Goal: Task Accomplishment & Management: Manage account settings

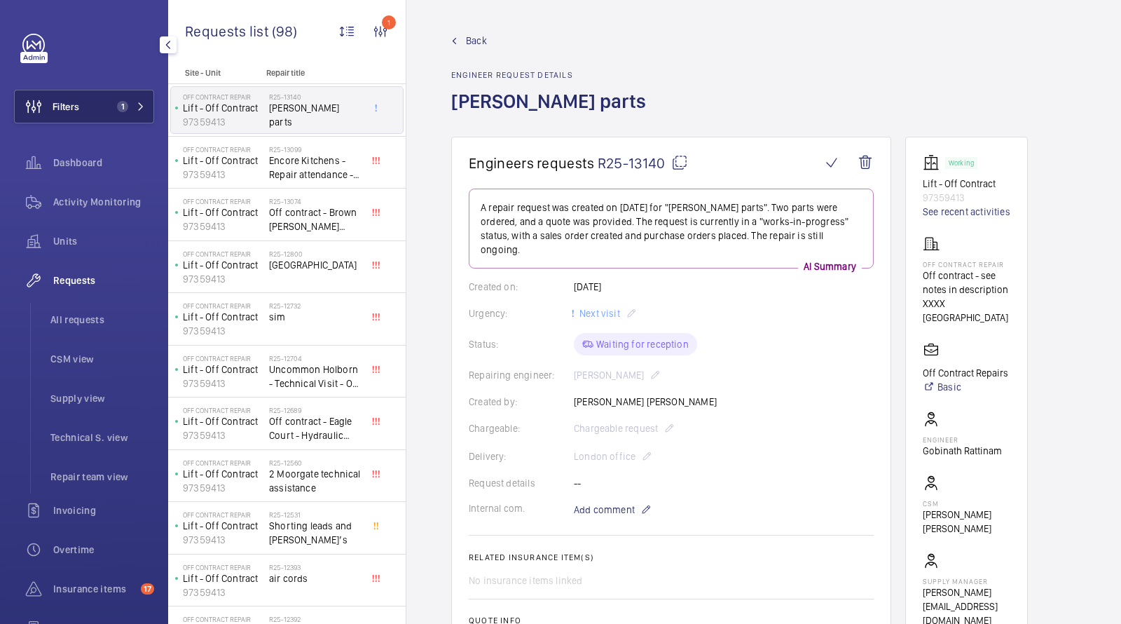
scroll to position [620, 0]
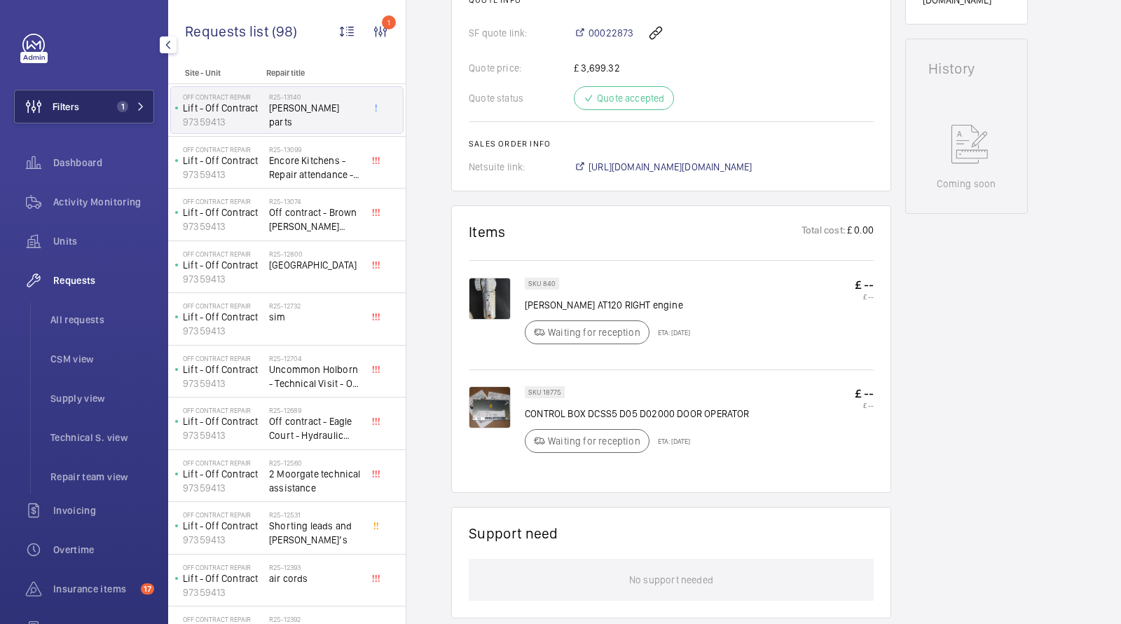
click at [123, 107] on span "1" at bounding box center [122, 106] width 11 height 11
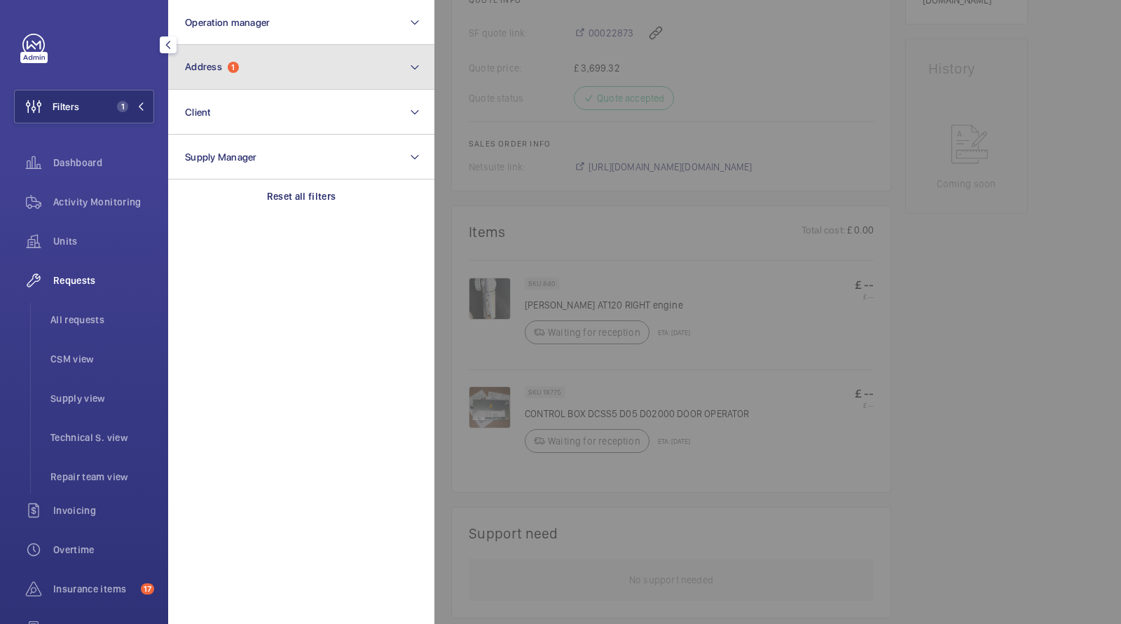
click at [199, 75] on button "Address 1" at bounding box center [301, 67] width 266 height 45
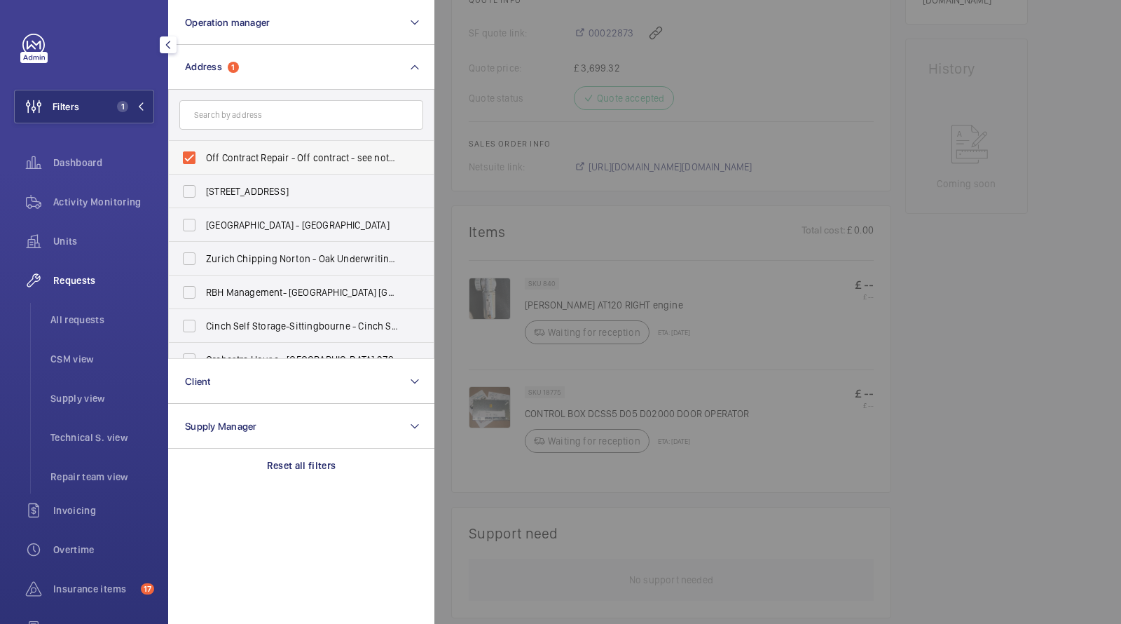
click at [254, 153] on span "Off Contract Repair - Off contract - see notes in description, LONDON XXXX" at bounding box center [302, 158] width 193 height 14
click at [203, 153] on input "Off Contract Repair - Off contract - see notes in description, LONDON XXXX" at bounding box center [189, 158] width 28 height 28
checkbox input "false"
click at [238, 108] on input "text" at bounding box center [301, 114] width 244 height 29
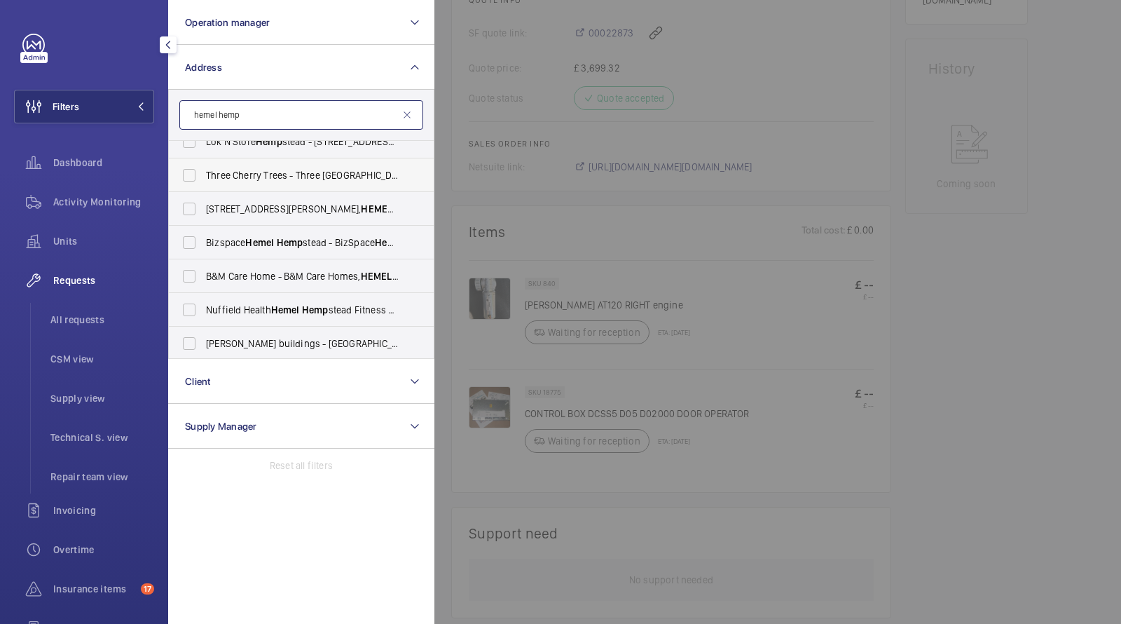
scroll to position [116, 0]
type input "hemel hemp"
click at [74, 236] on span "Units" at bounding box center [103, 241] width 101 height 14
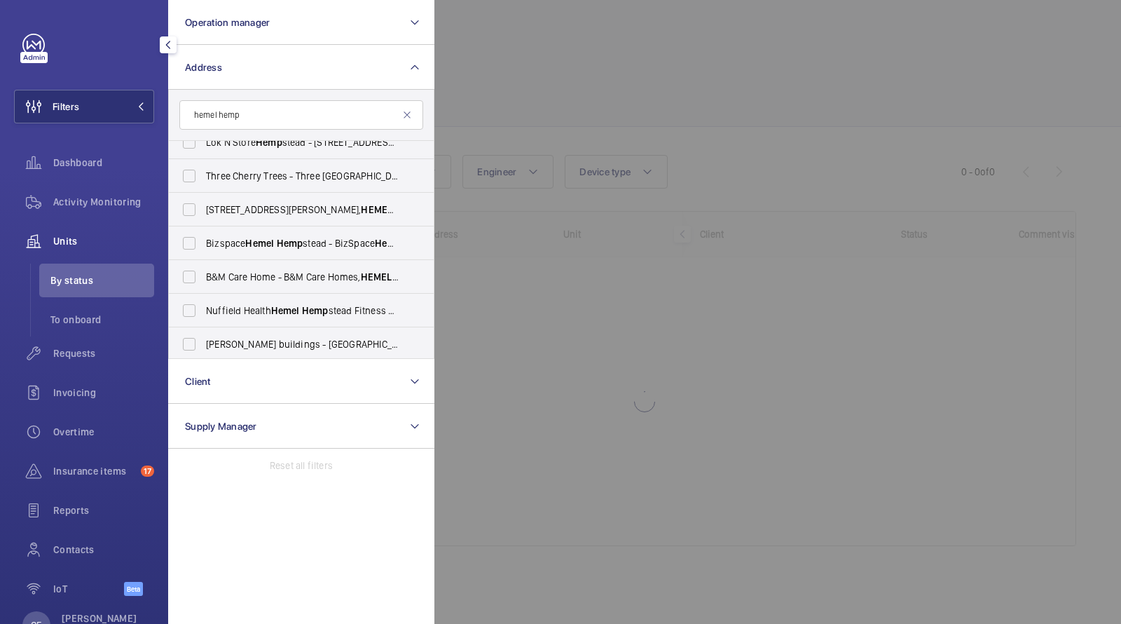
click at [559, 90] on div at bounding box center [994, 312] width 1121 height 624
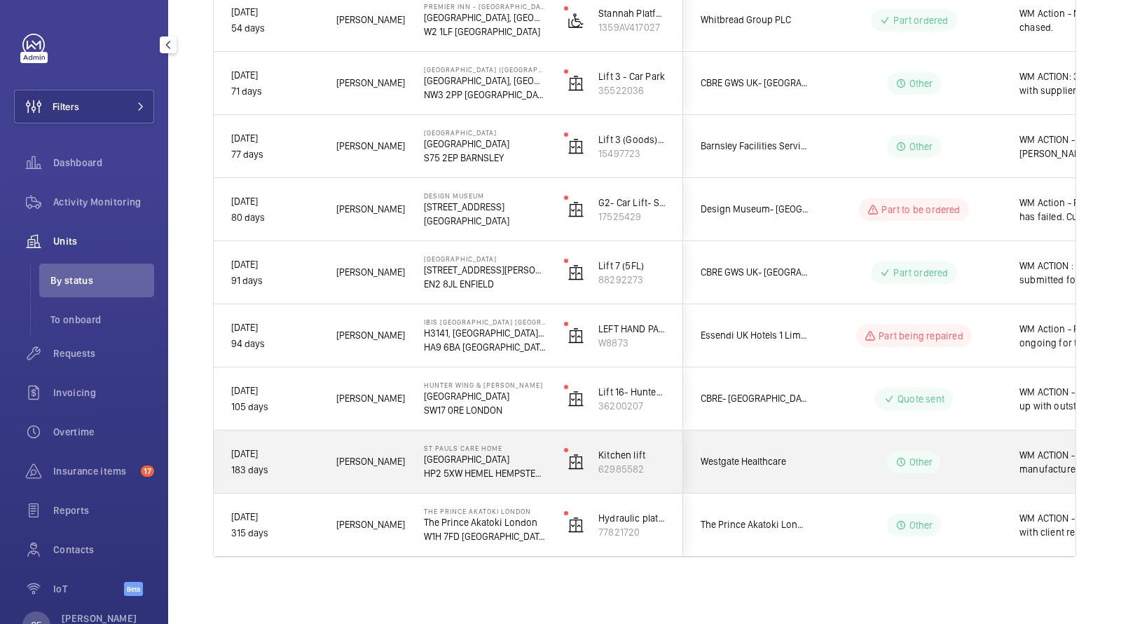
scroll to position [0, 16]
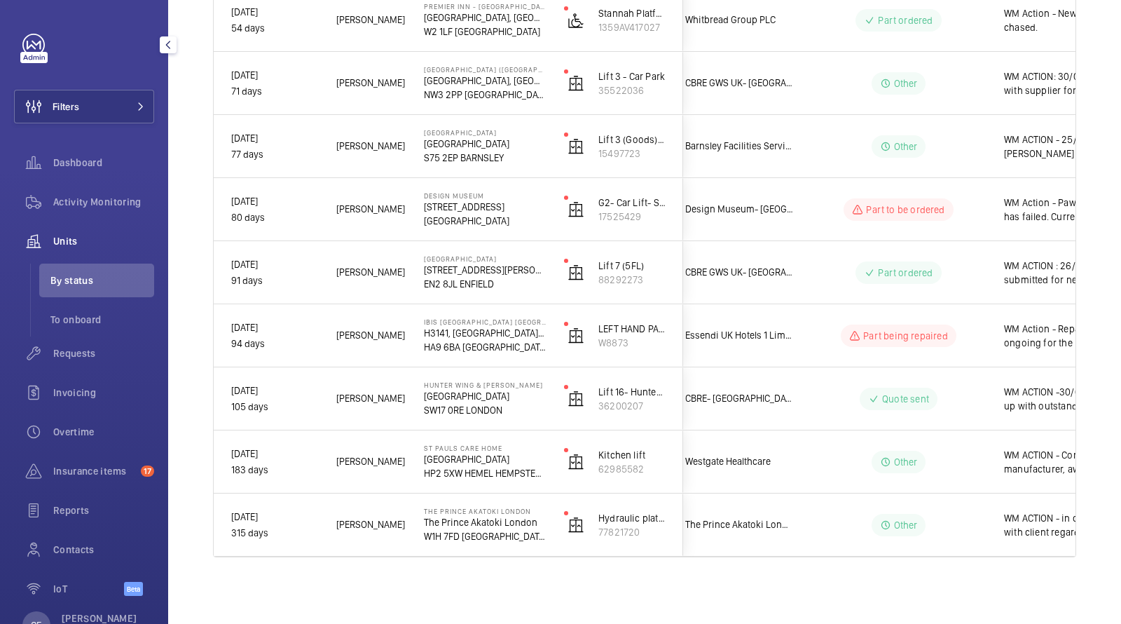
click at [161, 106] on div "Filters Dashboard Activity Monitoring Units By status To onboard Requests Invoi…" at bounding box center [84, 312] width 168 height 624
click at [137, 104] on mat-icon at bounding box center [141, 106] width 8 height 8
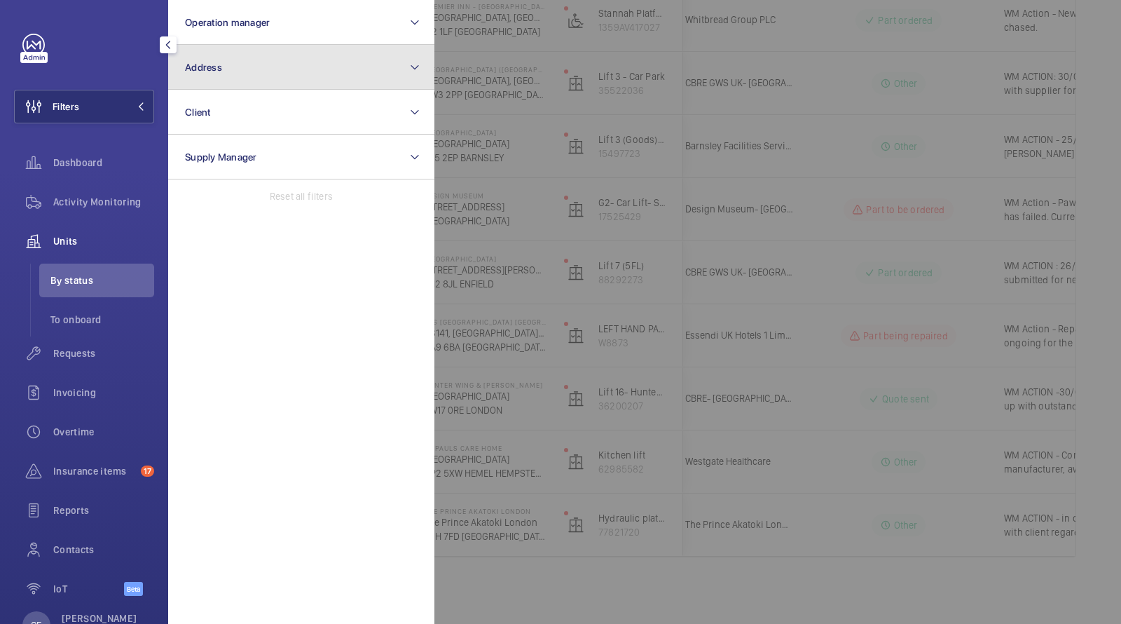
click at [223, 70] on button "Address" at bounding box center [301, 67] width 266 height 45
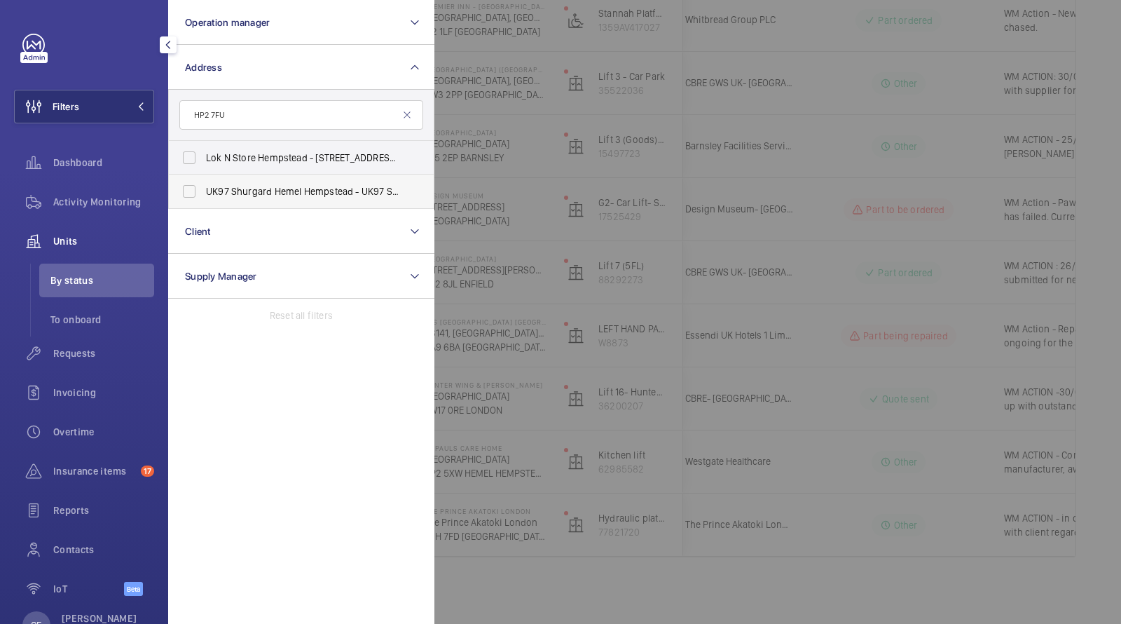
type input "HP2 7FU"
click at [224, 186] on span "UK97 Shurgard Hemel Hempstead - UK97 Shurgard Hemel Hempstead, HEMEL HEMPSTEAD …" at bounding box center [302, 191] width 193 height 14
click at [203, 186] on input "UK97 Shurgard Hemel Hempstead - UK97 Shurgard Hemel Hempstead, HEMEL HEMPSTEAD …" at bounding box center [189, 191] width 28 height 28
checkbox input "true"
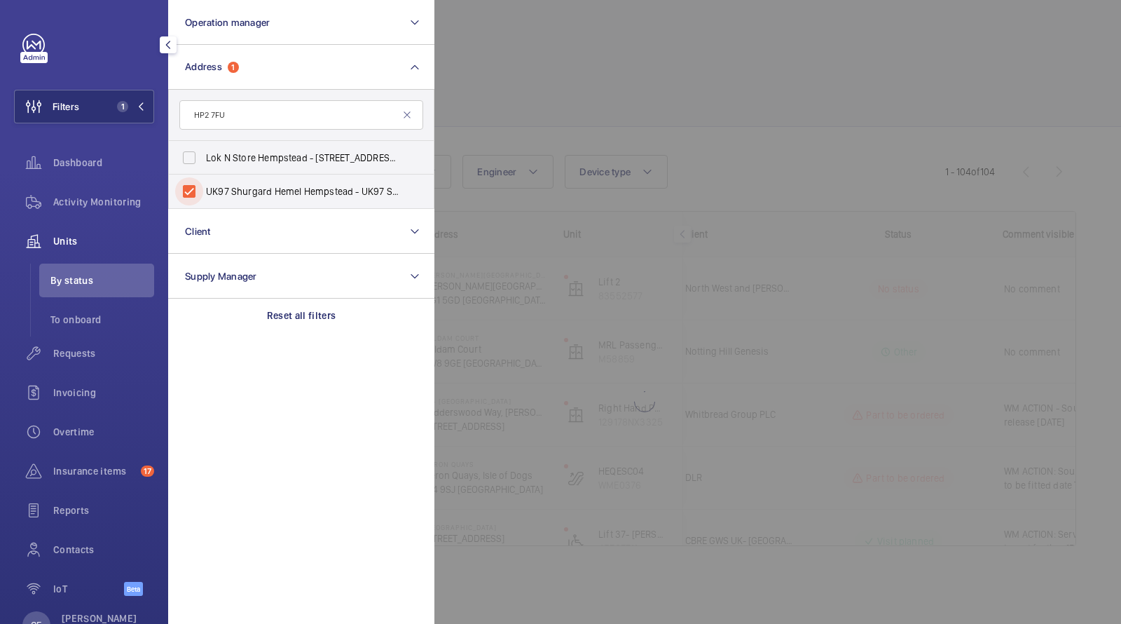
scroll to position [0, 16]
click at [71, 349] on span "Requests" at bounding box center [103, 353] width 101 height 14
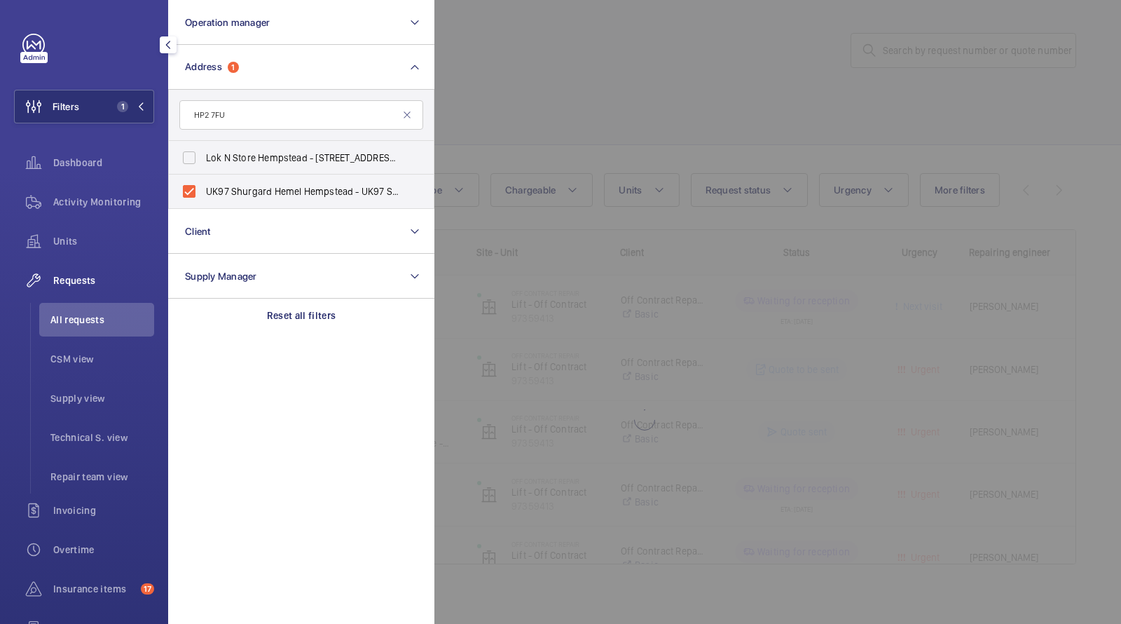
click at [601, 69] on div at bounding box center [994, 312] width 1121 height 624
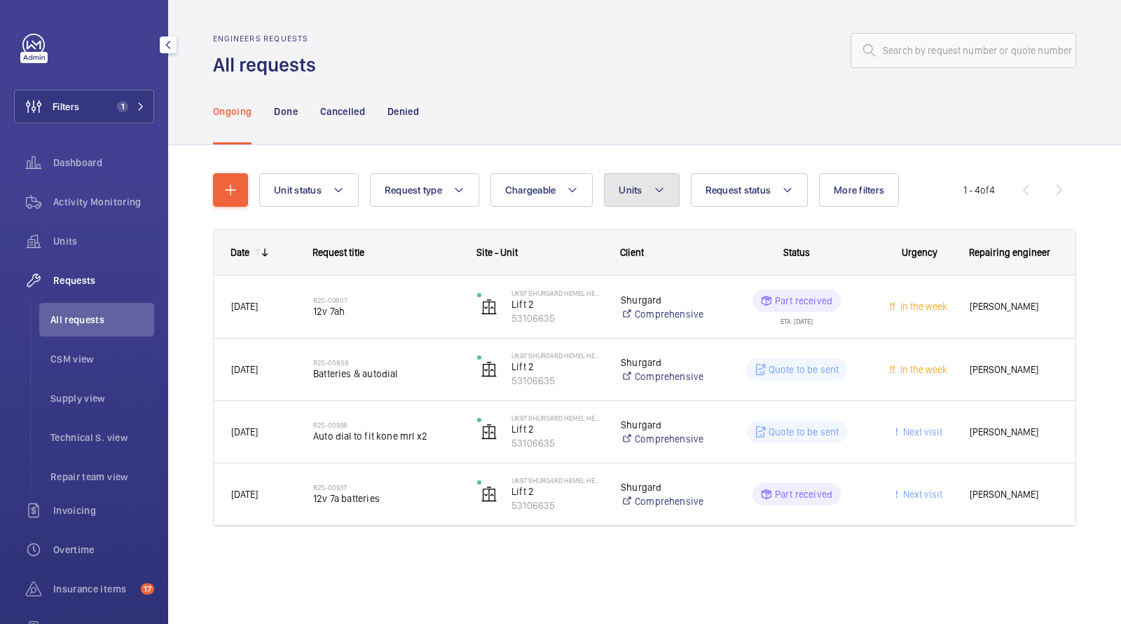
click at [632, 186] on span "Units" at bounding box center [630, 189] width 23 height 11
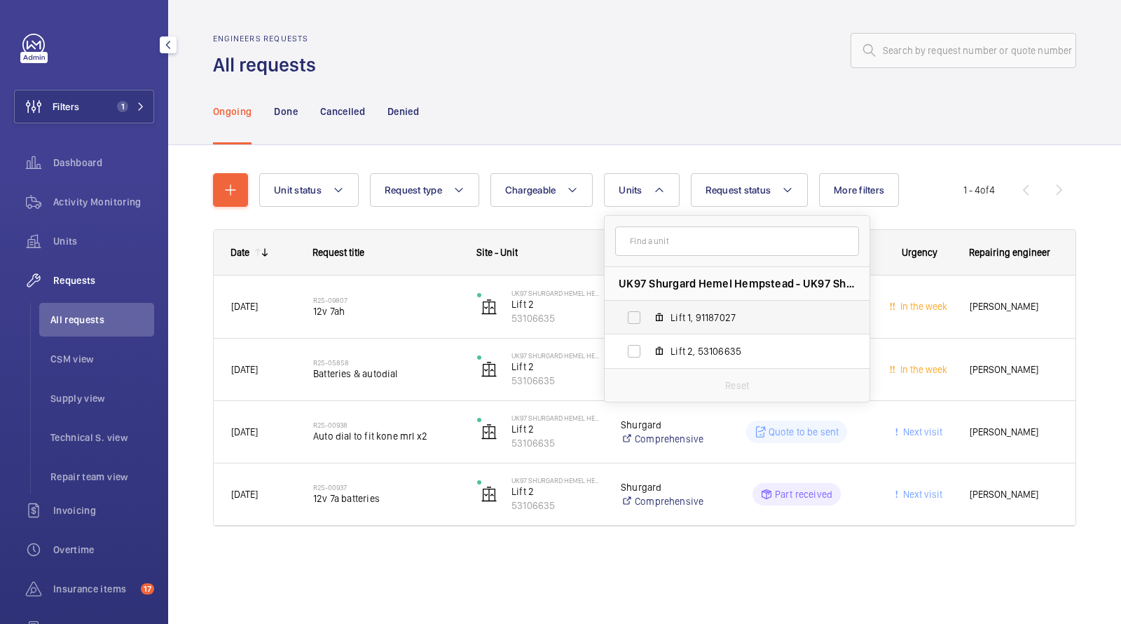
click at [675, 317] on span "Lift 1, 91187027" at bounding box center [752, 317] width 163 height 14
click at [648, 317] on input "Lift 1, 91187027" at bounding box center [634, 317] width 28 height 28
checkbox input "true"
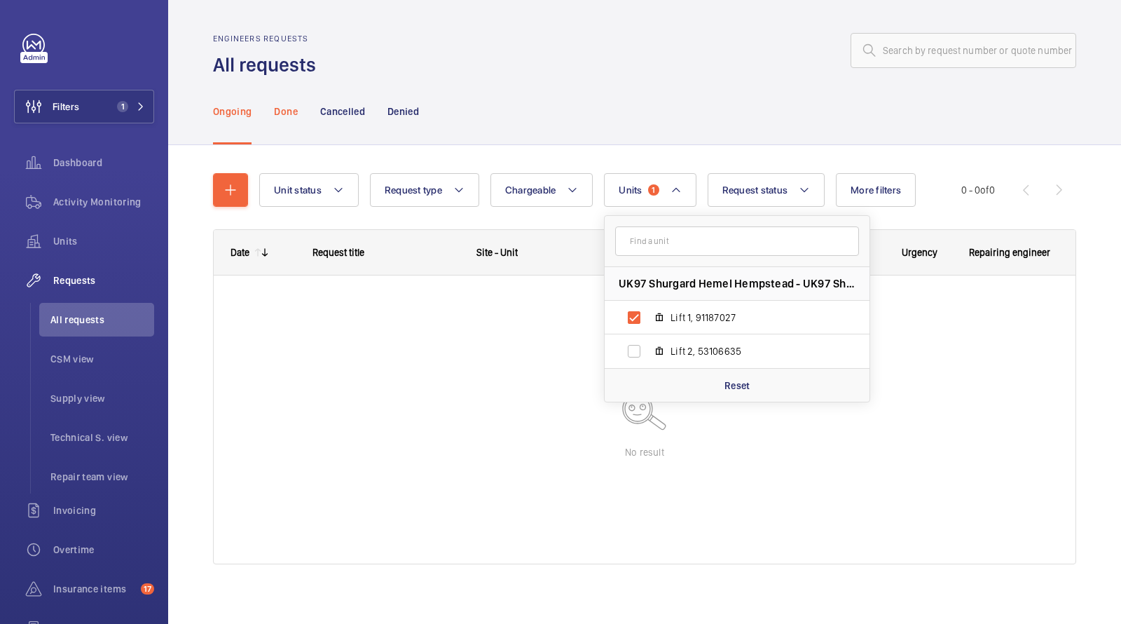
click at [281, 111] on p "Done" at bounding box center [285, 111] width 23 height 14
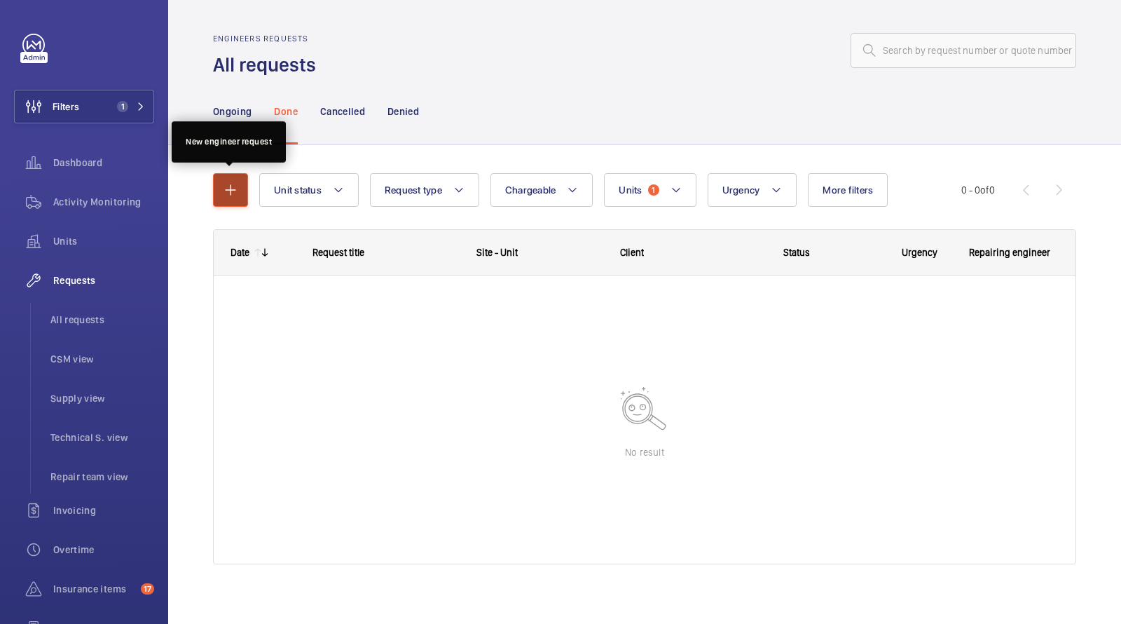
click at [238, 192] on mat-icon "button" at bounding box center [230, 189] width 17 height 17
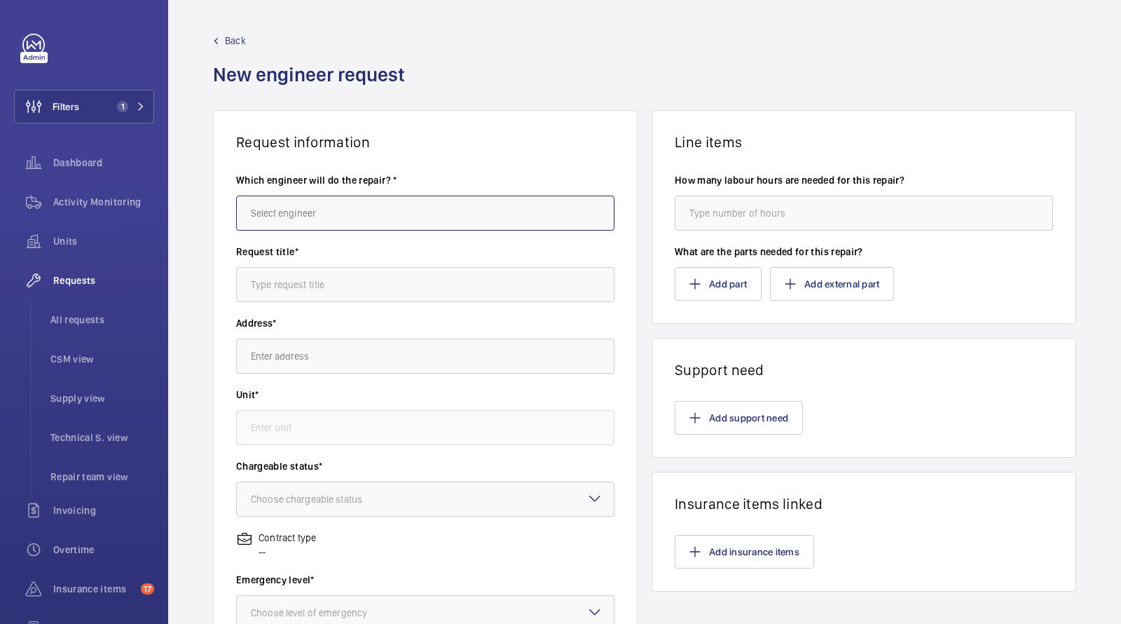
click at [337, 207] on input "text" at bounding box center [425, 212] width 378 height 35
click at [295, 256] on span "[PERSON_NAME]" at bounding box center [286, 255] width 70 height 14
type input "[PERSON_NAME]"
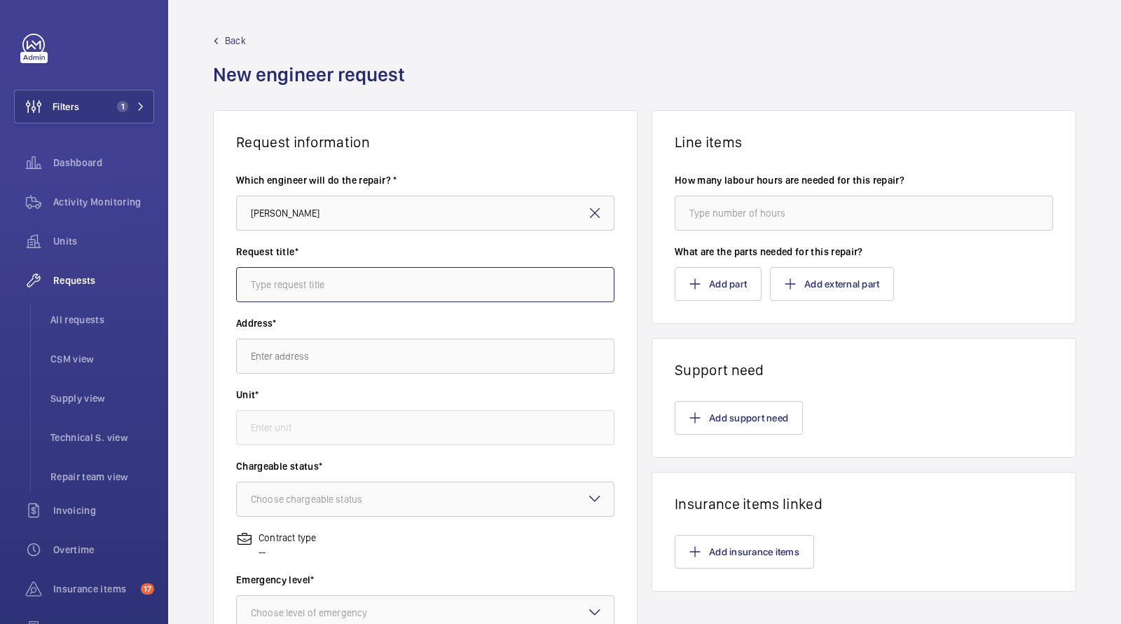
click at [291, 283] on input "text" at bounding box center [425, 284] width 378 height 35
type input "s"
type input "Rope Shorten Up"
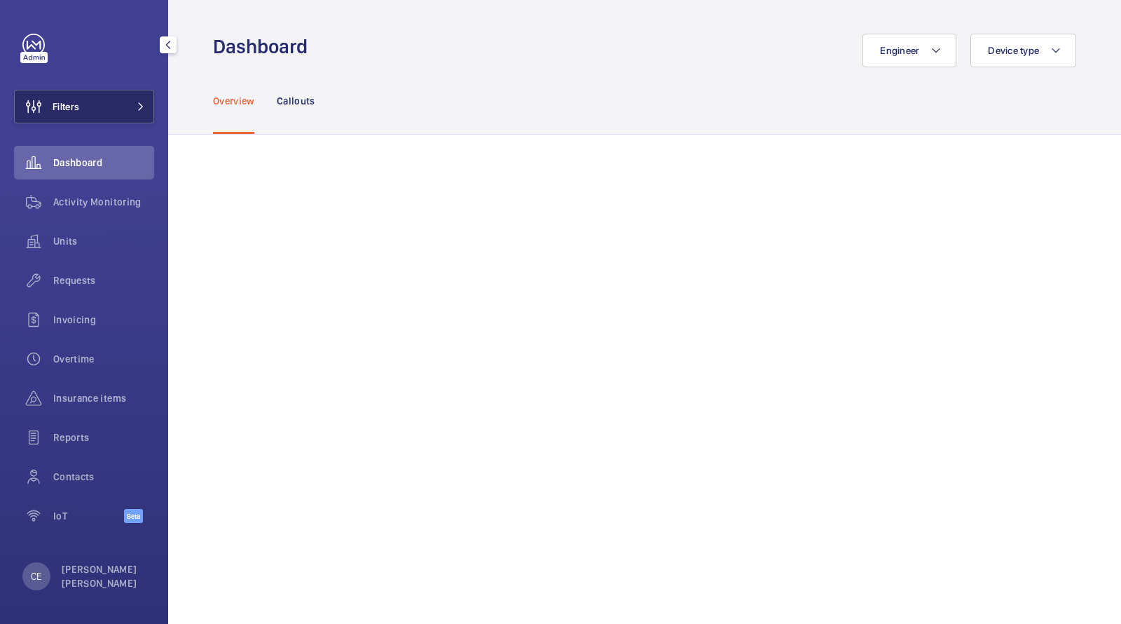
click at [88, 108] on button "Filters" at bounding box center [84, 107] width 140 height 34
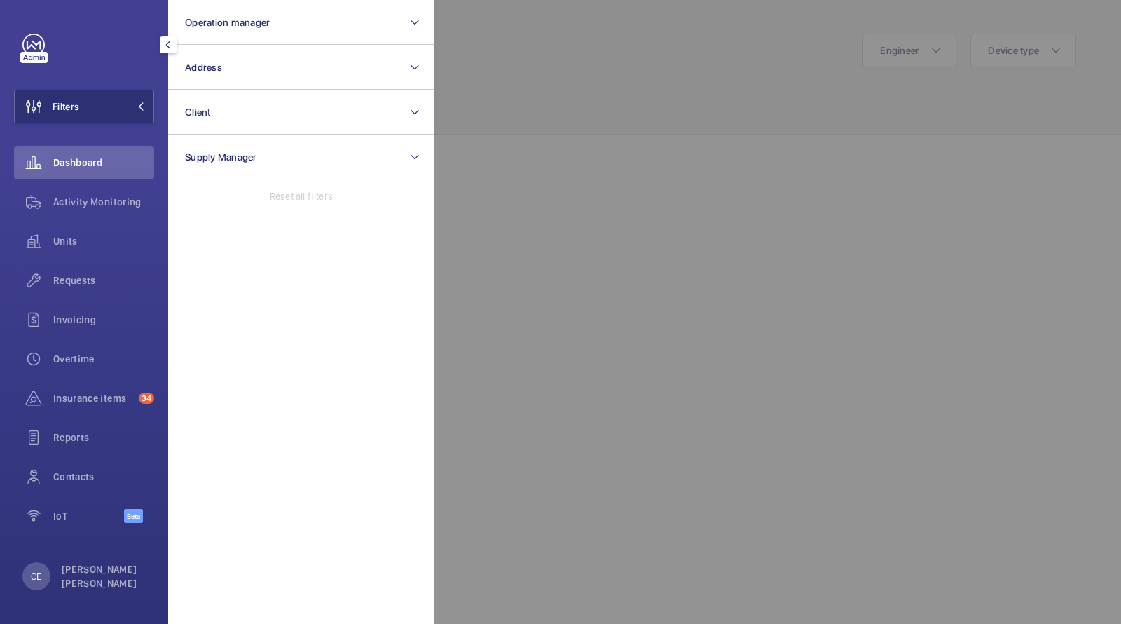
click at [542, 287] on div at bounding box center [994, 312] width 1121 height 624
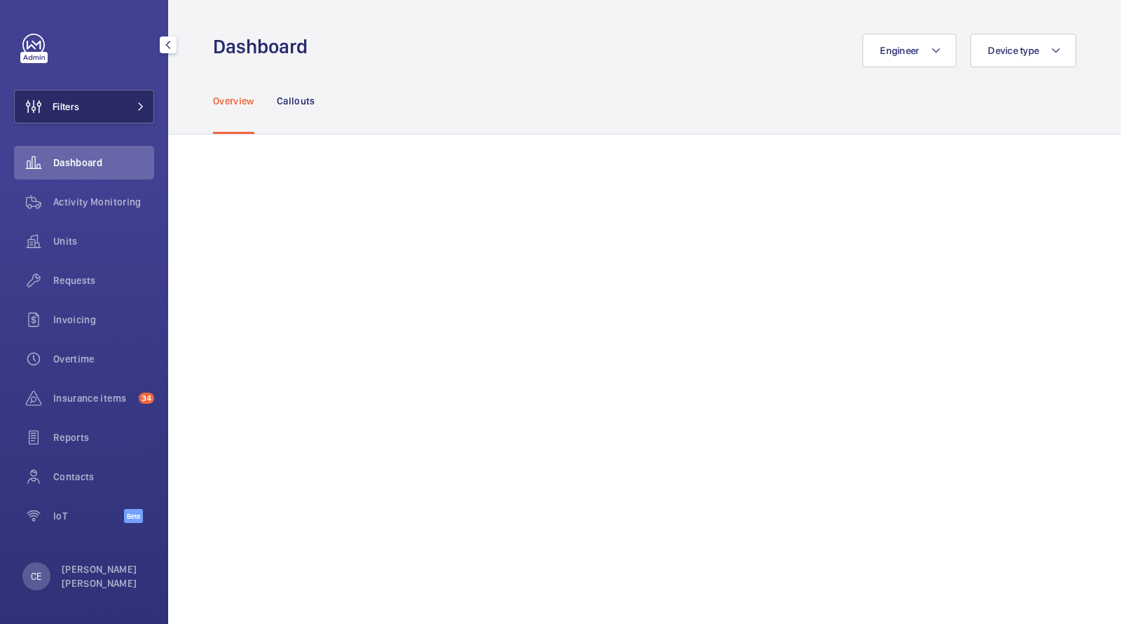
click at [133, 104] on span at bounding box center [136, 106] width 17 height 8
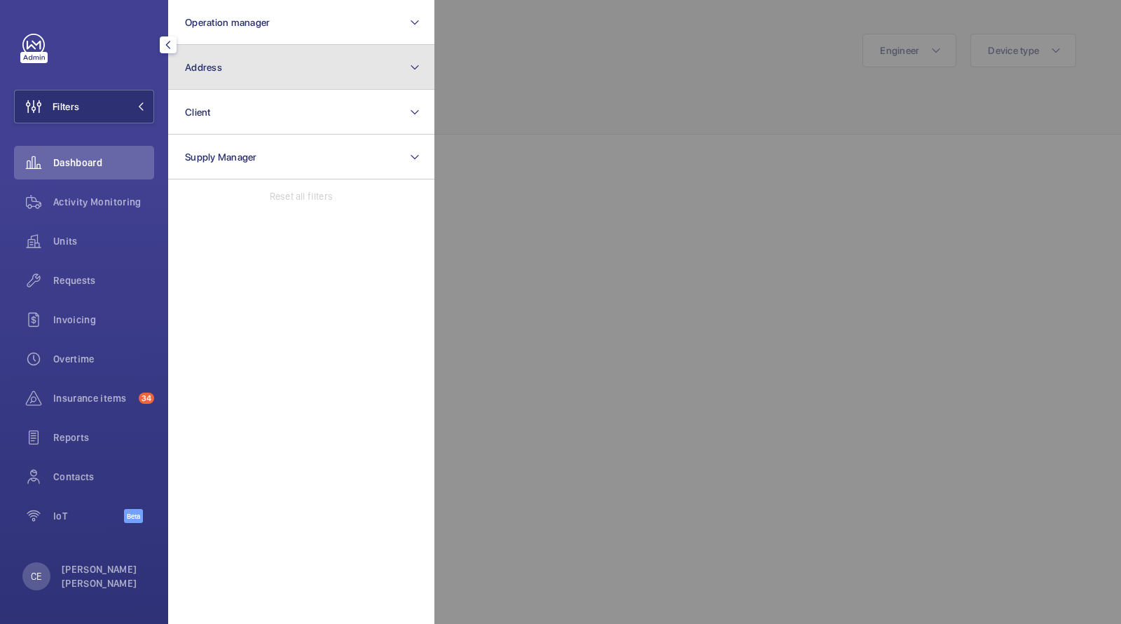
click at [235, 69] on button "Address" at bounding box center [301, 67] width 266 height 45
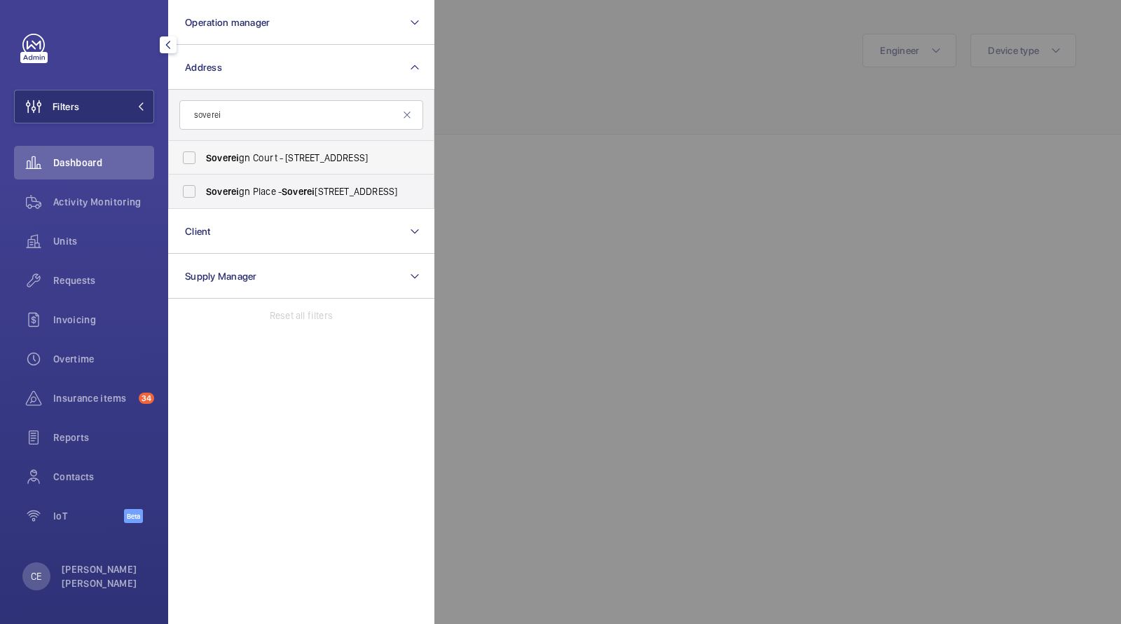
type input "soverei"
click at [266, 160] on span "Soverei gn Court - 15, 21 Staines Rd, HOUNSLOW TW3 3HR" at bounding box center [302, 158] width 193 height 14
click at [203, 160] on input "Soverei gn Court - 15, 21 Staines Rd, HOUNSLOW TW3 3HR" at bounding box center [189, 158] width 28 height 28
click at [240, 156] on span "Soverei gn Court - 15, 21 Staines Rd, HOUNSLOW TW3 3HR" at bounding box center [302, 158] width 193 height 14
click at [203, 156] on input "Soverei gn Court - 15, 21 Staines Rd, HOUNSLOW TW3 3HR" at bounding box center [189, 158] width 28 height 28
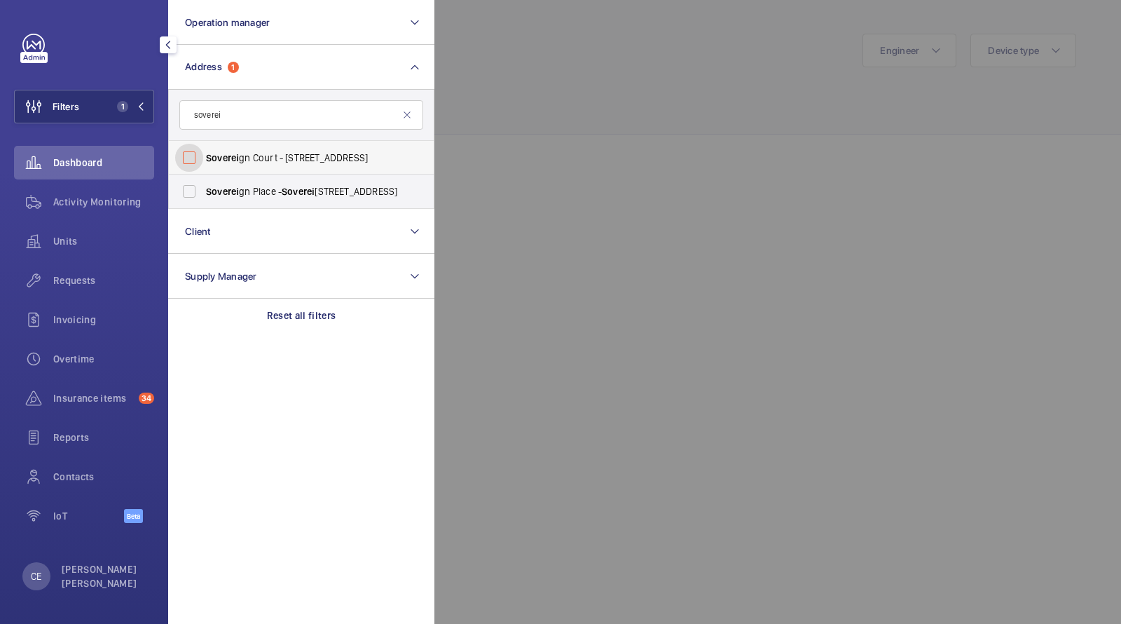
checkbox input "false"
click at [92, 284] on span "Requests" at bounding box center [103, 280] width 101 height 14
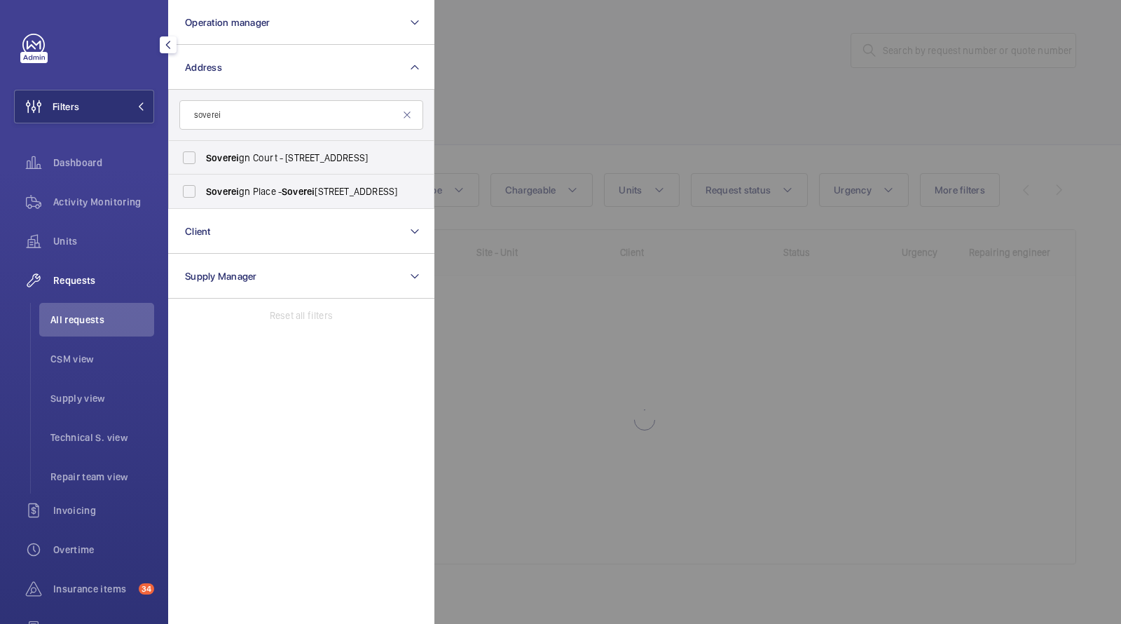
click at [508, 55] on div at bounding box center [994, 312] width 1121 height 624
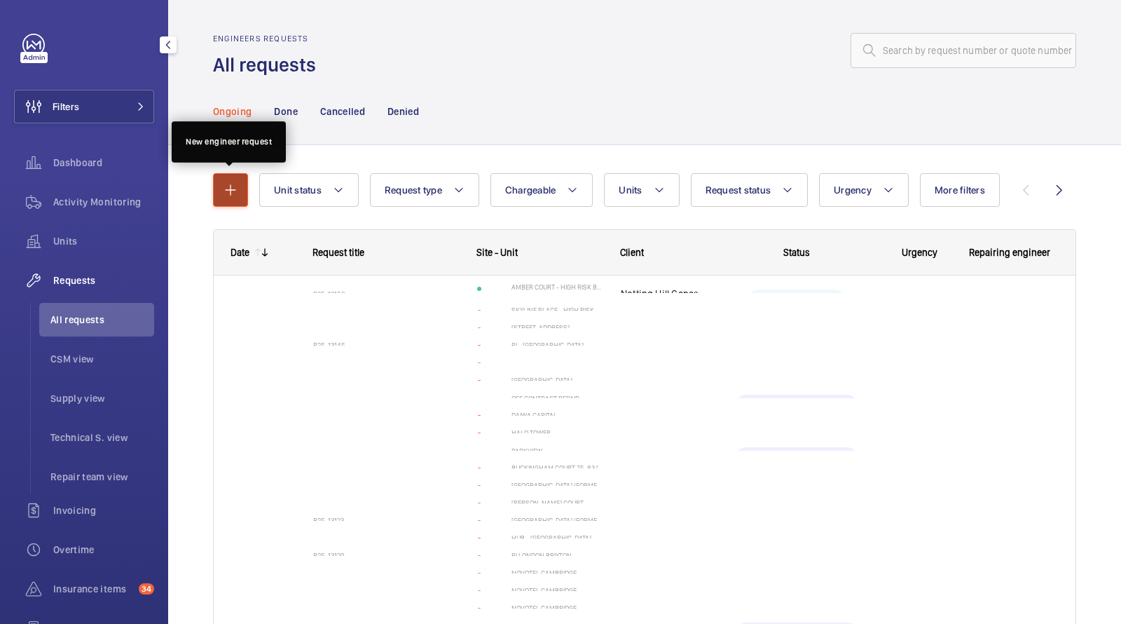
click at [222, 195] on mat-icon "button" at bounding box center [230, 189] width 17 height 17
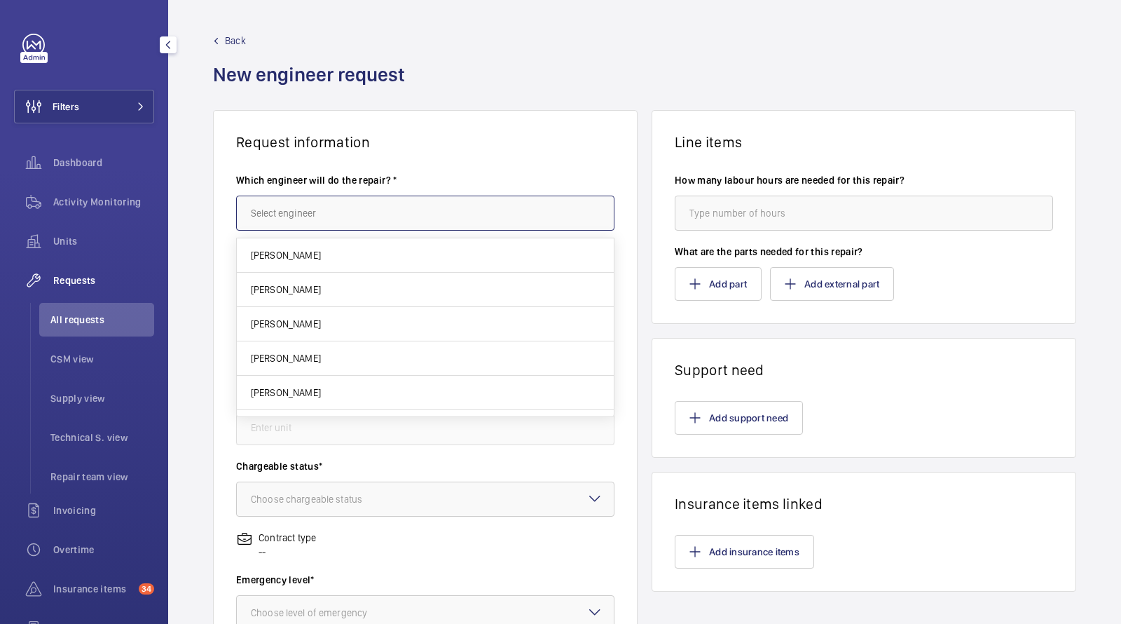
click at [288, 219] on input "text" at bounding box center [425, 212] width 378 height 35
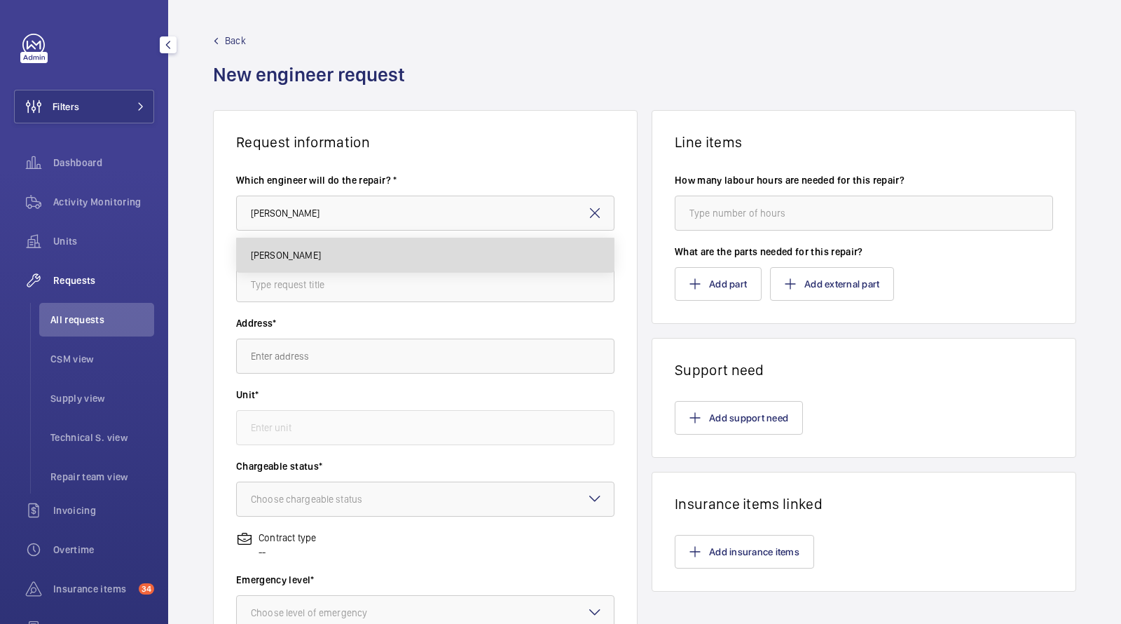
click at [275, 254] on span "[PERSON_NAME]" at bounding box center [286, 255] width 70 height 14
type input "[PERSON_NAME]"
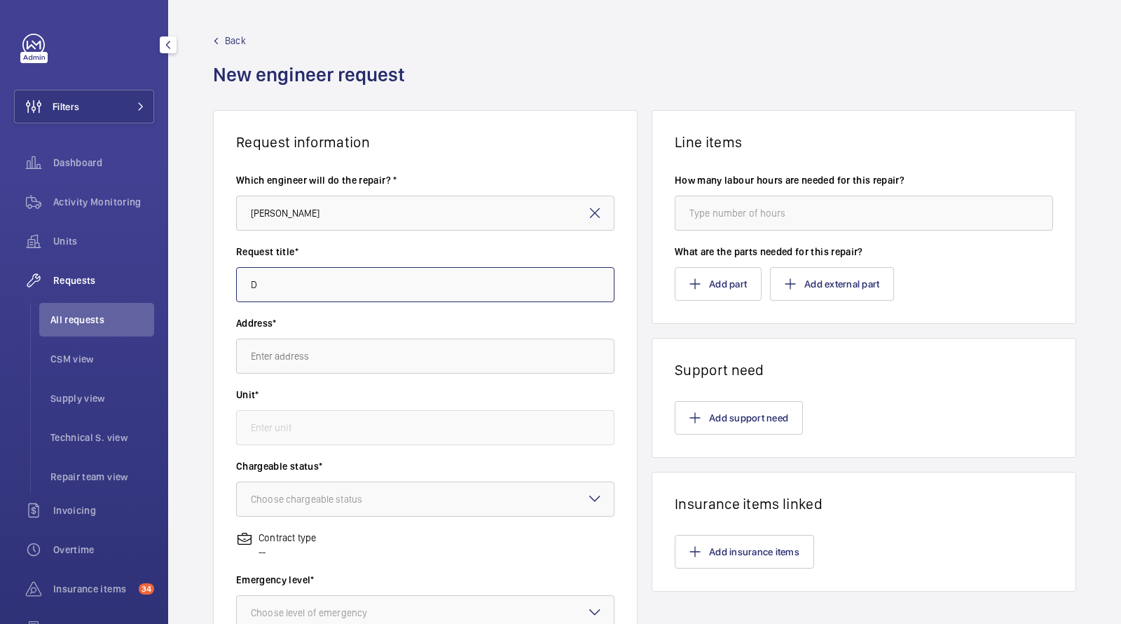
click at [283, 284] on input "D" at bounding box center [425, 284] width 378 height 35
type input "Drive Upgrade for Sovereign Court"
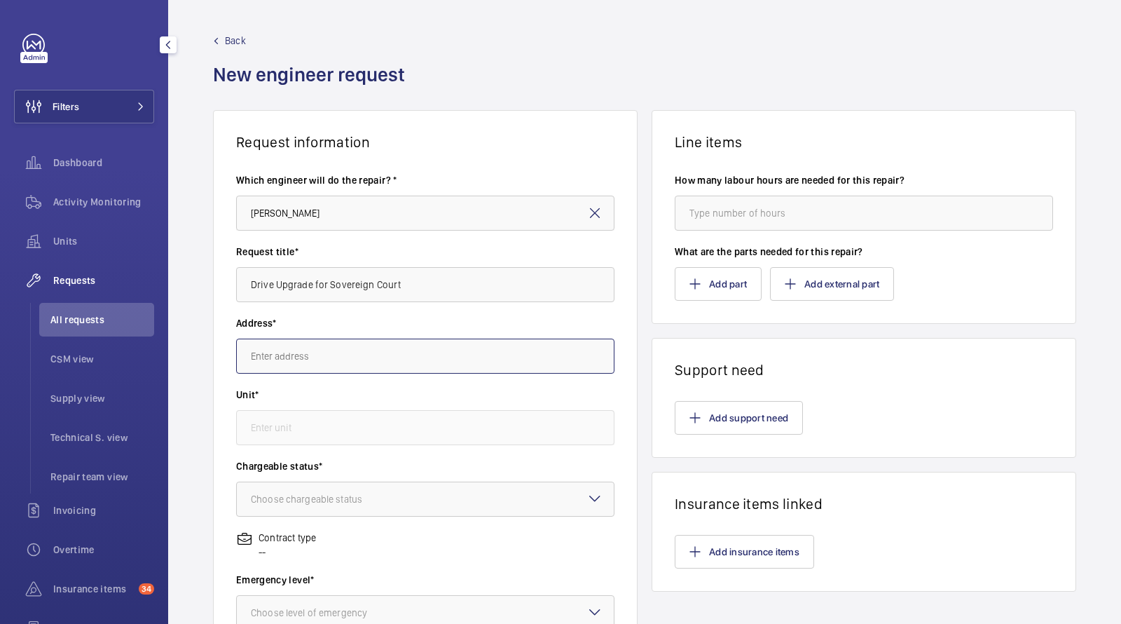
click at [289, 360] on input "text" at bounding box center [425, 355] width 378 height 35
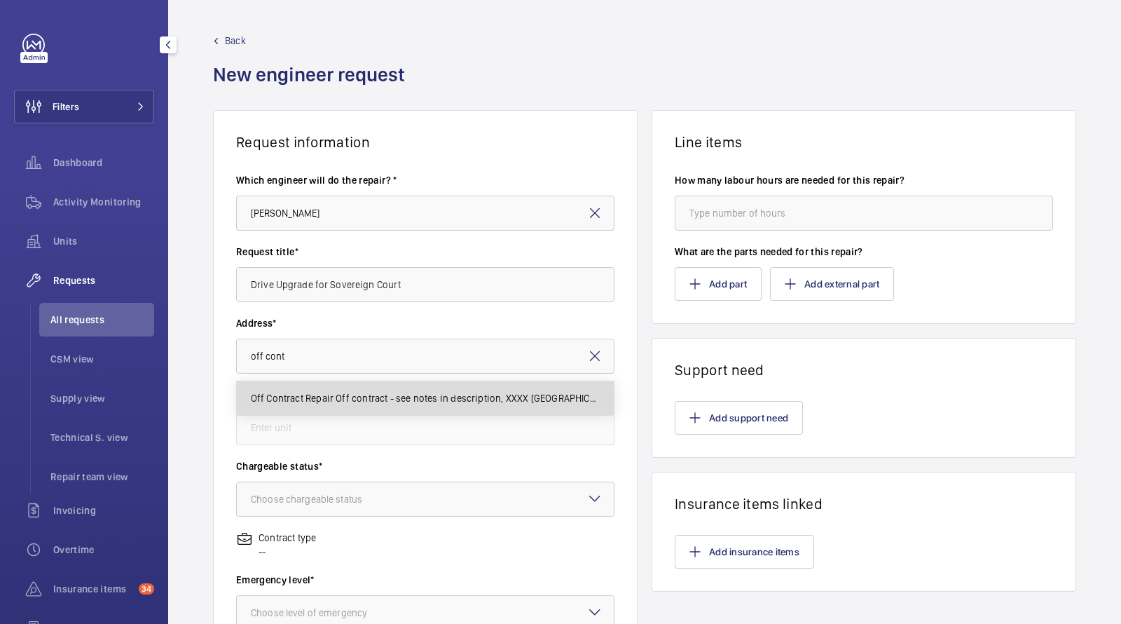
click at [301, 400] on span "Off Contract Repair Off contract - see notes in description, XXXX LONDON" at bounding box center [426, 398] width 350 height 14
type input "Off Contract Repair Off contract - see notes in description, XXXX LONDON"
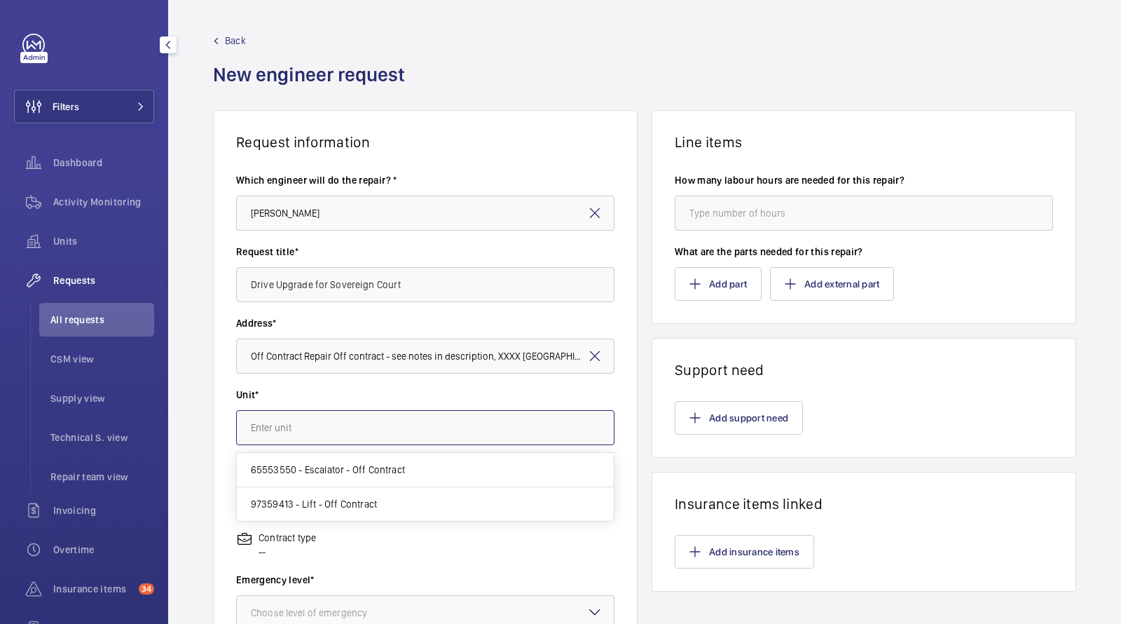
click at [298, 432] on input "text" at bounding box center [425, 427] width 378 height 35
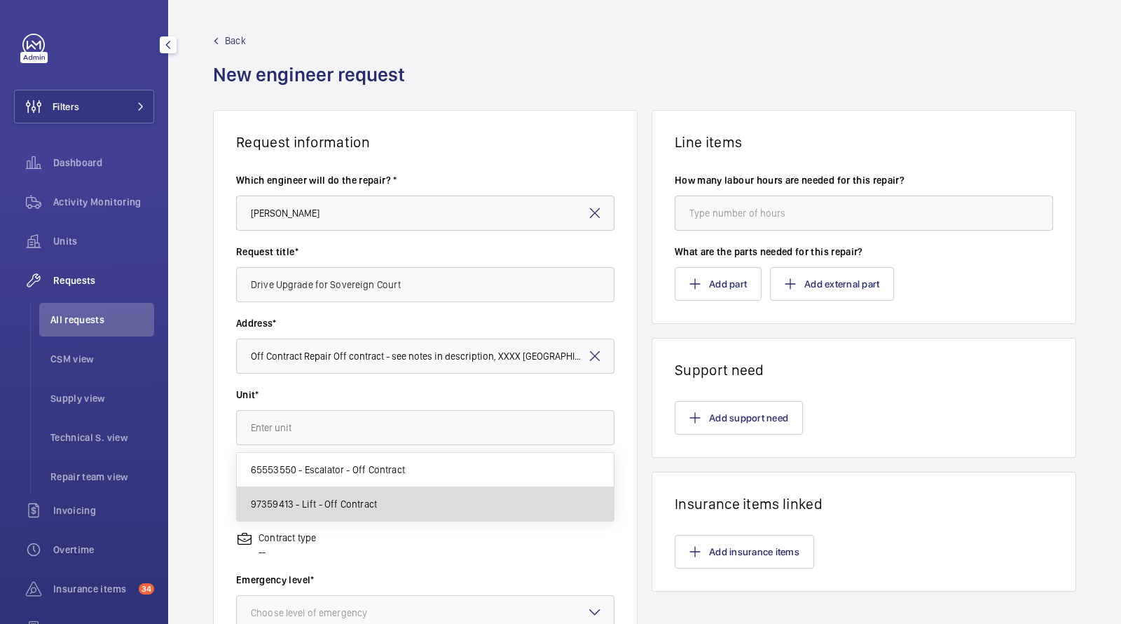
click at [297, 497] on span "97359413 - Lift - Off Contract" at bounding box center [314, 504] width 126 height 14
type input "97359413 - Lift - Off Contract"
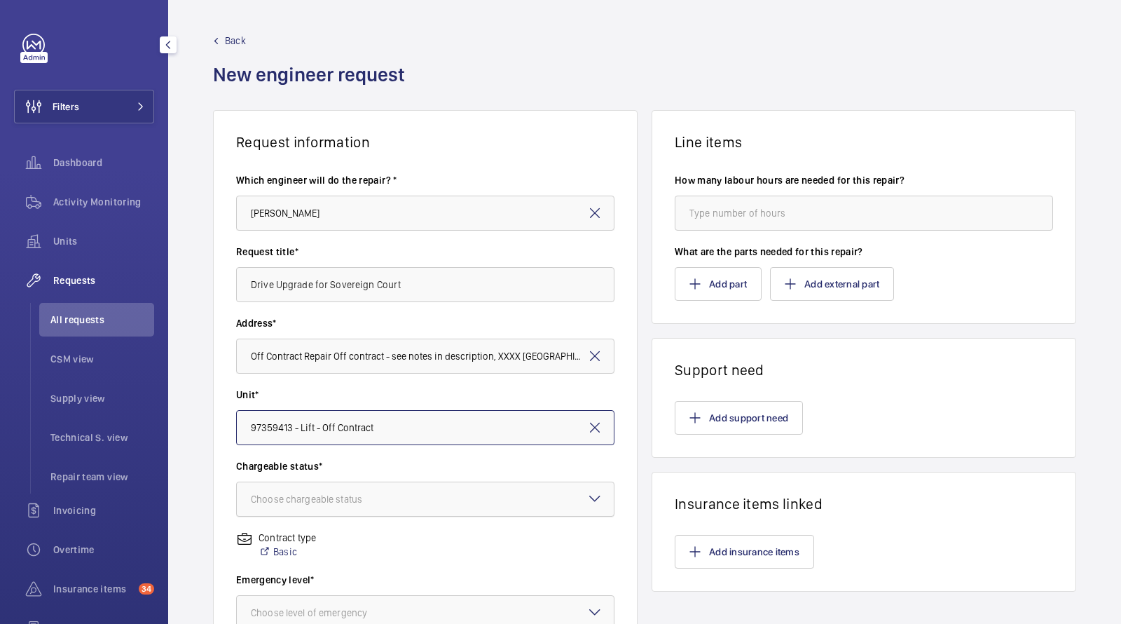
click at [297, 508] on div at bounding box center [425, 499] width 377 height 34
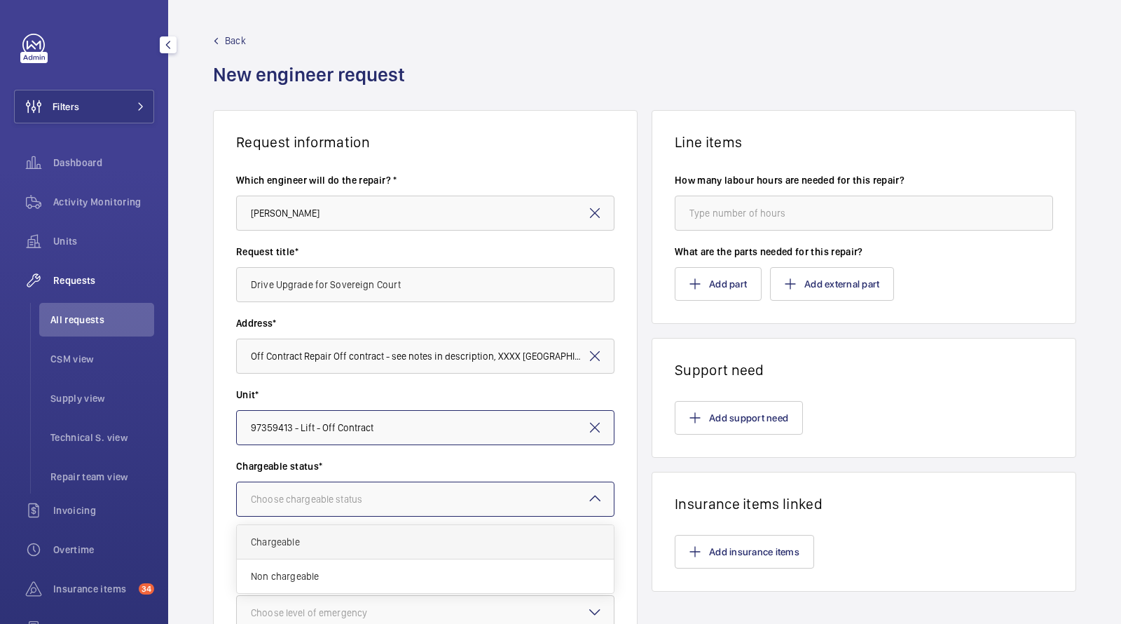
click at [296, 539] on span "Chargeable" at bounding box center [425, 542] width 349 height 14
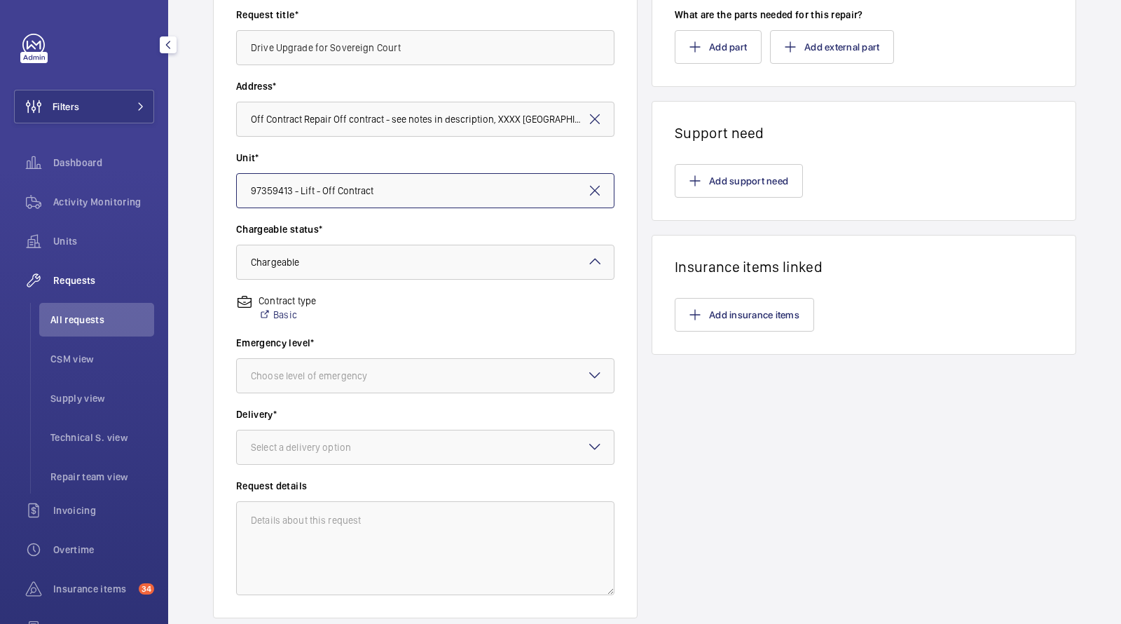
scroll to position [263, 0]
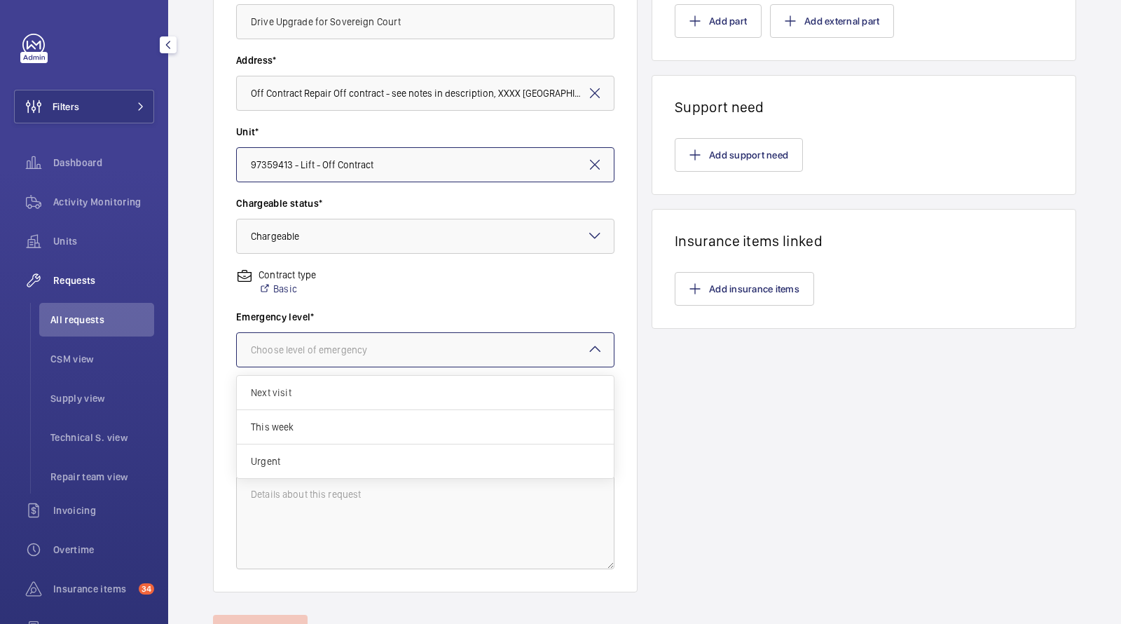
click at [301, 336] on div at bounding box center [425, 350] width 377 height 34
click at [292, 394] on span "Next visit" at bounding box center [425, 392] width 349 height 14
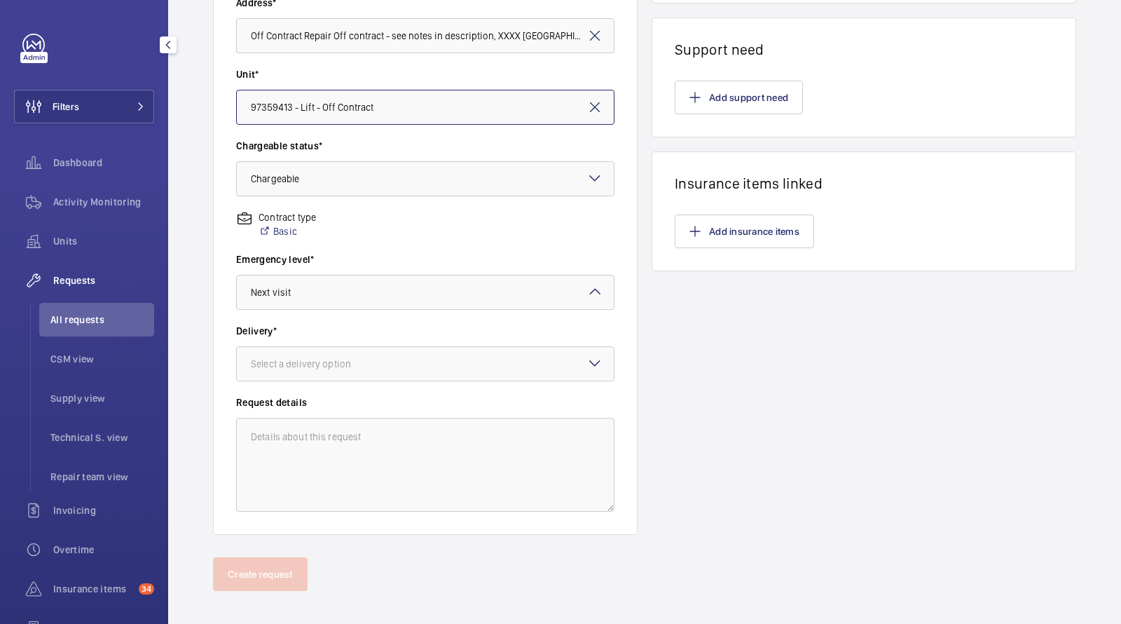
scroll to position [331, 0]
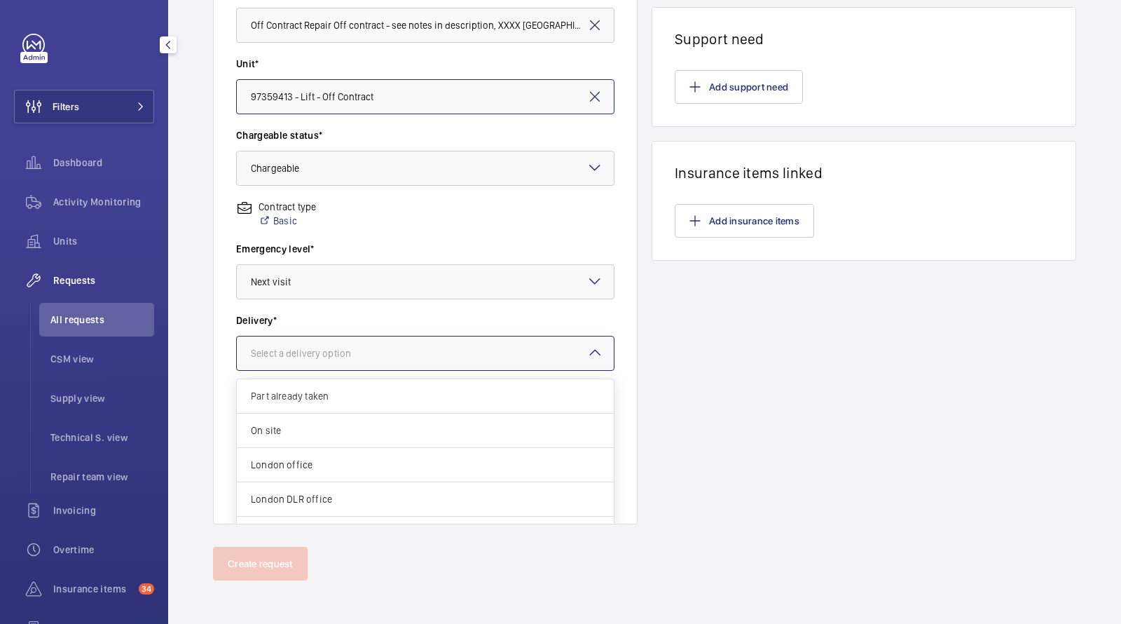
click at [313, 355] on div "Select a delivery option" at bounding box center [318, 353] width 135 height 14
click at [313, 460] on span "London office" at bounding box center [425, 465] width 349 height 14
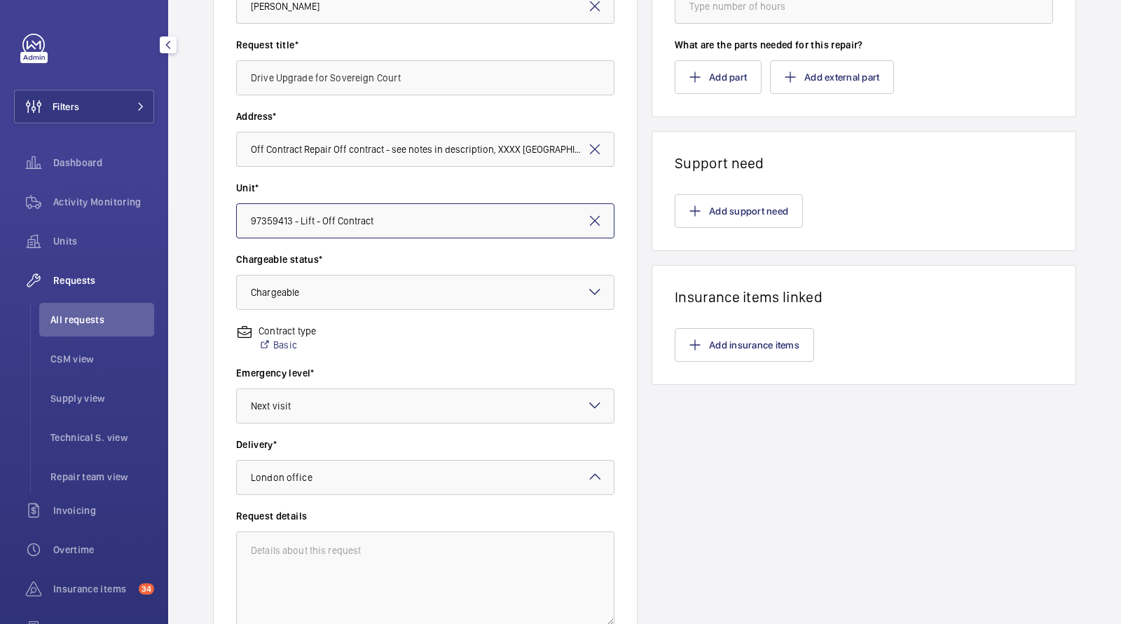
scroll to position [13, 0]
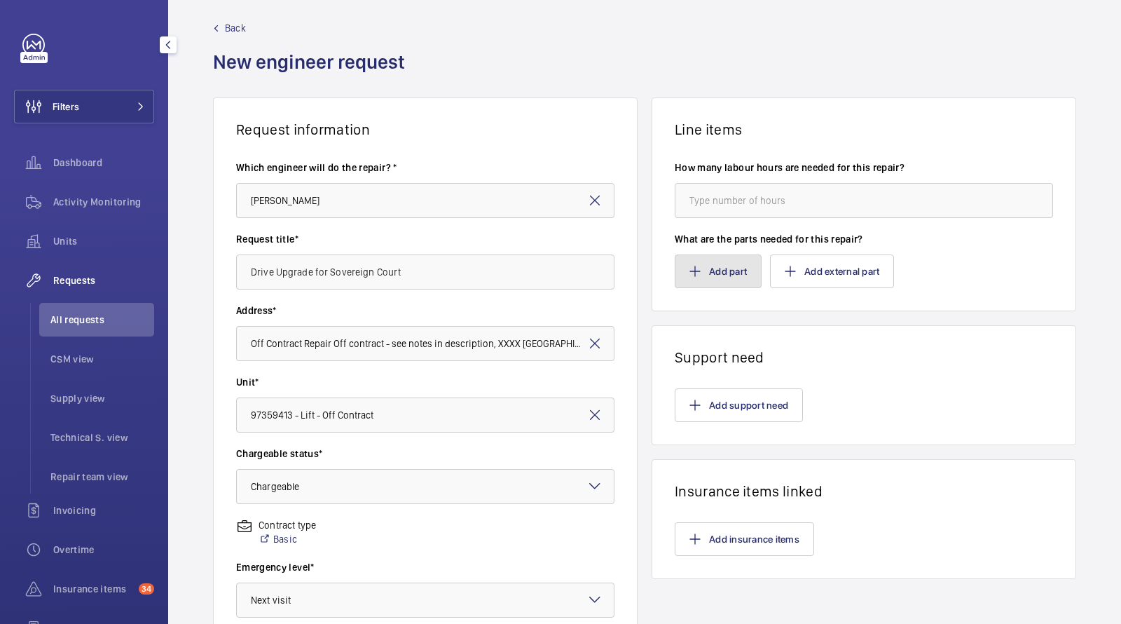
click at [725, 268] on button "Add part" at bounding box center [718, 271] width 87 height 34
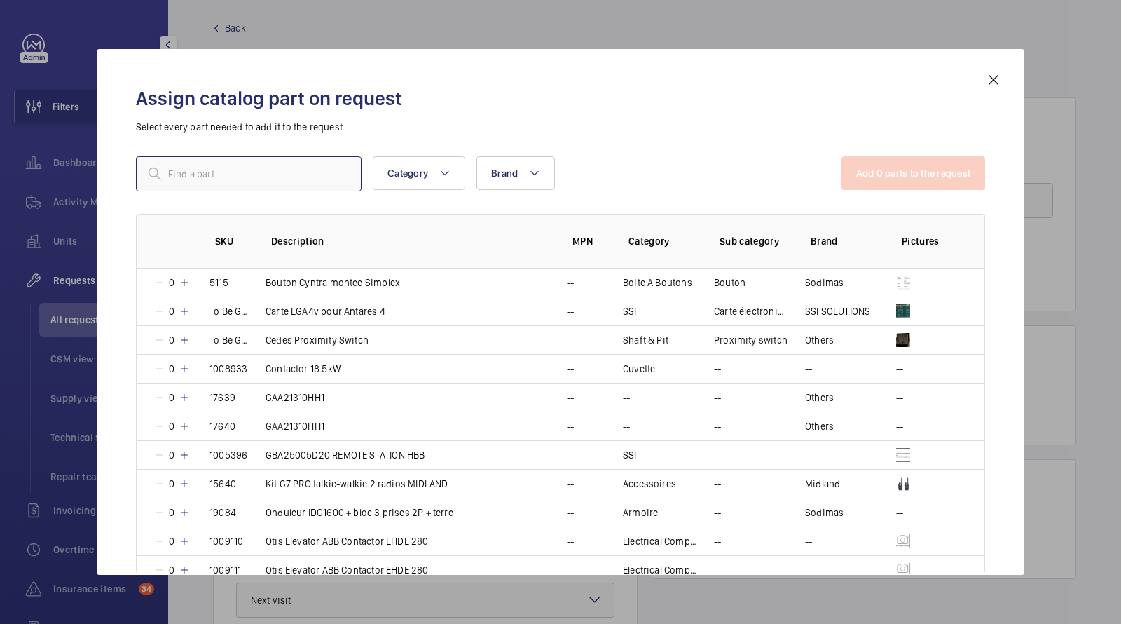
click at [306, 185] on input "text" at bounding box center [249, 173] width 226 height 35
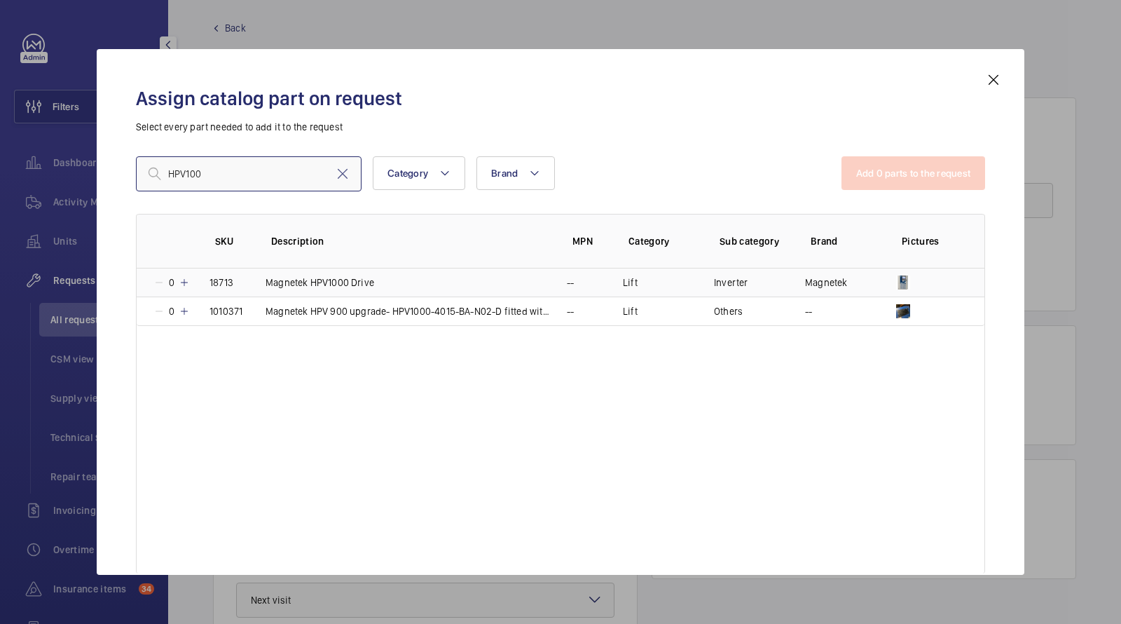
type input "HPV100"
click at [375, 282] on td "Magnetek HPV1000 Drive" at bounding box center [399, 282] width 301 height 28
click at [894, 172] on button "Add 1 parts to the request" at bounding box center [915, 173] width 142 height 34
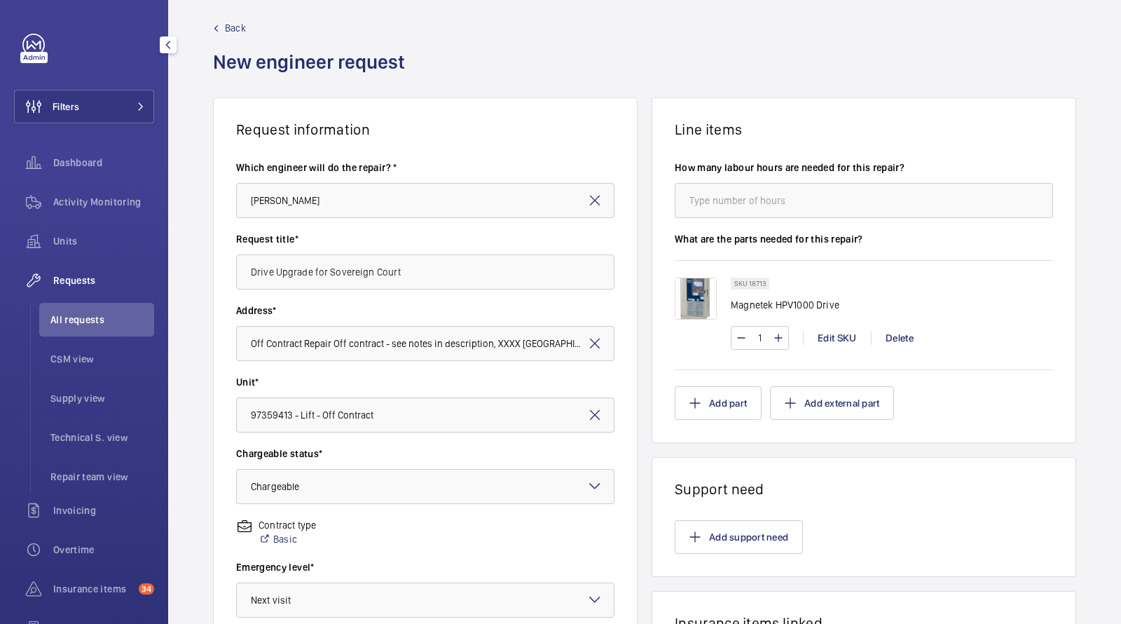
scroll to position [331, 0]
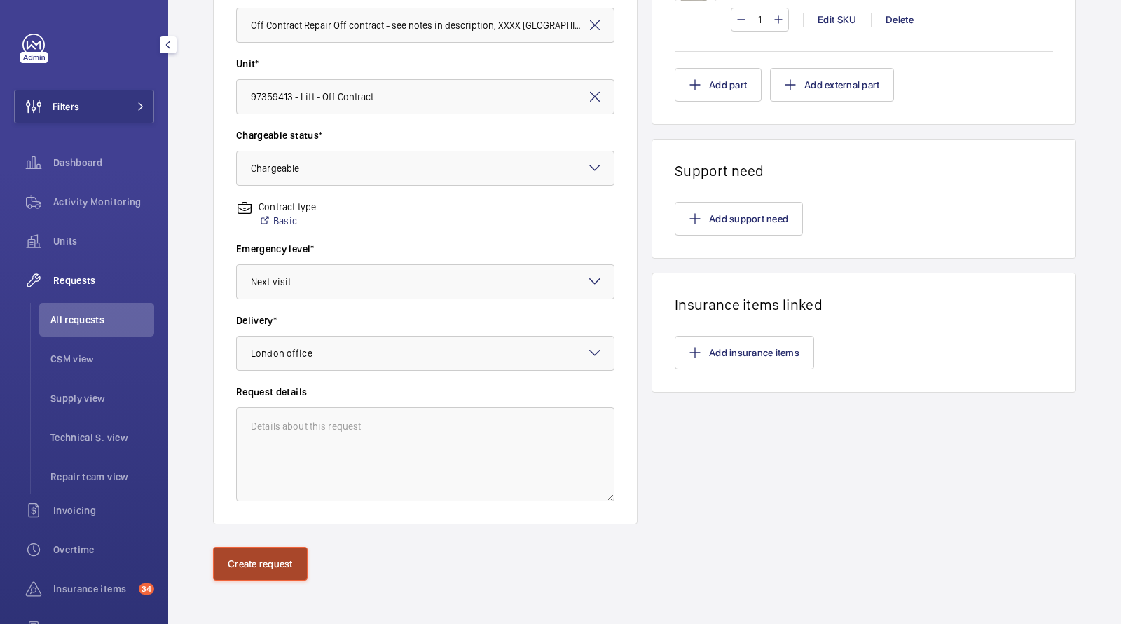
click at [248, 554] on button "Create request" at bounding box center [260, 564] width 95 height 34
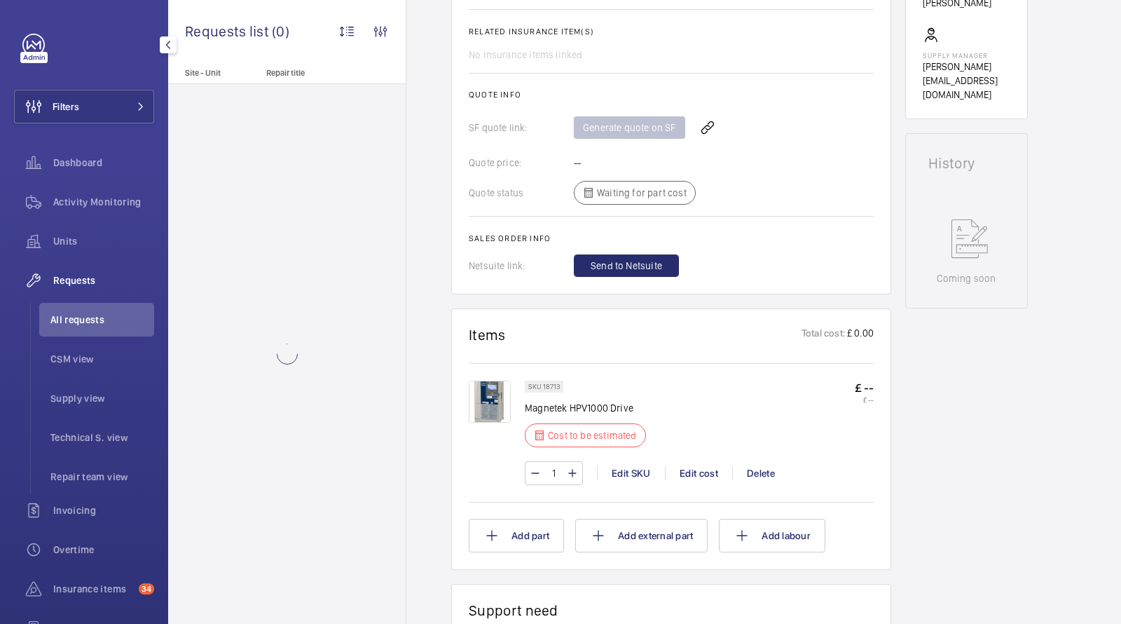
scroll to position [484, 0]
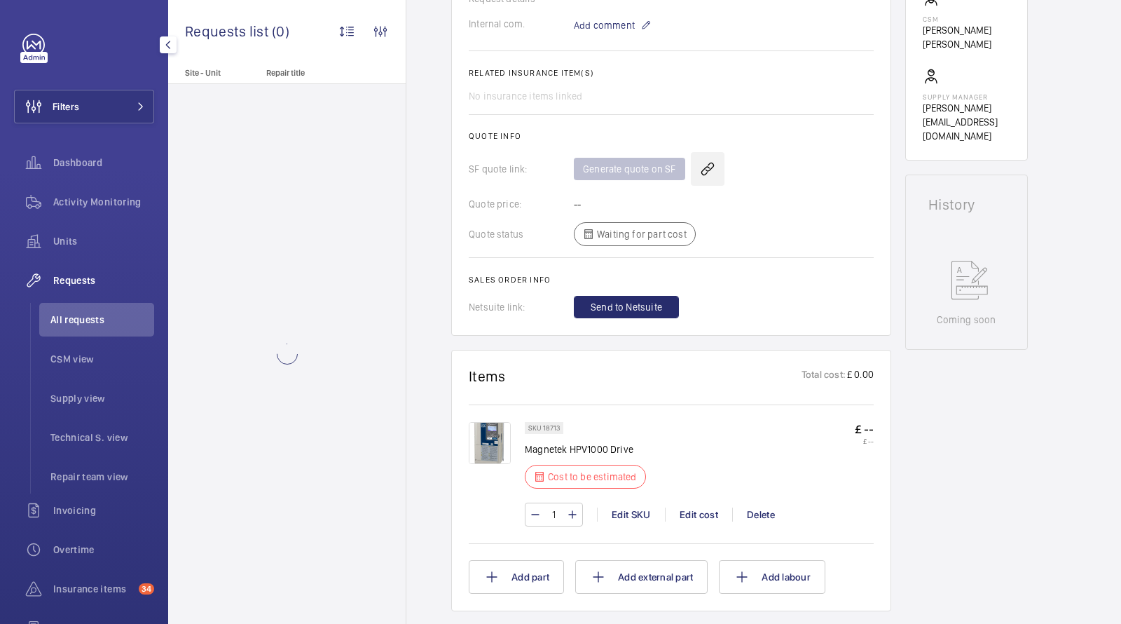
click at [712, 170] on wm-front-icon-button at bounding box center [708, 169] width 34 height 34
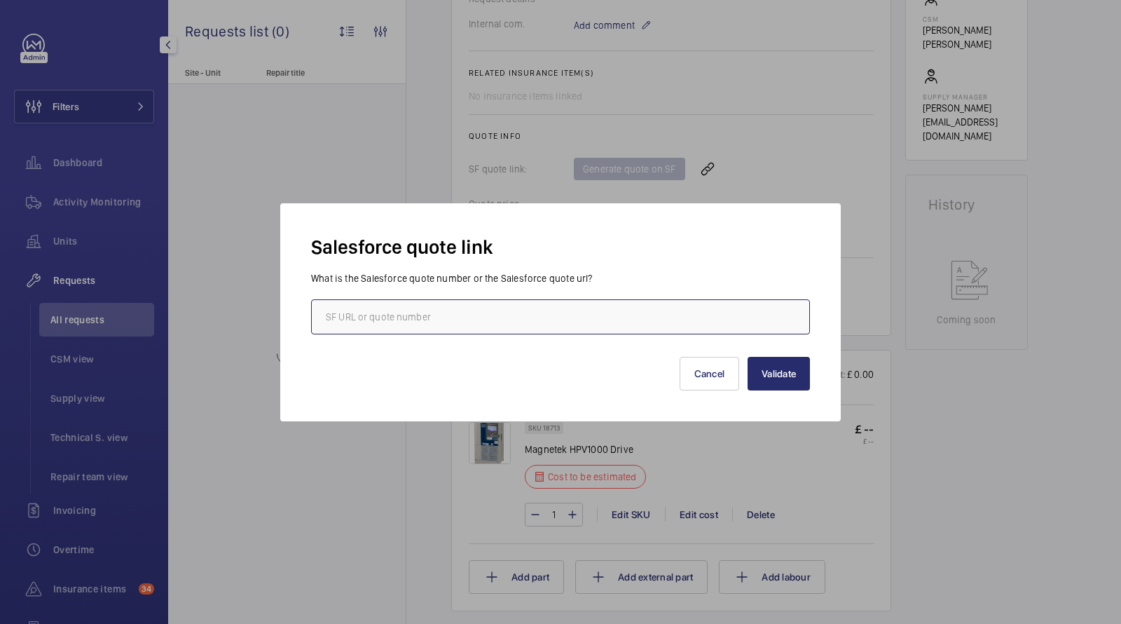
click at [530, 326] on input "text" at bounding box center [560, 316] width 499 height 35
paste input "https://wemaintain.lightning.force.com/lightning/r/Quote/0Q0SZ0000090C2S0AU/view"
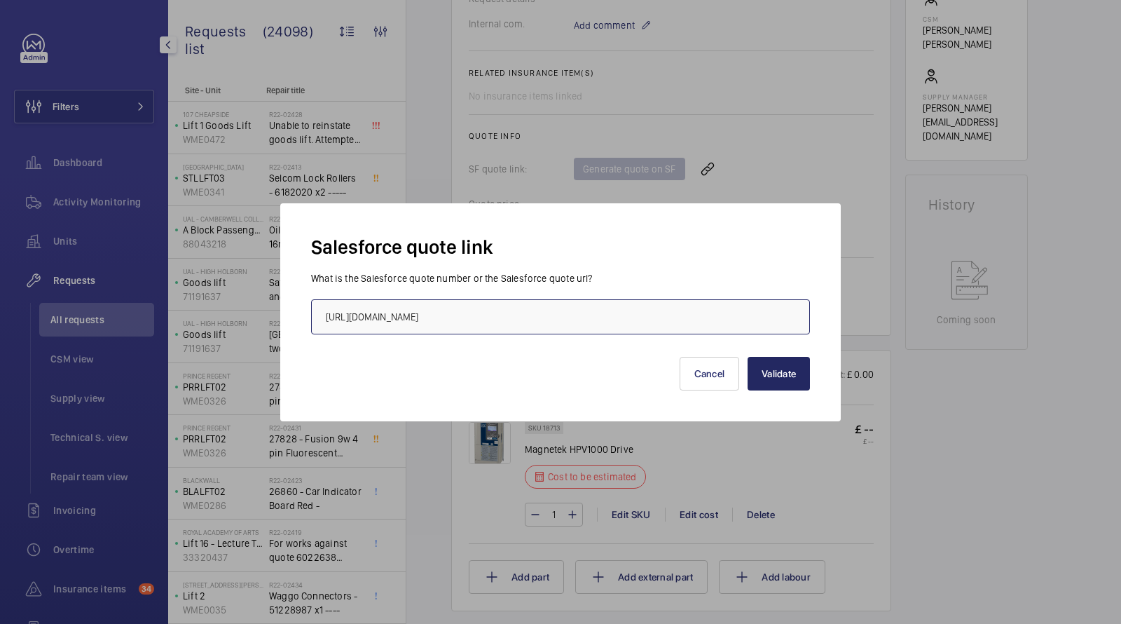
type input "https://wemaintain.lightning.force.com/lightning/r/Quote/0Q0SZ0000090C2S0AU/view"
click at [794, 384] on button "Validate" at bounding box center [779, 374] width 62 height 34
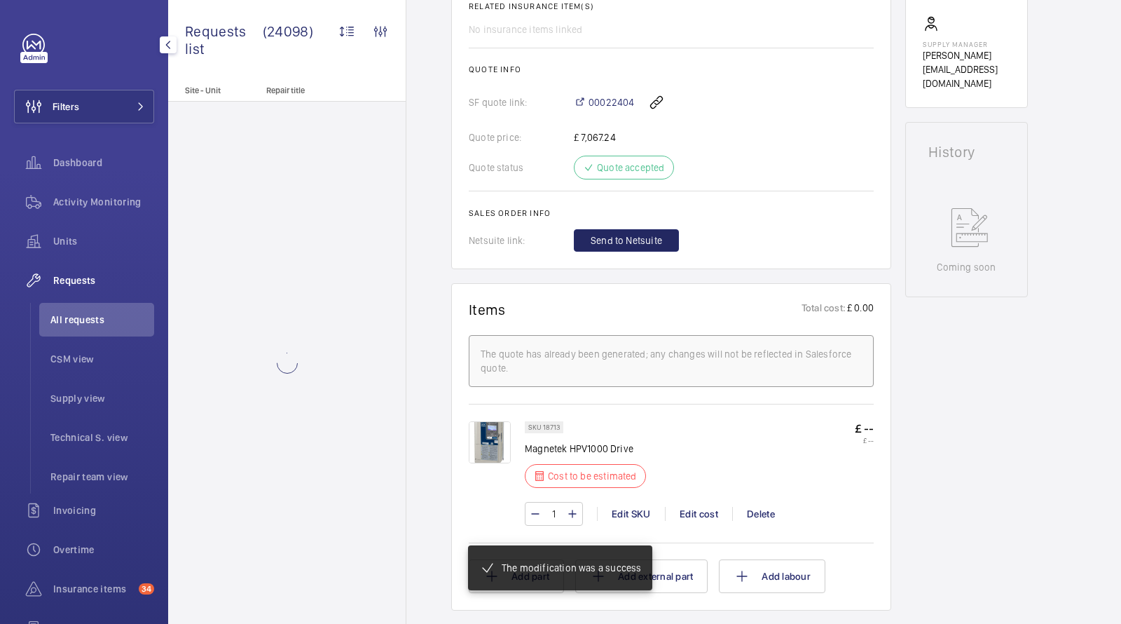
scroll to position [543, 0]
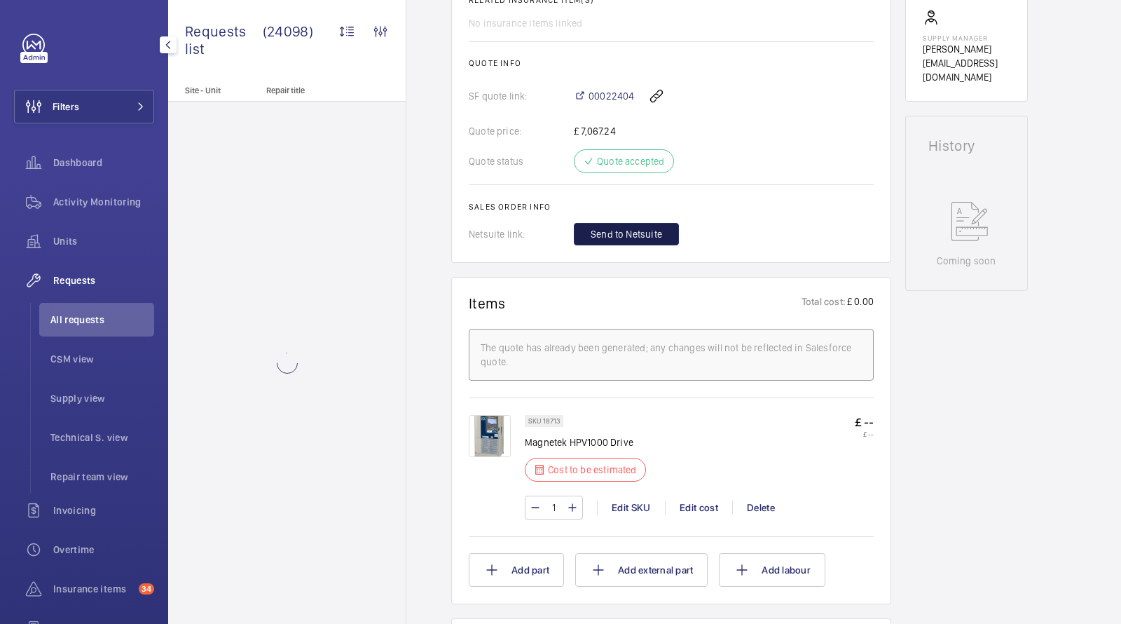
click at [632, 236] on span "Send to Netsuite" at bounding box center [626, 234] width 71 height 14
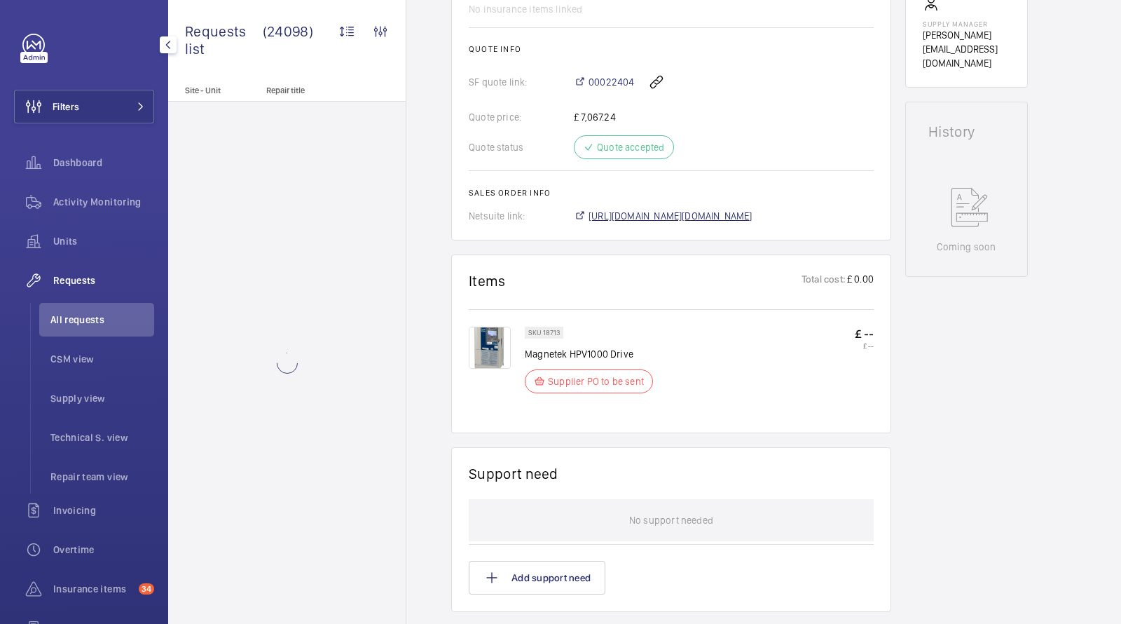
scroll to position [571, 0]
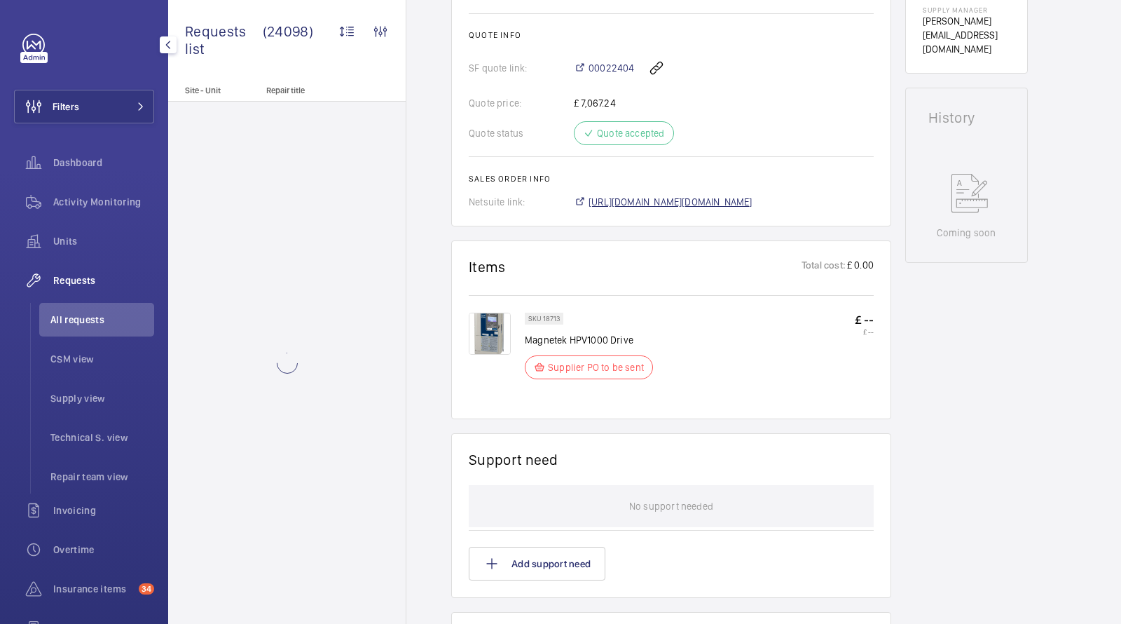
click at [649, 198] on span "https://6461500.app.netsuite.com/app/accounting/transactions/salesord.nl?id=305…" at bounding box center [671, 202] width 164 height 14
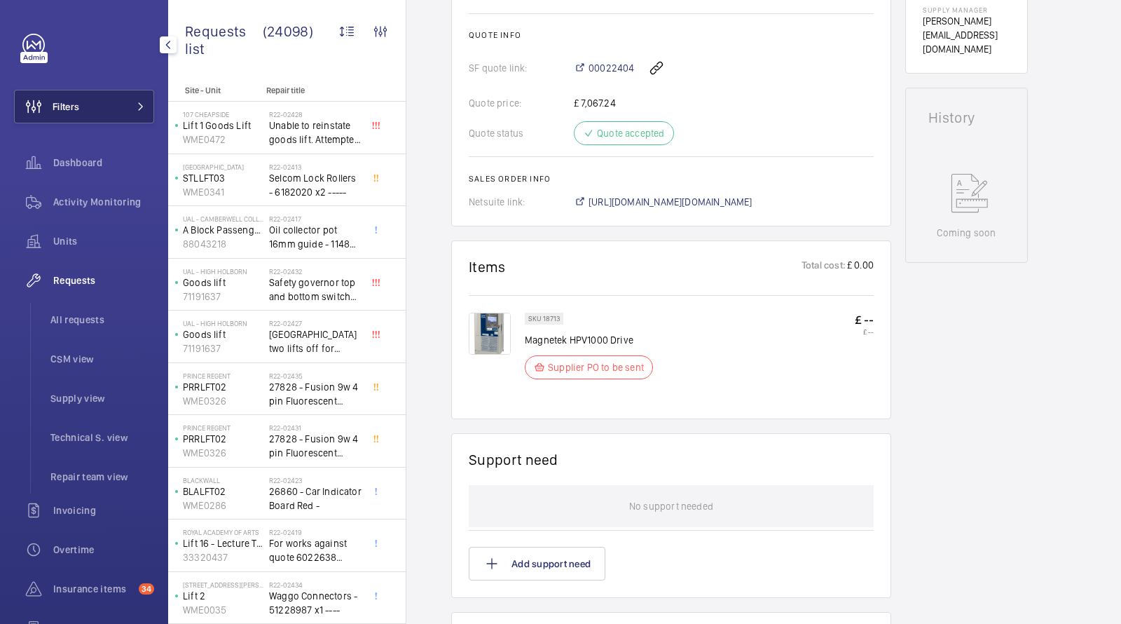
click at [121, 110] on button "Filters" at bounding box center [84, 107] width 140 height 34
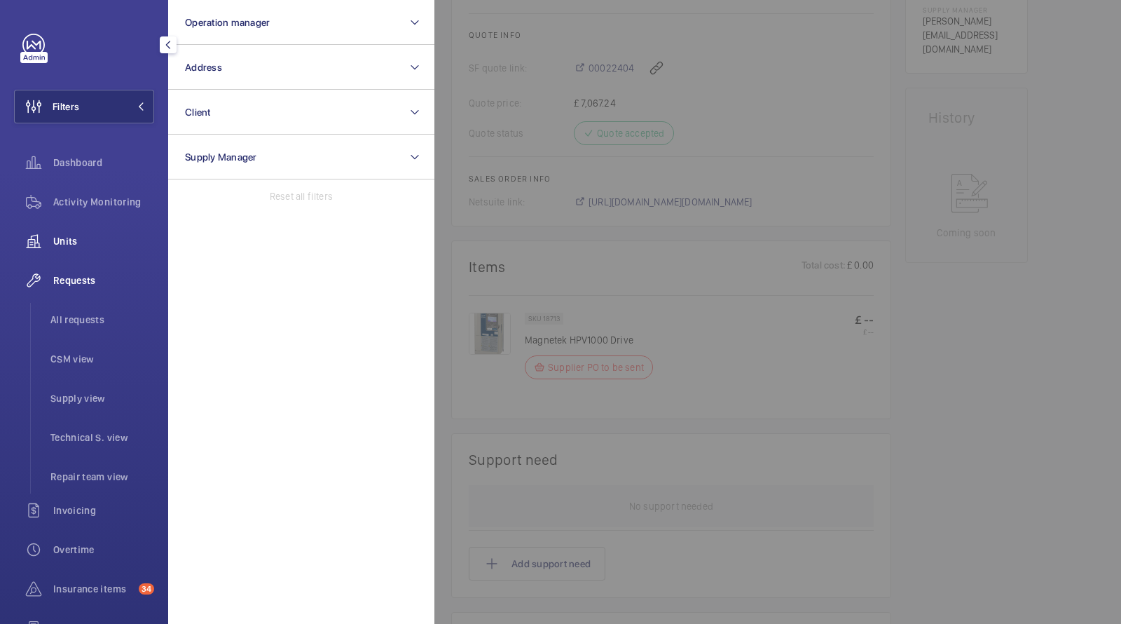
click at [74, 241] on span "Units" at bounding box center [103, 241] width 101 height 14
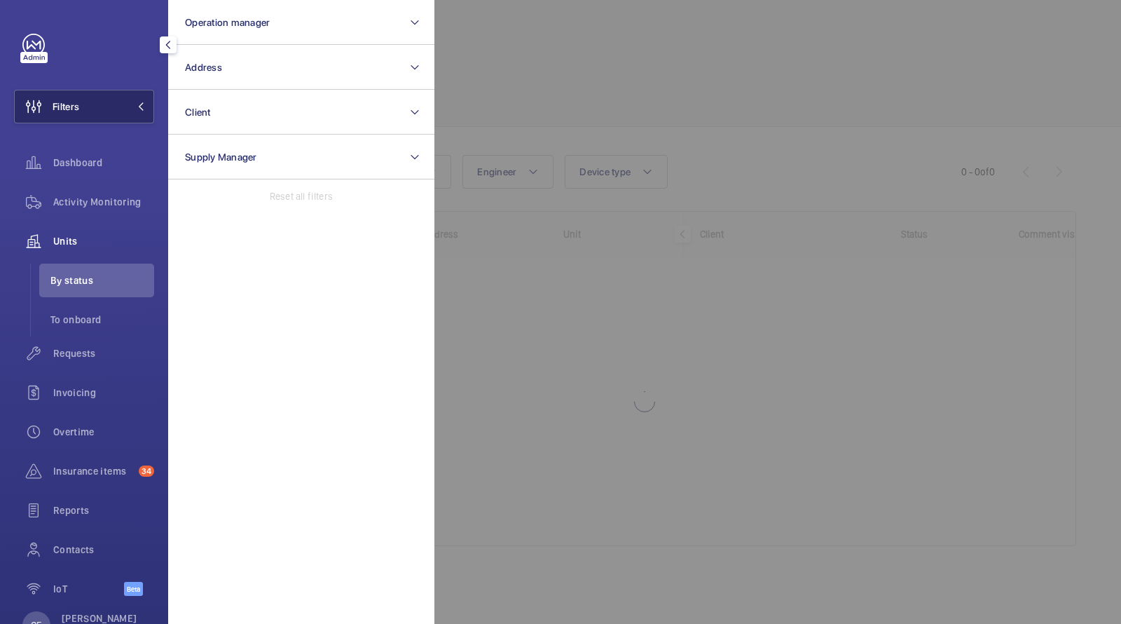
click at [97, 111] on button "Filters" at bounding box center [84, 107] width 140 height 34
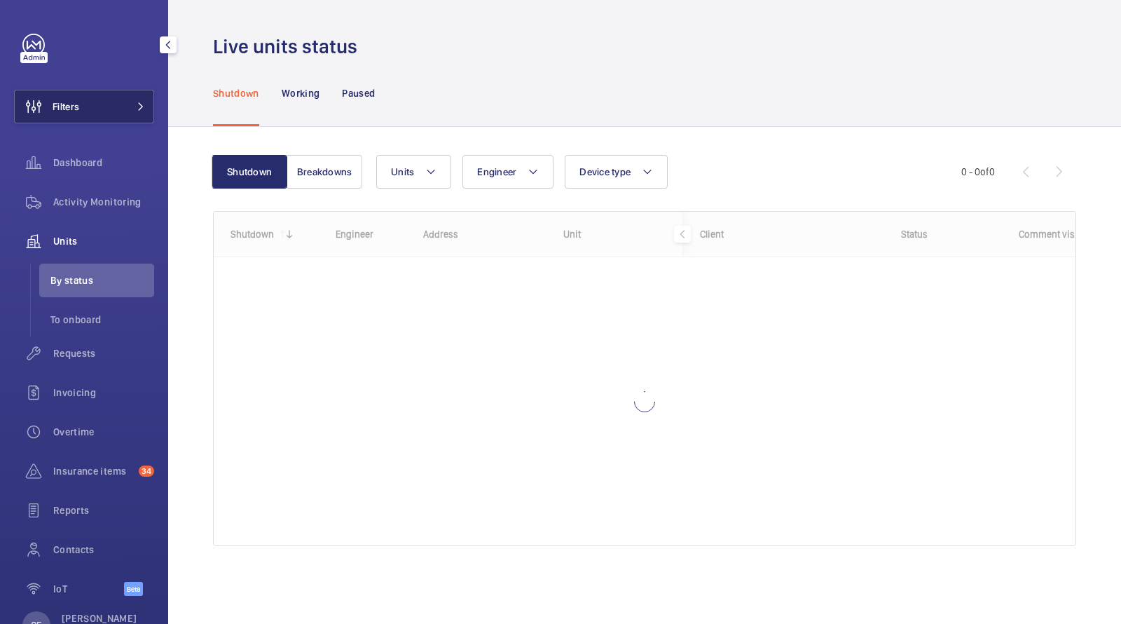
click at [100, 102] on button "Filters" at bounding box center [84, 107] width 140 height 34
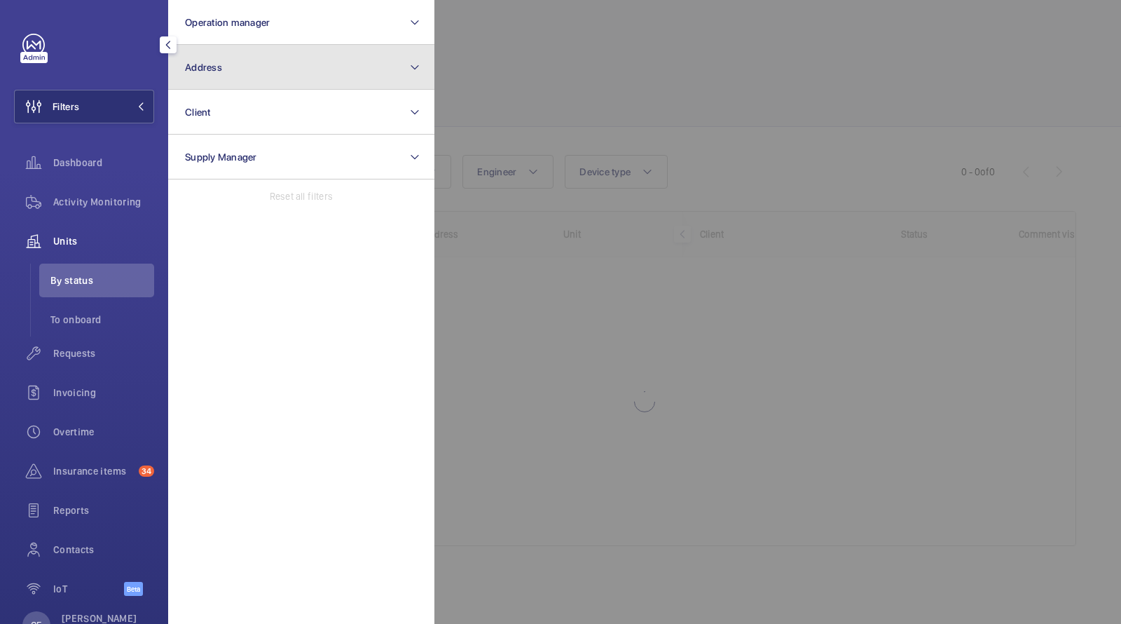
click at [200, 71] on span "Address" at bounding box center [203, 67] width 37 height 11
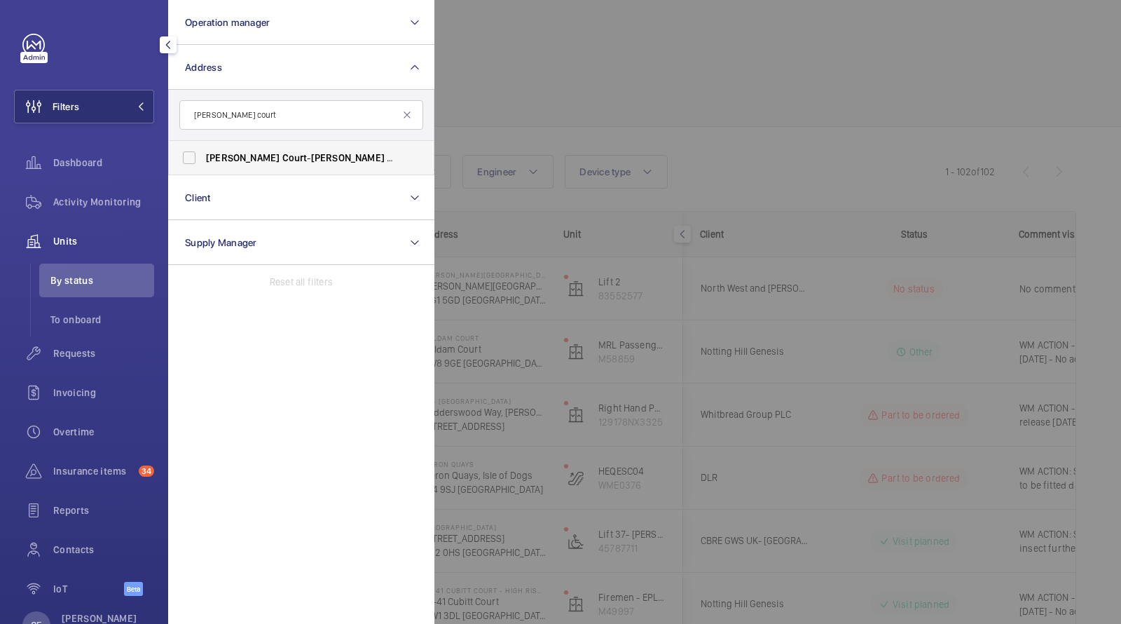
type input "sullivan court"
click at [245, 151] on span "Sullivan Court - Sullivan Court , LONDON SW5 9RL" at bounding box center [302, 158] width 193 height 14
click at [203, 150] on input "Sullivan Court - Sullivan Court , LONDON SW5 9RL" at bounding box center [189, 158] width 28 height 28
checkbox input "true"
click at [509, 64] on div at bounding box center [994, 312] width 1121 height 624
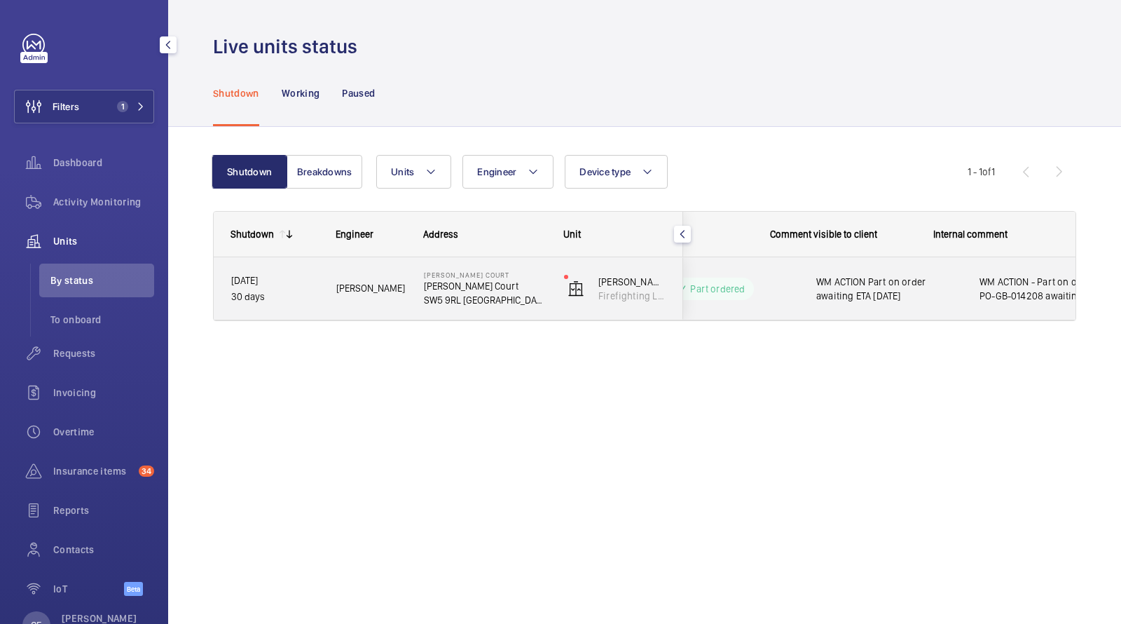
scroll to position [0, 249]
click at [865, 289] on span "WM ACTION Part on order awaiting ETA 23.09.25" at bounding box center [843, 289] width 145 height 28
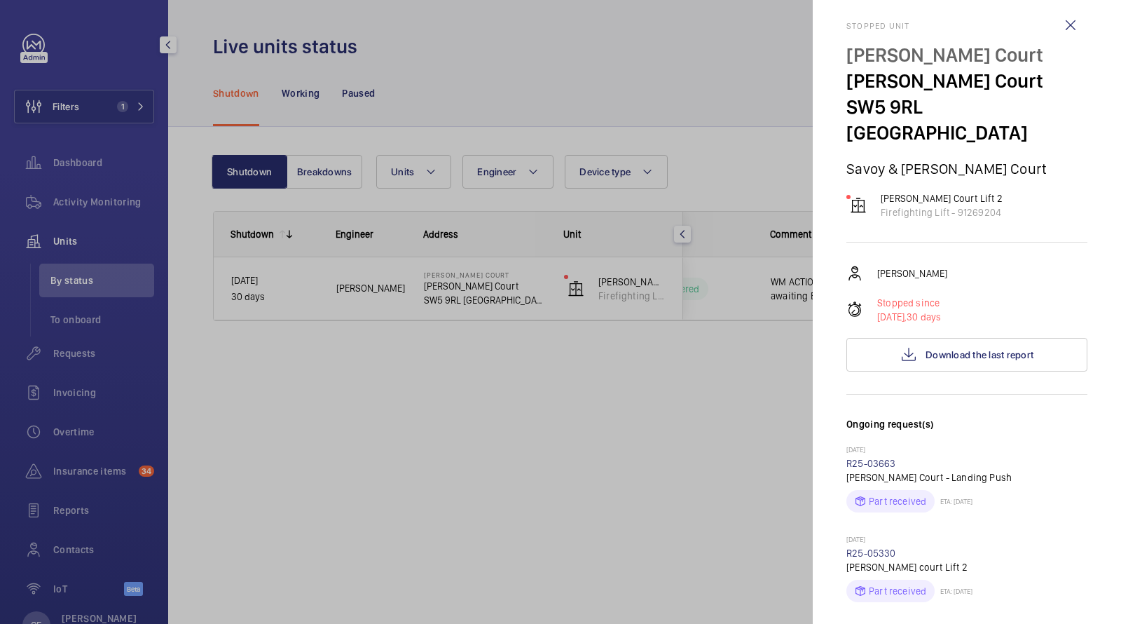
scroll to position [0, 0]
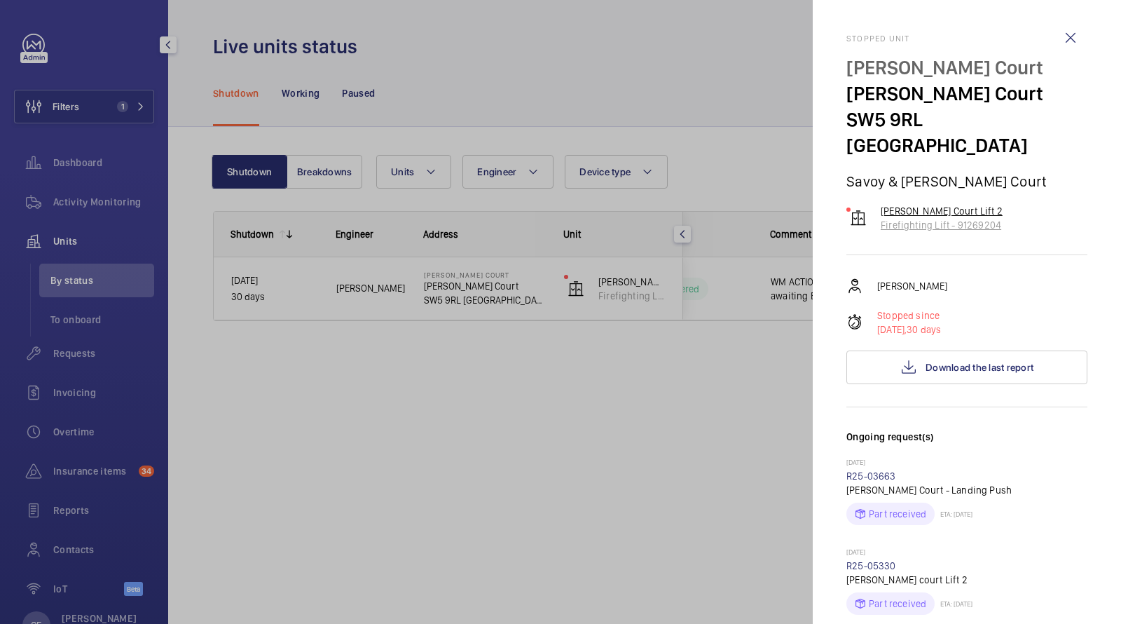
drag, startPoint x: 1024, startPoint y: 203, endPoint x: 955, endPoint y: 205, distance: 69.4
click at [955, 205] on div "Sullivan Court Lift 2 Firefighting Lift - 91269204" at bounding box center [966, 218] width 241 height 28
copy p "91269204"
click at [88, 220] on div at bounding box center [560, 312] width 1121 height 624
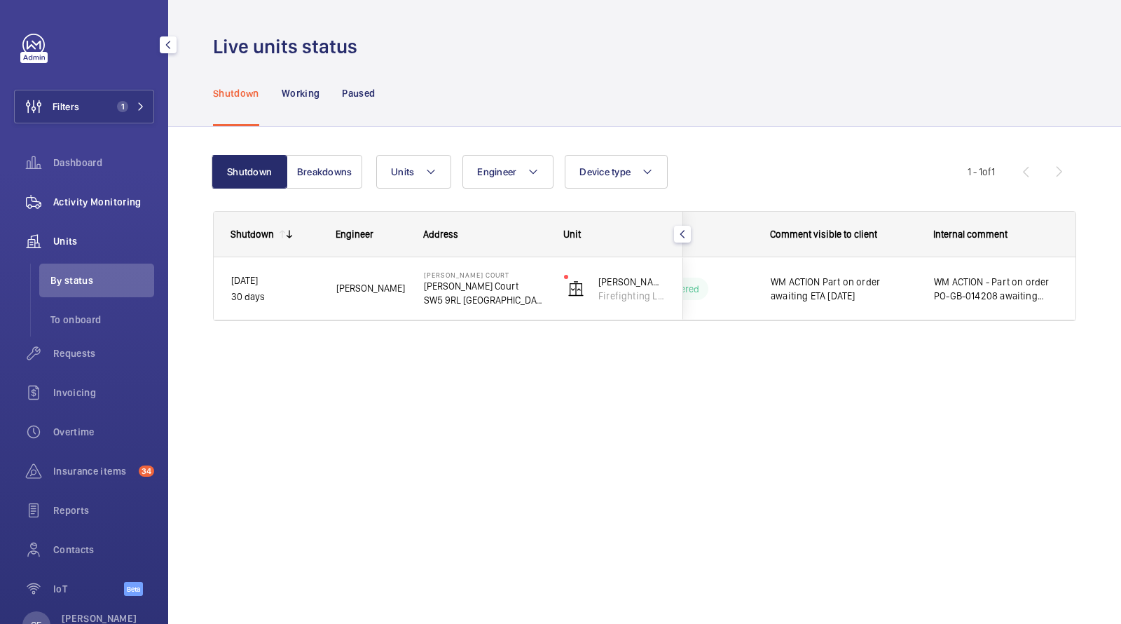
click at [88, 208] on mat-sidenav-container "Filters 1 Dashboard Activity Monitoring Units By status To onboard Requests Inv…" at bounding box center [560, 312] width 1121 height 624
click at [88, 207] on span "Activity Monitoring" at bounding box center [103, 202] width 101 height 14
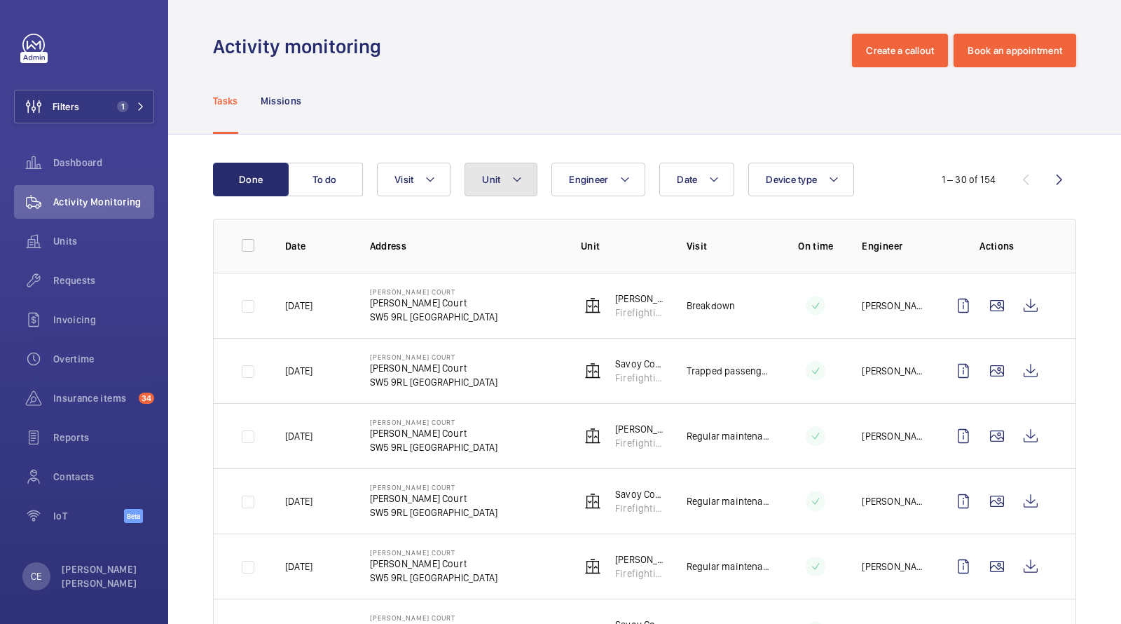
click at [479, 195] on button "Unit" at bounding box center [501, 180] width 73 height 34
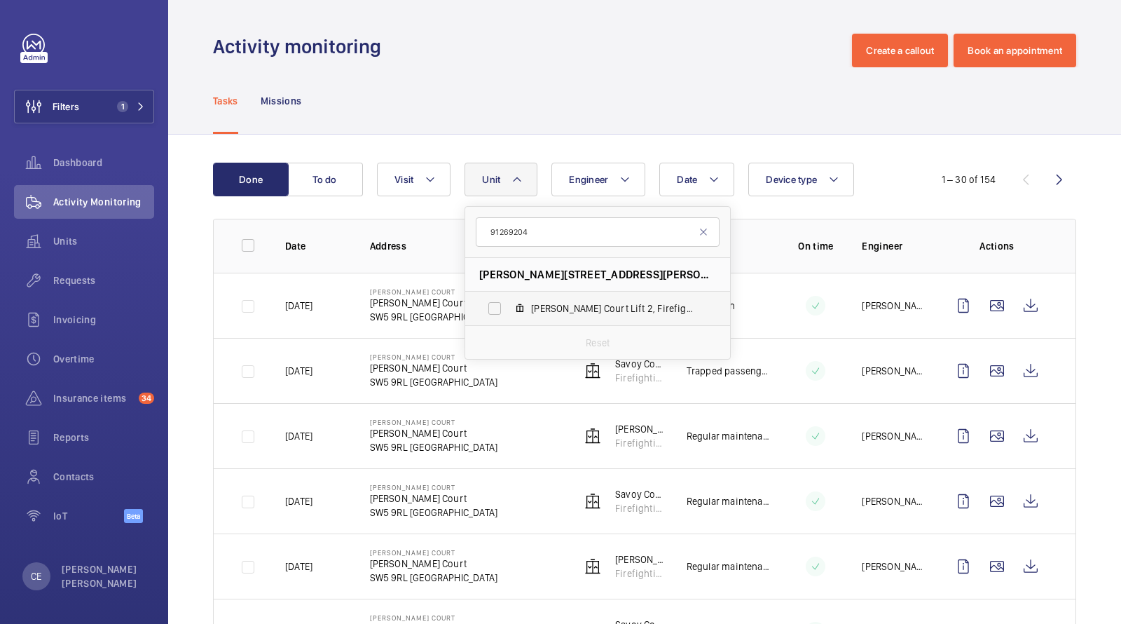
type input "91269204"
click at [528, 291] on label "Sullivan Court Lift 2, Firefighting Lift - 91269204" at bounding box center [586, 308] width 242 height 34
click at [509, 294] on input "Sullivan Court Lift 2, Firefighting Lift - 91269204" at bounding box center [495, 308] width 28 height 28
checkbox input "true"
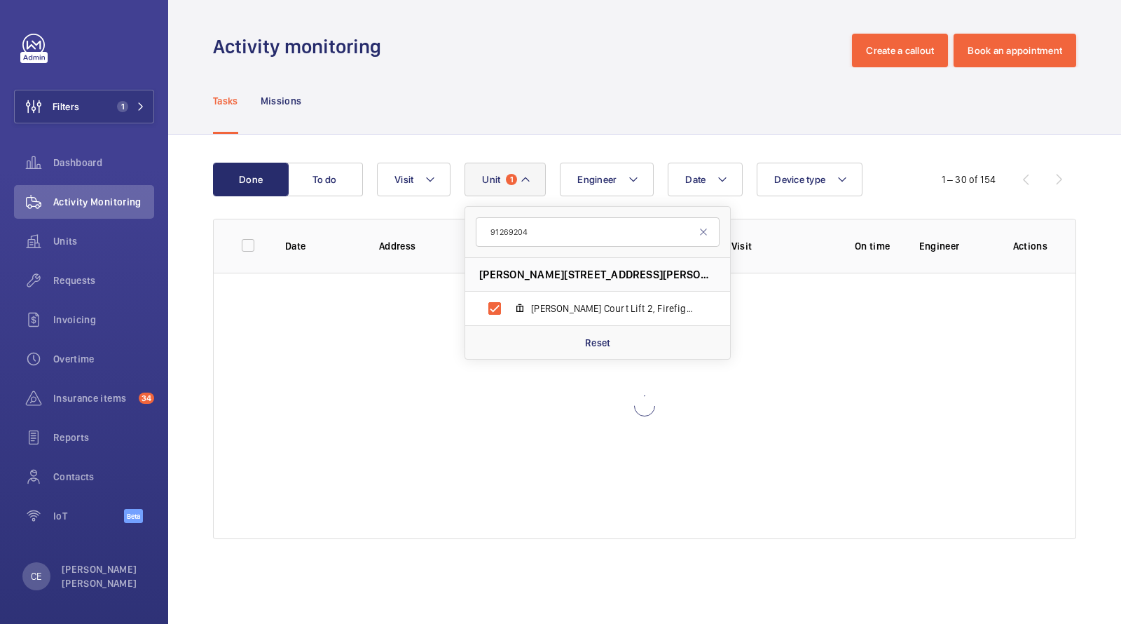
click at [591, 85] on div "Tasks Missions" at bounding box center [644, 100] width 863 height 67
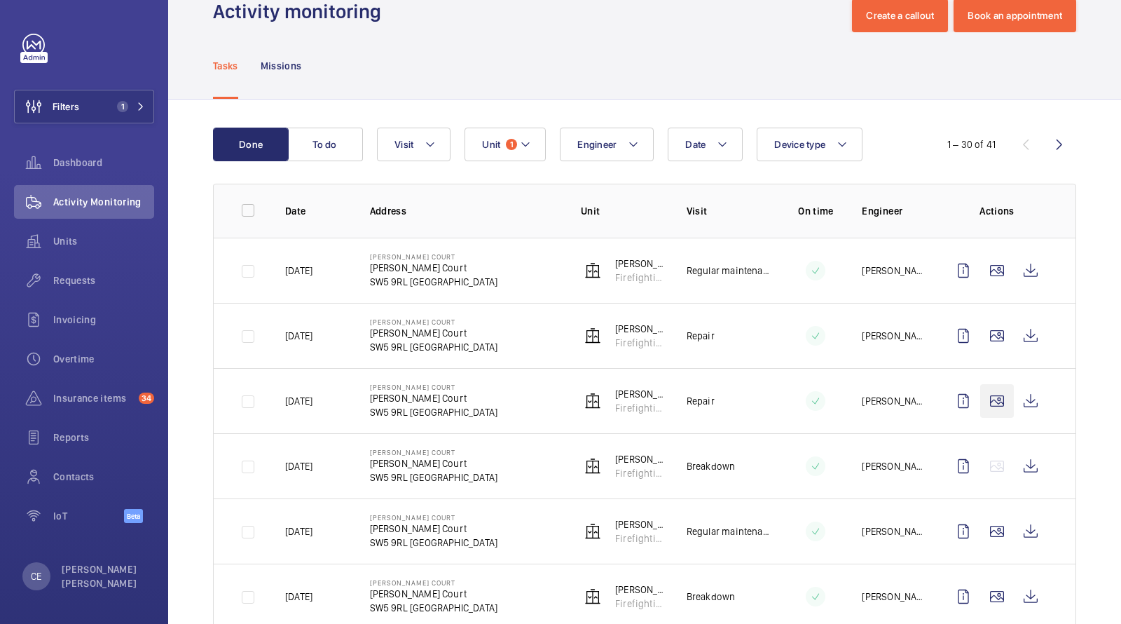
scroll to position [36, 0]
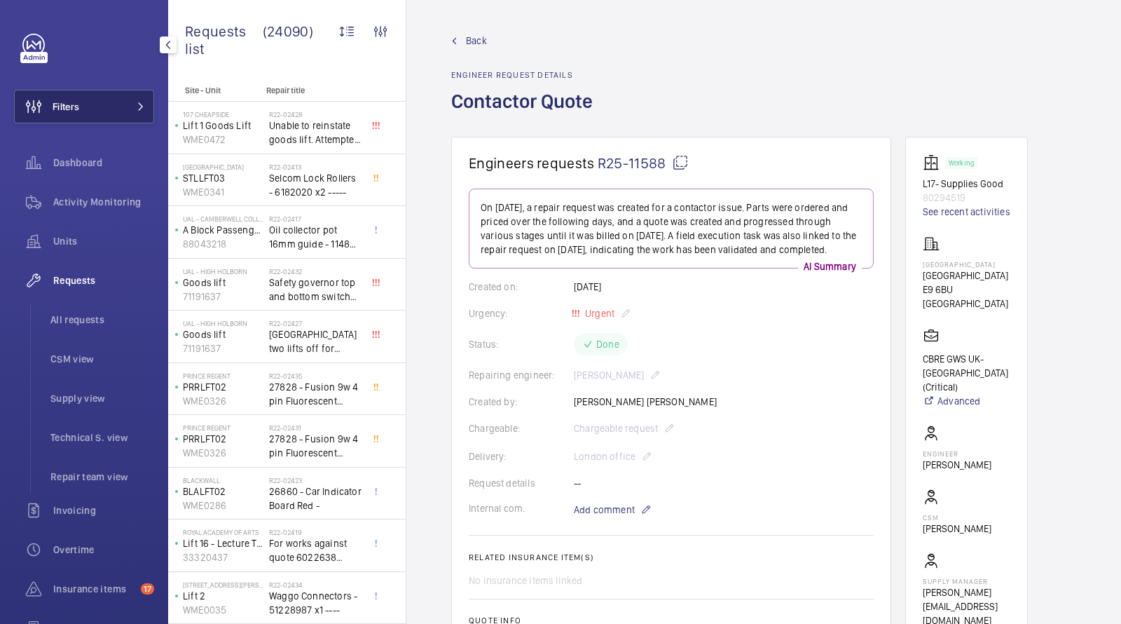
scroll to position [1780, 0]
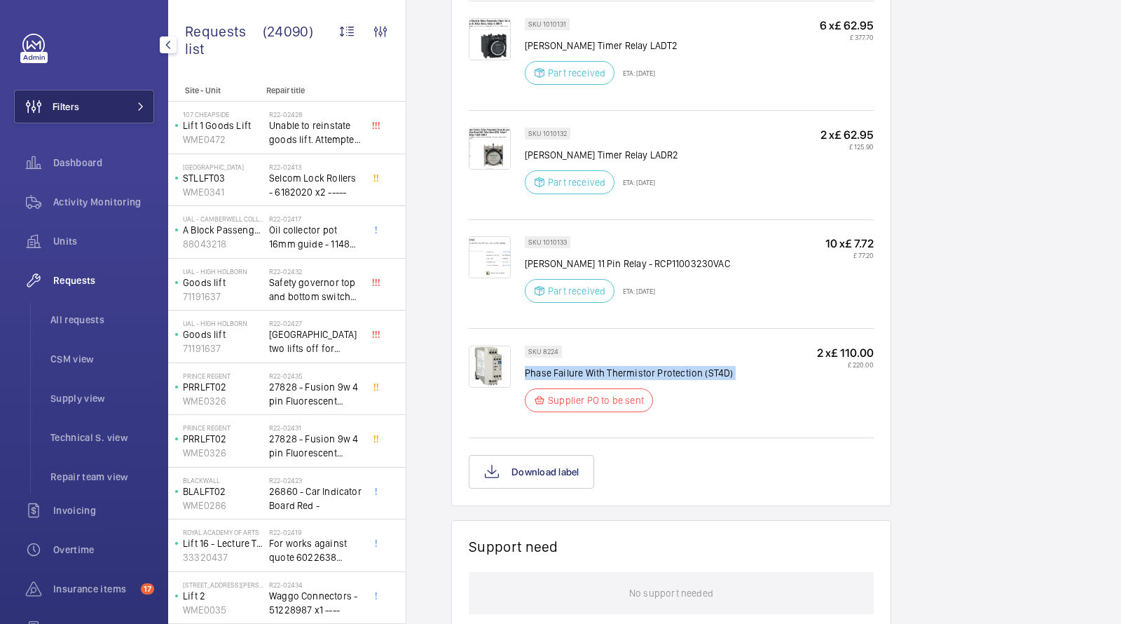
click at [123, 102] on button "Filters" at bounding box center [84, 107] width 140 height 34
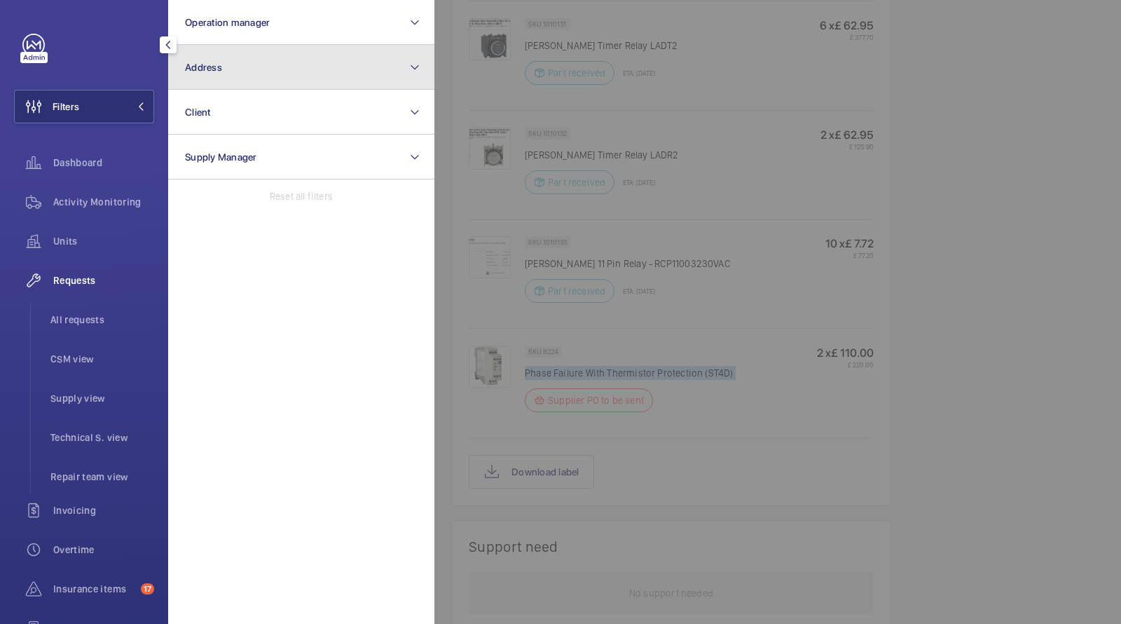
click at [263, 61] on button "Address" at bounding box center [301, 67] width 266 height 45
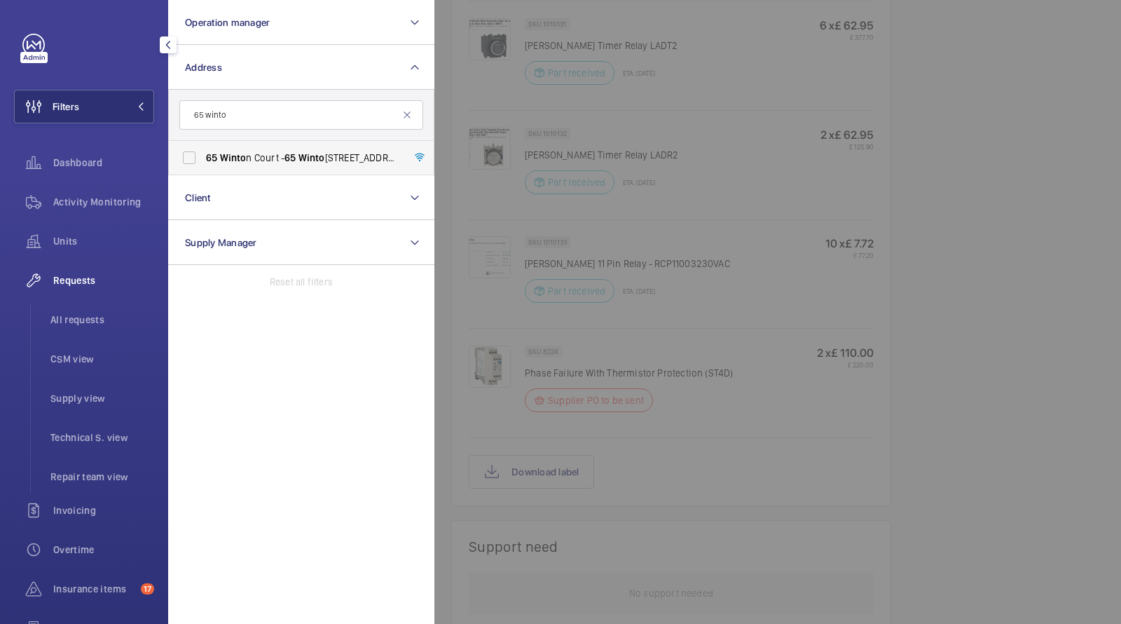
type input "65 winto"
click at [275, 166] on label "65 Winto n Court - 65 Winto n Court, LONDON N1 9AN" at bounding box center [291, 158] width 244 height 34
click at [203, 166] on input "65 Winto n Court - 65 Winto n Court, LONDON N1 9AN" at bounding box center [189, 158] width 28 height 28
checkbox input "true"
click at [85, 320] on span "All requests" at bounding box center [102, 320] width 104 height 14
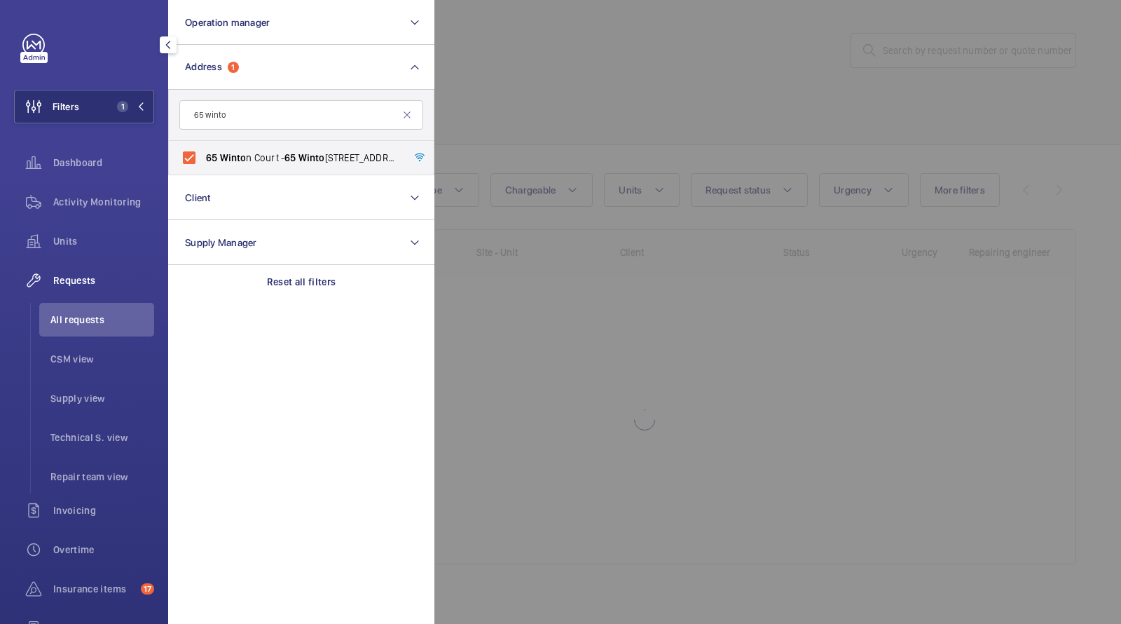
click at [528, 117] on div at bounding box center [994, 312] width 1121 height 624
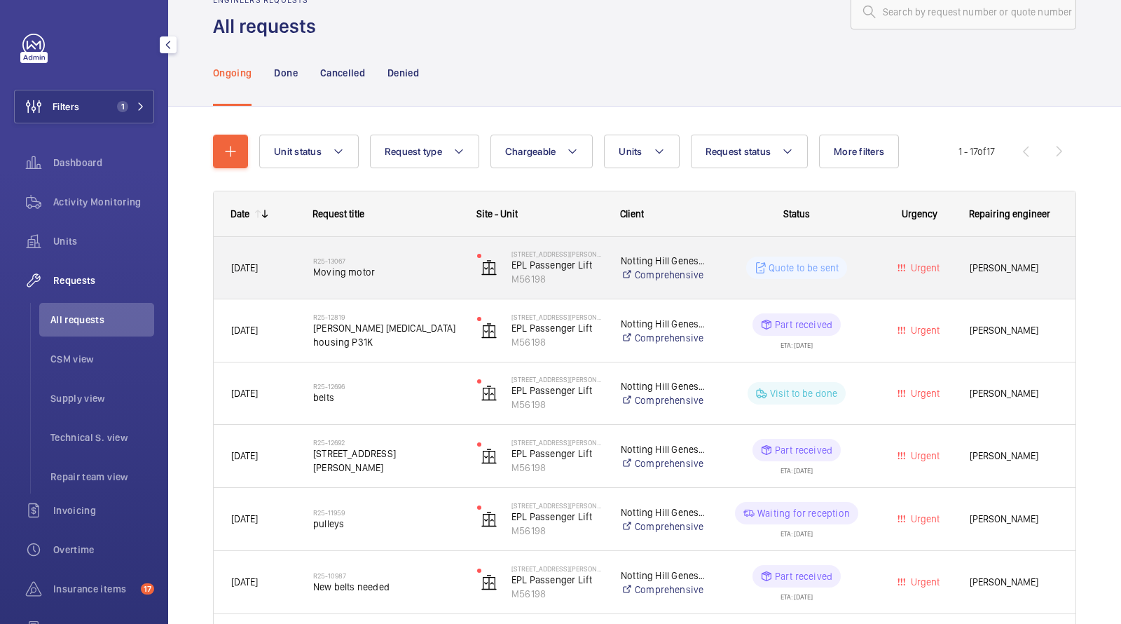
scroll to position [46, 0]
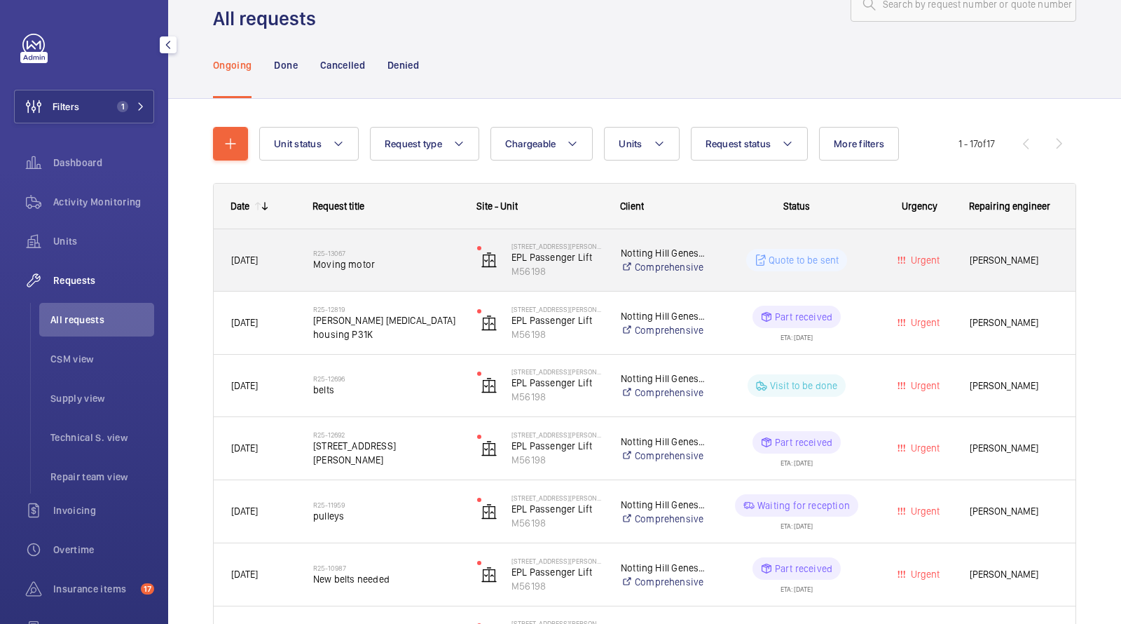
click at [349, 274] on div "R25-13067 Moving motor" at bounding box center [386, 260] width 146 height 41
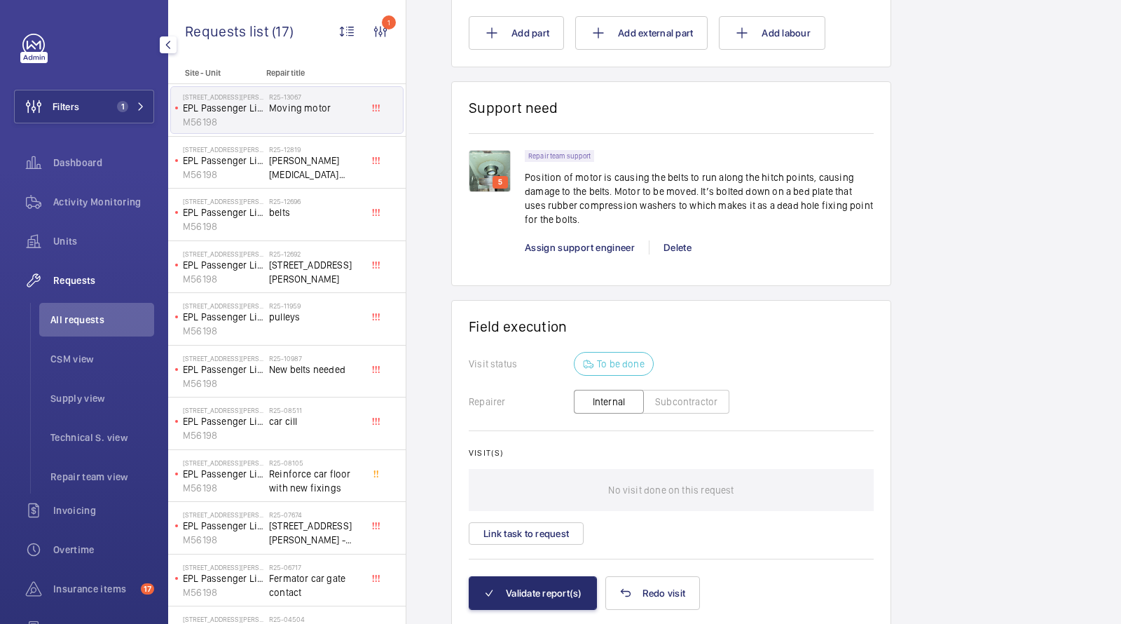
scroll to position [905, 0]
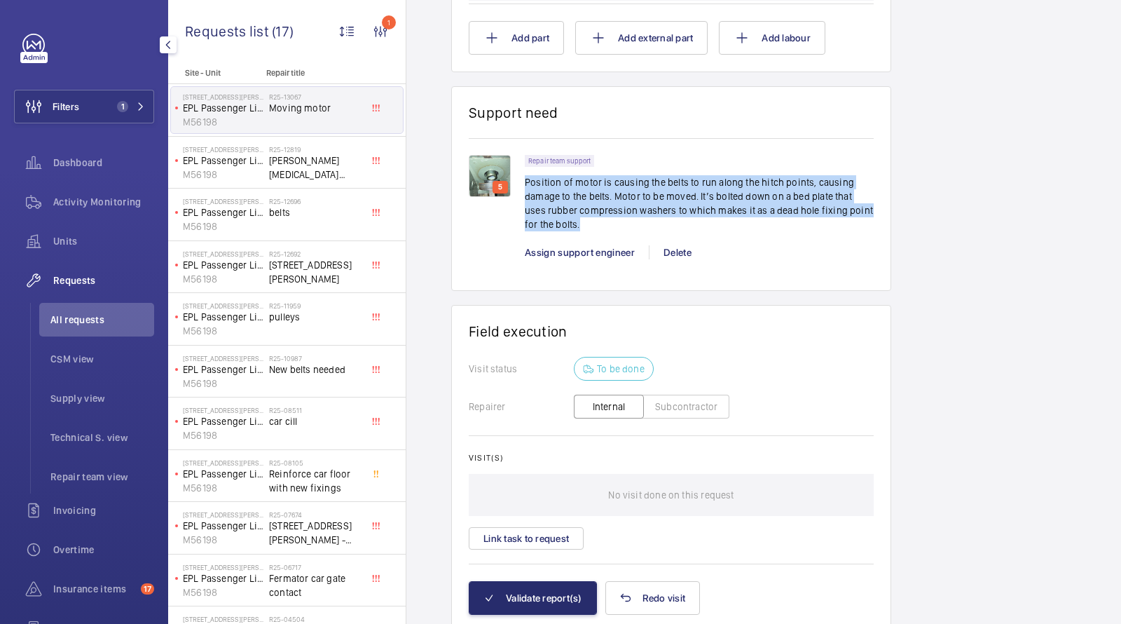
drag, startPoint x: 570, startPoint y: 224, endPoint x: 526, endPoint y: 185, distance: 58.1
click at [526, 185] on p "Position of motor is causing the belts to run along the hitch points, causing d…" at bounding box center [699, 203] width 349 height 56
click at [569, 226] on p "Position of motor is causing the belts to run along the hitch points, causing d…" at bounding box center [699, 203] width 349 height 56
drag, startPoint x: 554, startPoint y: 217, endPoint x: 523, endPoint y: 178, distance: 48.9
click at [525, 178] on p "Position of motor is causing the belts to run along the hitch points, causing d…" at bounding box center [699, 203] width 349 height 56
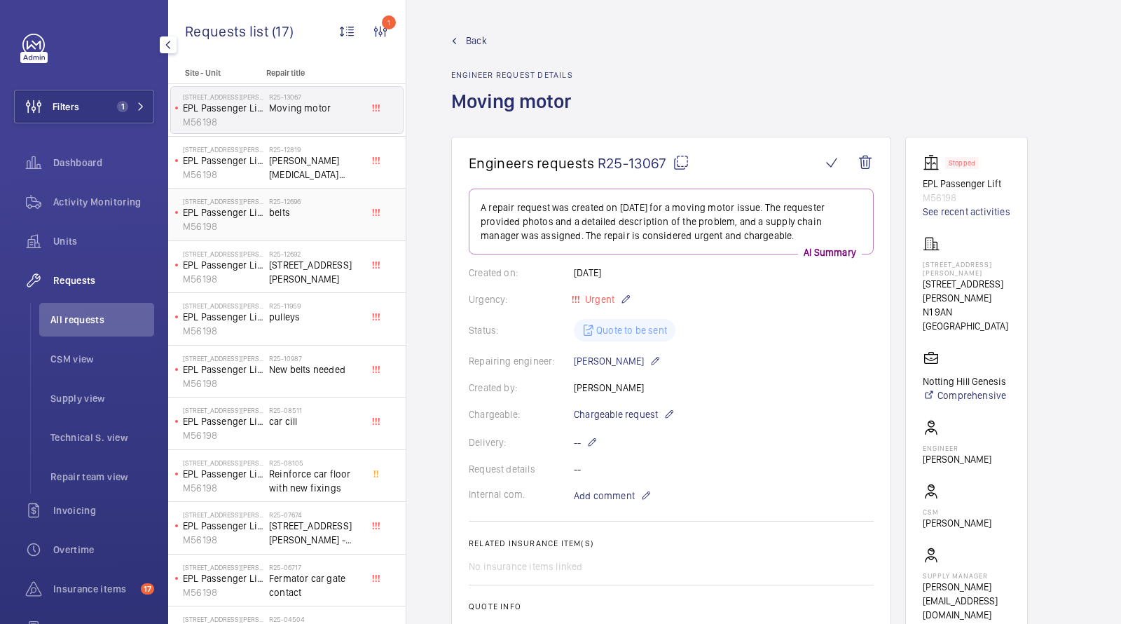
scroll to position [905, 0]
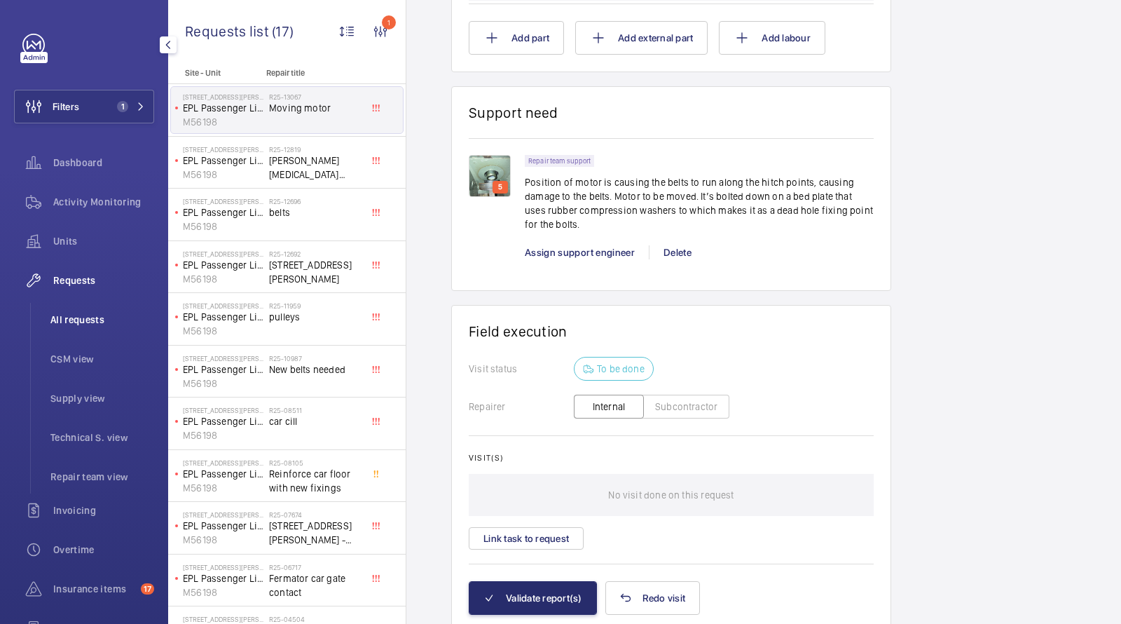
click at [104, 319] on span "All requests" at bounding box center [102, 320] width 104 height 14
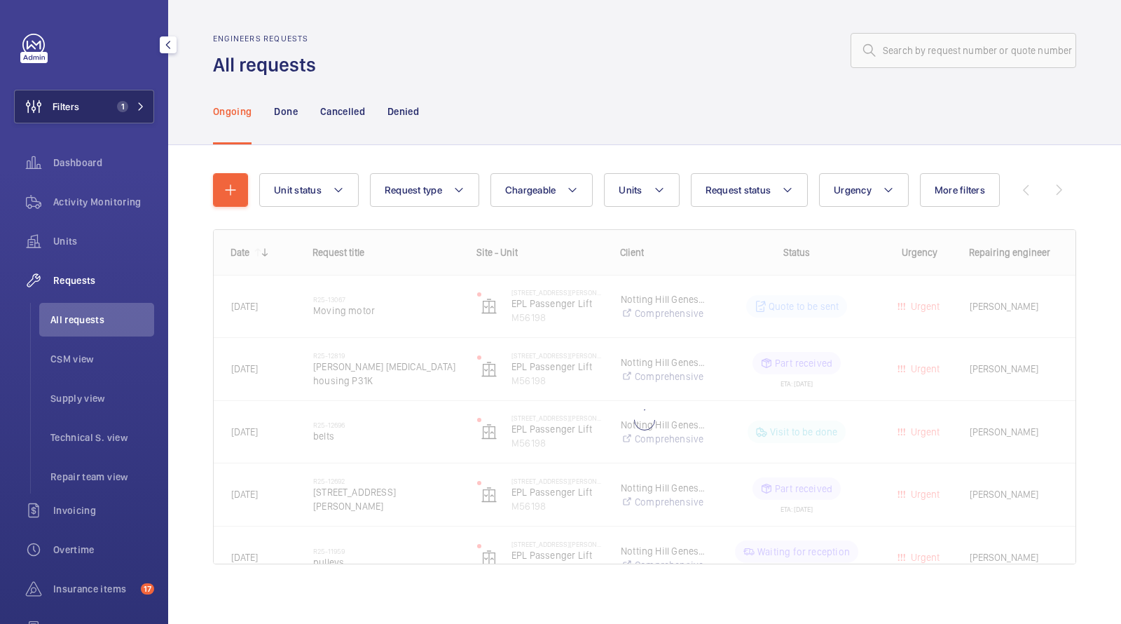
click at [130, 109] on span "1" at bounding box center [128, 106] width 34 height 11
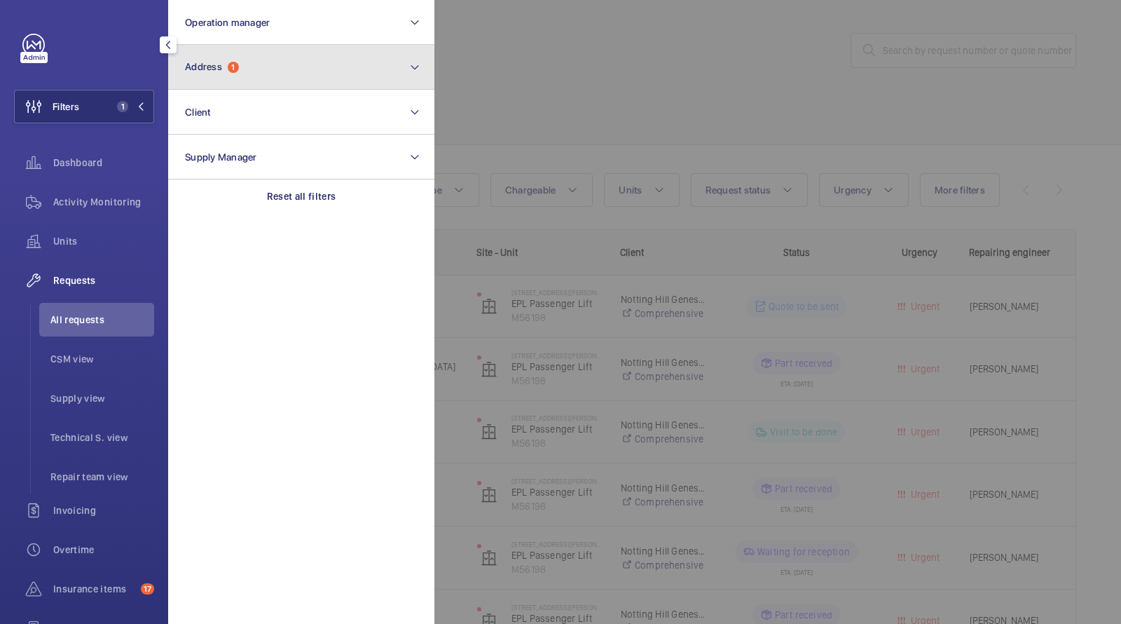
click at [240, 81] on button "Address 1" at bounding box center [301, 67] width 266 height 45
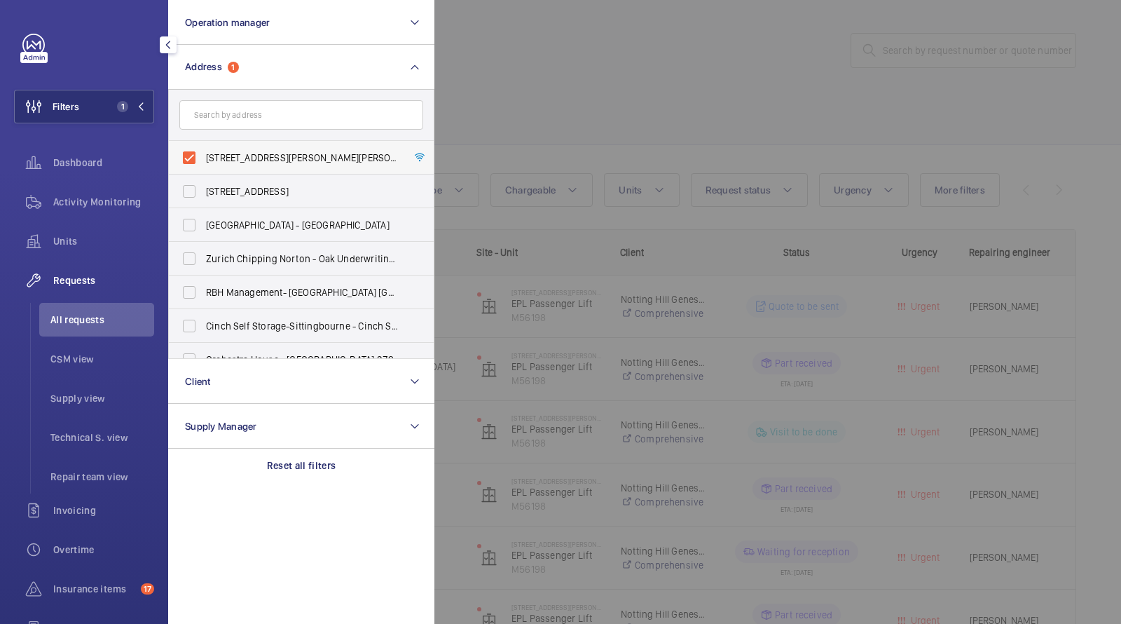
click at [254, 151] on span "[STREET_ADDRESS][PERSON_NAME][PERSON_NAME]" at bounding box center [302, 158] width 193 height 14
click at [203, 150] on input "[STREET_ADDRESS][PERSON_NAME][PERSON_NAME]" at bounding box center [189, 158] width 28 height 28
checkbox input "false"
click at [254, 121] on input "text" at bounding box center [301, 114] width 244 height 29
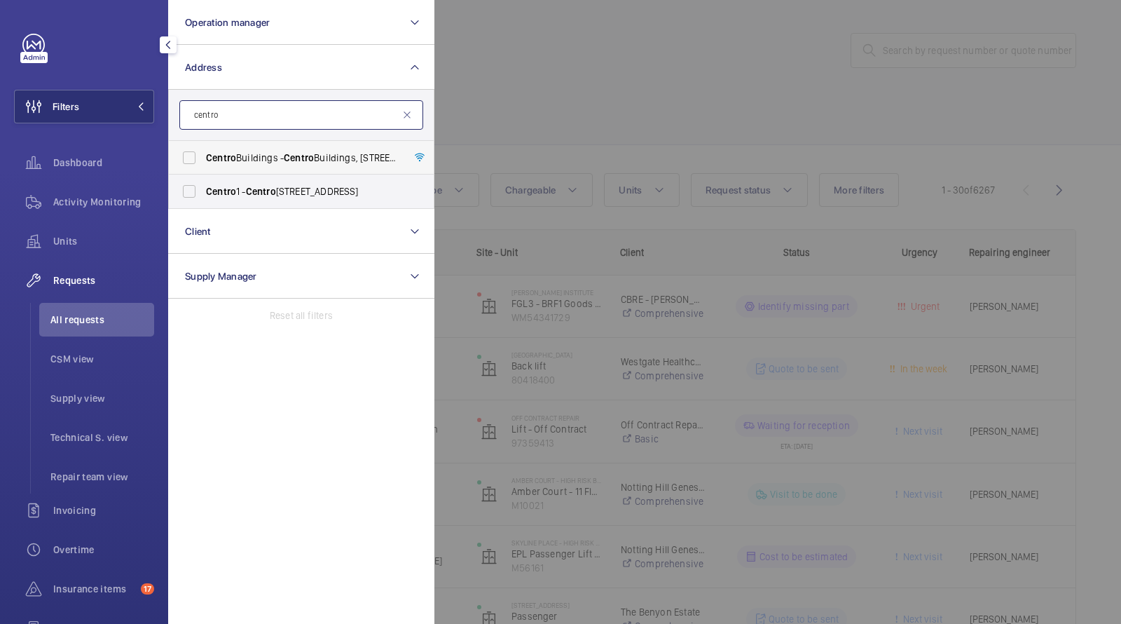
type input "centro"
click at [264, 160] on span "[GEOGRAPHIC_DATA] - [GEOGRAPHIC_DATA], [STREET_ADDRESS][PERSON_NAME]" at bounding box center [302, 158] width 193 height 14
click at [203, 160] on input "[GEOGRAPHIC_DATA] - [GEOGRAPHIC_DATA], [STREET_ADDRESS][PERSON_NAME]" at bounding box center [189, 158] width 28 height 28
checkbox input "true"
click at [263, 183] on label "[STREET_ADDRESS]" at bounding box center [291, 191] width 244 height 34
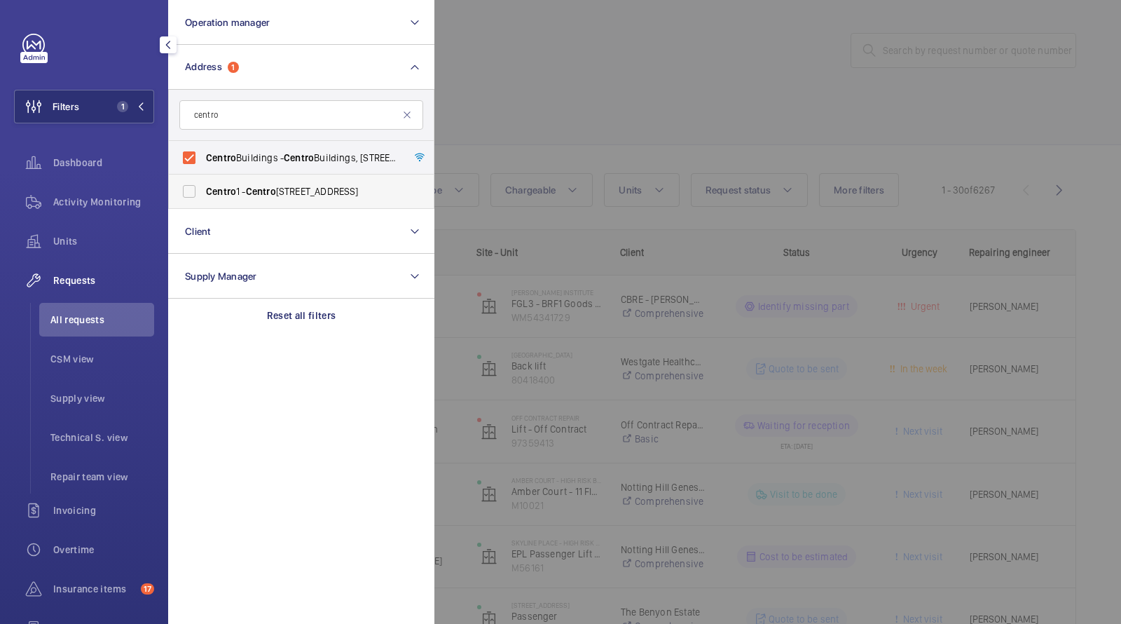
click at [203, 183] on input "[STREET_ADDRESS]" at bounding box center [189, 191] width 28 height 28
checkbox input "true"
click at [504, 96] on div at bounding box center [994, 312] width 1121 height 624
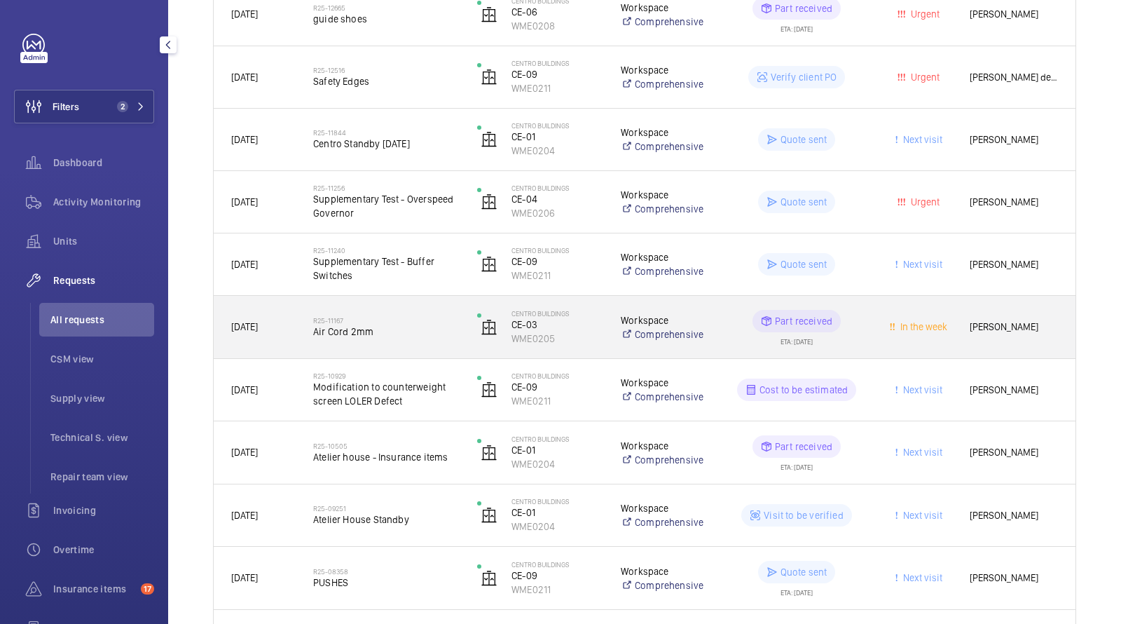
scroll to position [295, 0]
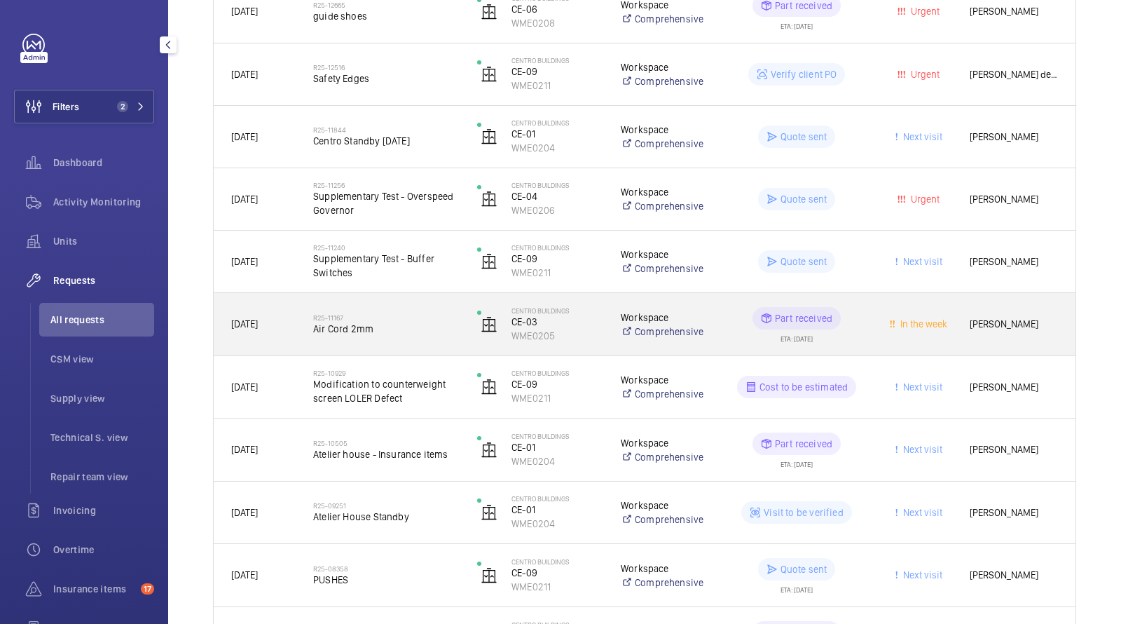
click at [384, 340] on div "R25-11167 Air Cord 2mm" at bounding box center [386, 324] width 146 height 41
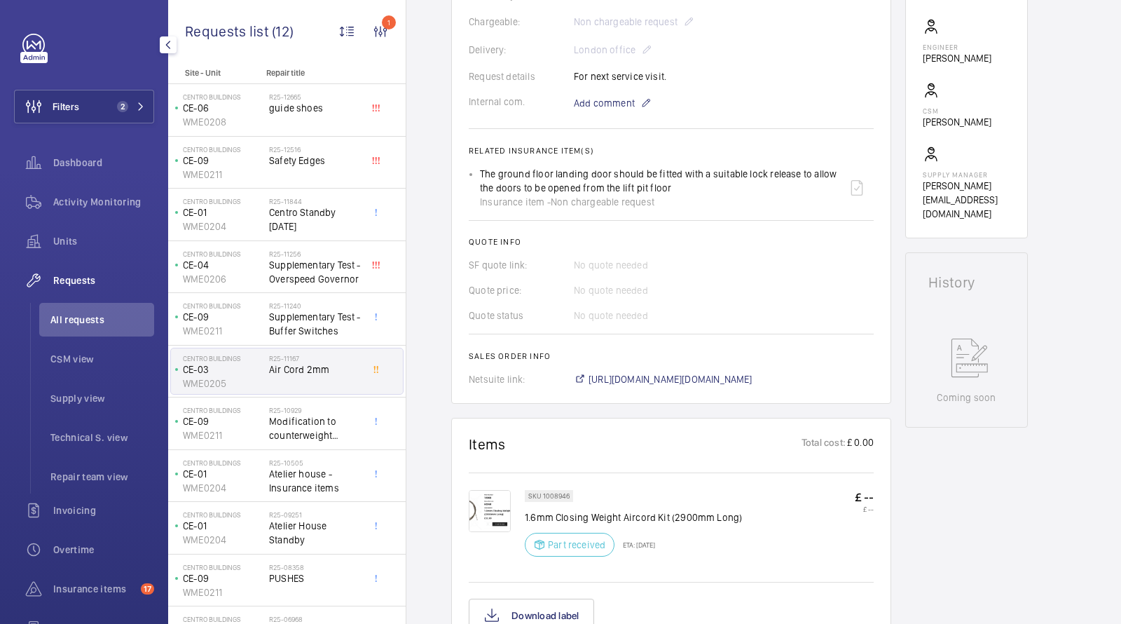
scroll to position [324, 0]
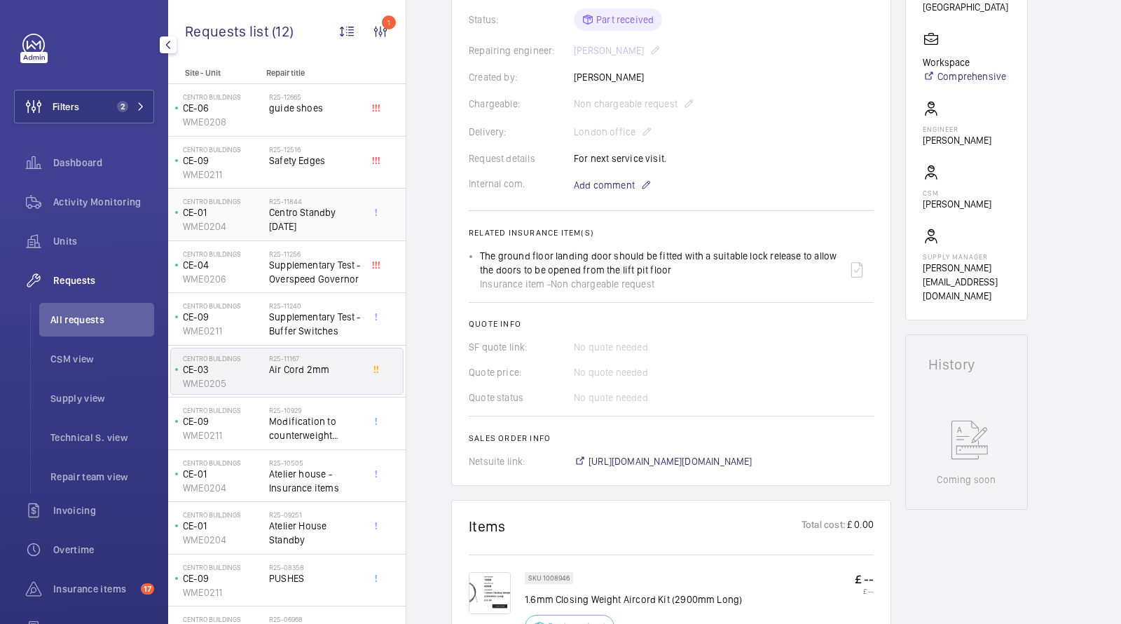
click at [305, 216] on span "Centro Standby [DATE]" at bounding box center [315, 219] width 92 height 28
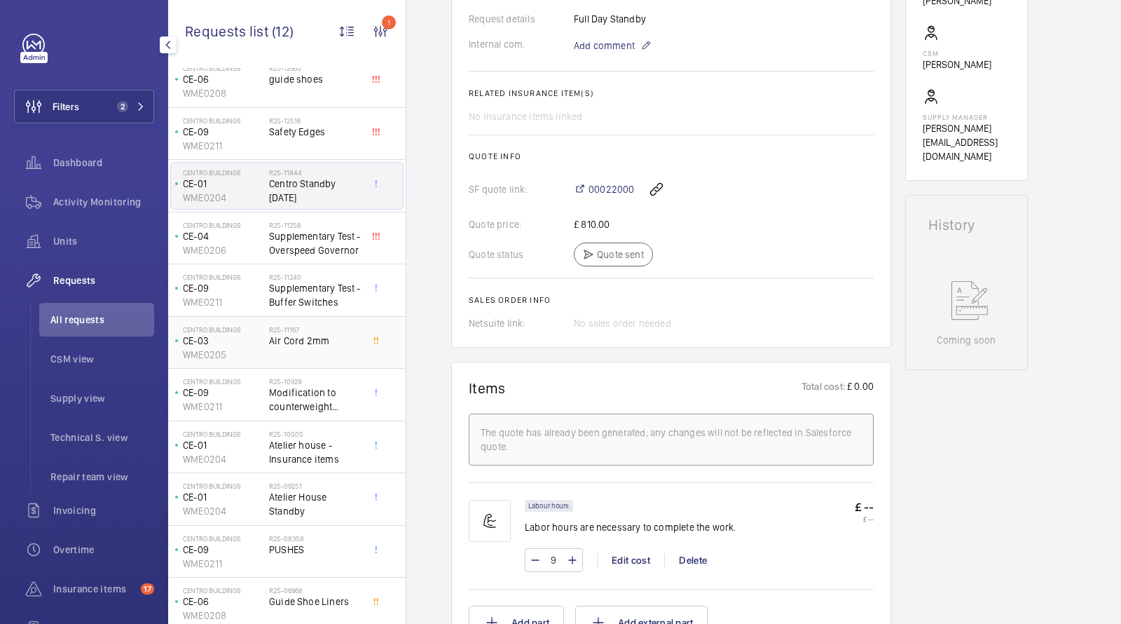
scroll to position [37, 0]
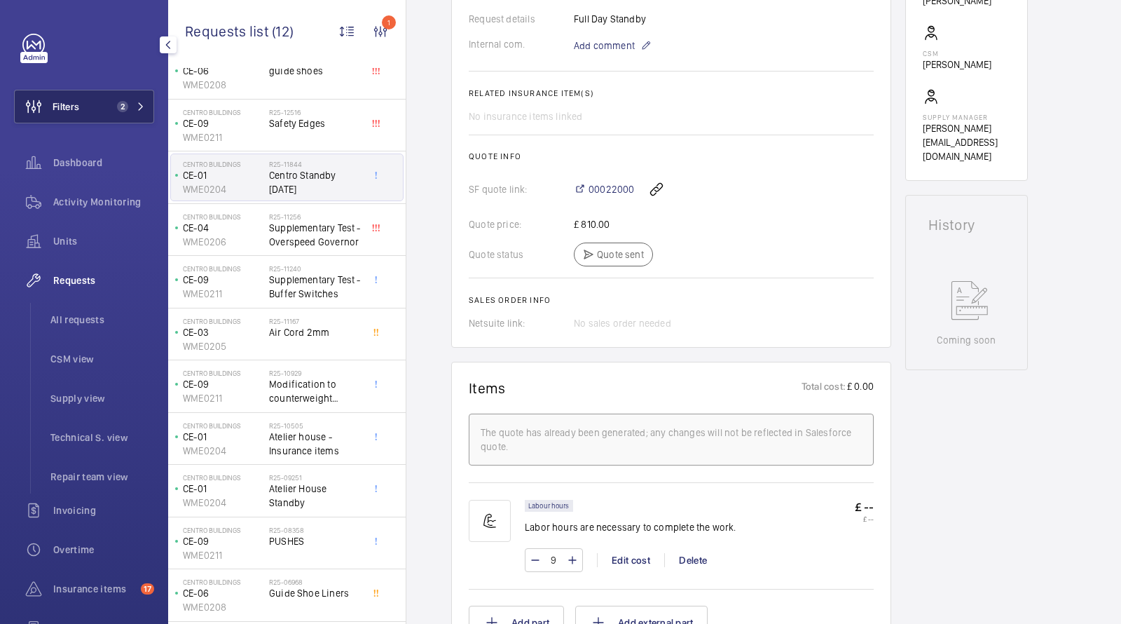
click at [133, 103] on span "2" at bounding box center [128, 106] width 34 height 11
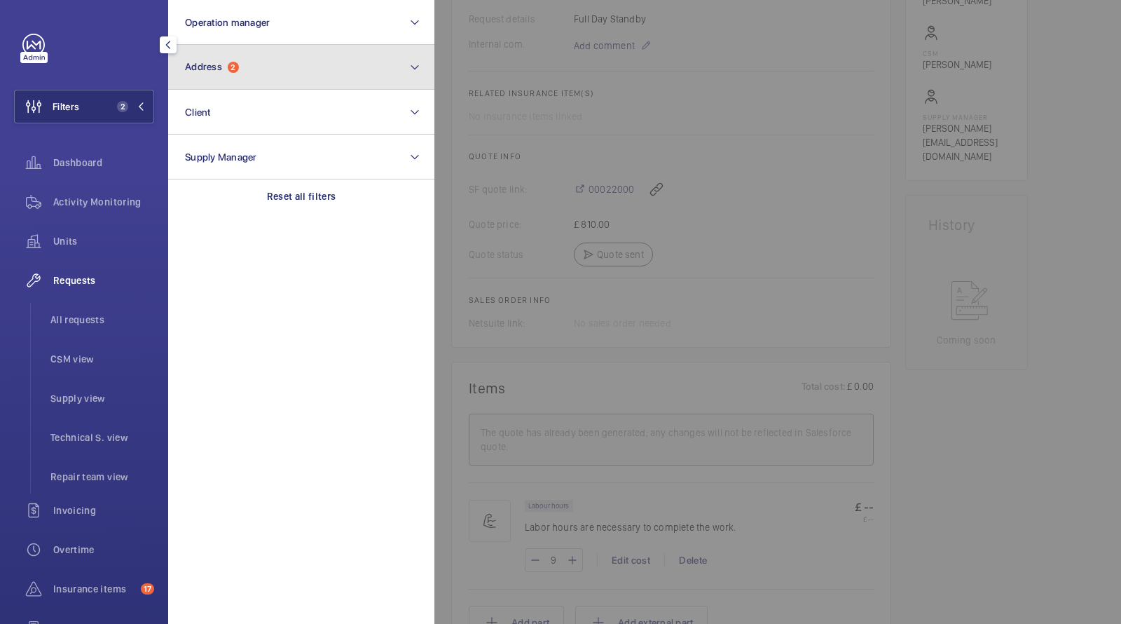
click at [223, 74] on button "Address 2" at bounding box center [301, 67] width 266 height 45
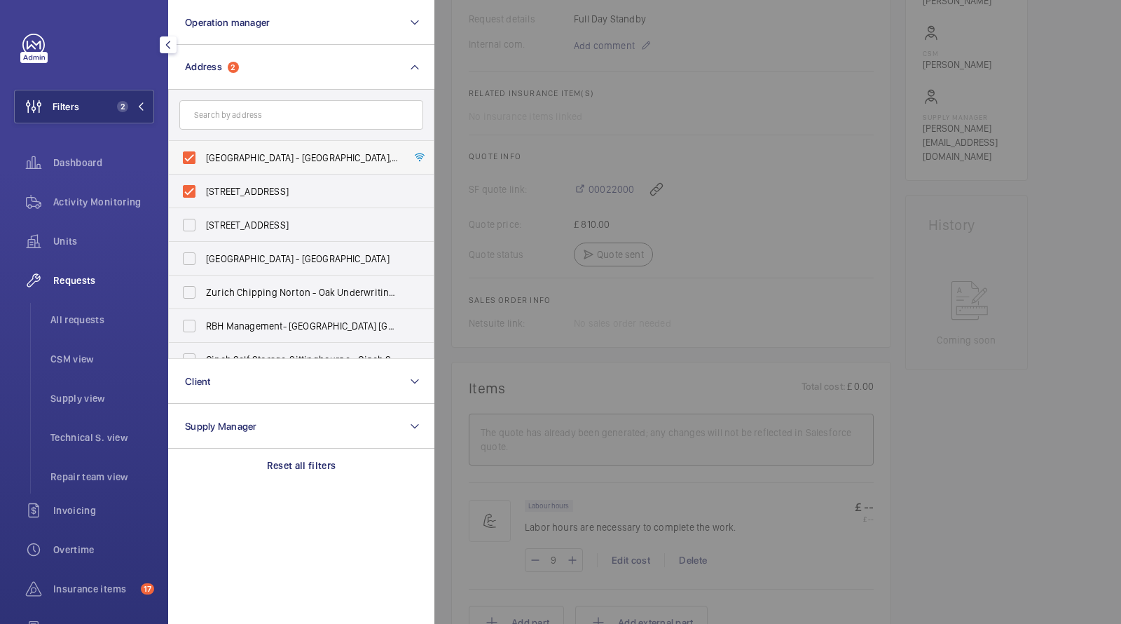
click at [233, 160] on span "[GEOGRAPHIC_DATA] - [GEOGRAPHIC_DATA], [STREET_ADDRESS][PERSON_NAME]" at bounding box center [302, 158] width 193 height 14
click at [203, 160] on input "[GEOGRAPHIC_DATA] - [GEOGRAPHIC_DATA], [STREET_ADDRESS][PERSON_NAME]" at bounding box center [189, 158] width 28 height 28
checkbox input "false"
click at [233, 184] on span "[STREET_ADDRESS]" at bounding box center [302, 191] width 193 height 14
click at [203, 184] on input "[STREET_ADDRESS]" at bounding box center [189, 191] width 28 height 28
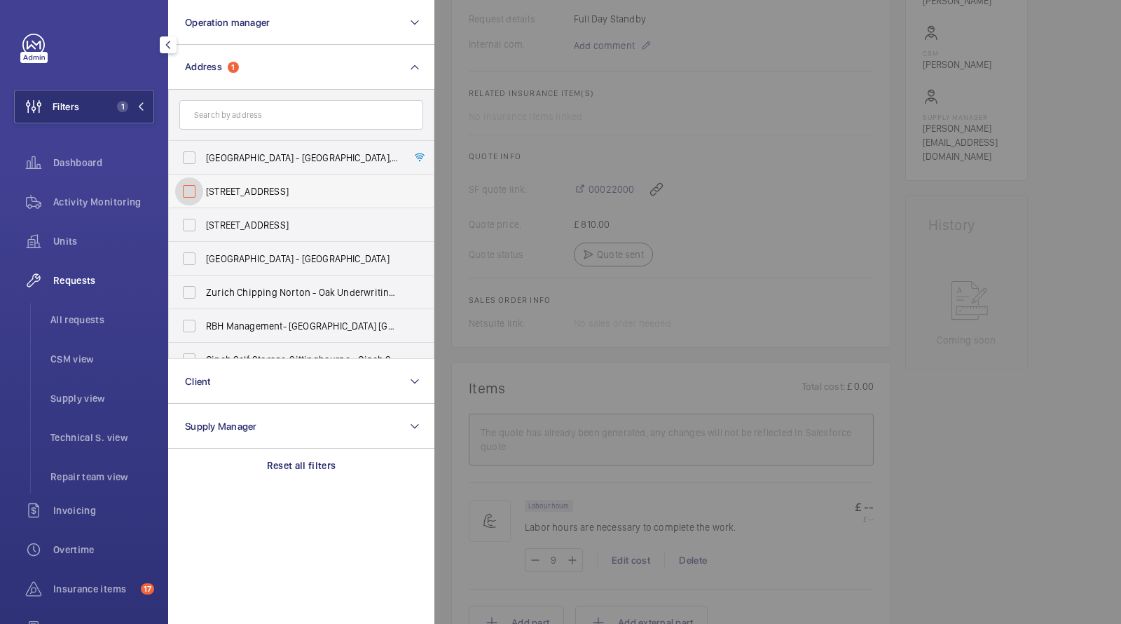
checkbox input "false"
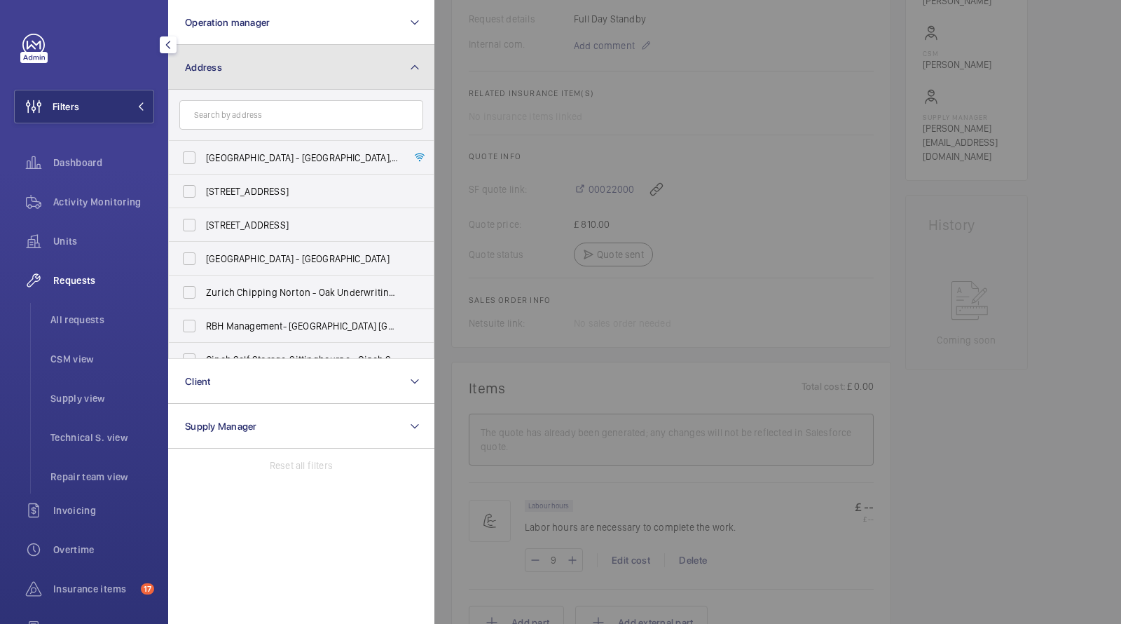
click at [240, 64] on button "Address" at bounding box center [301, 67] width 266 height 45
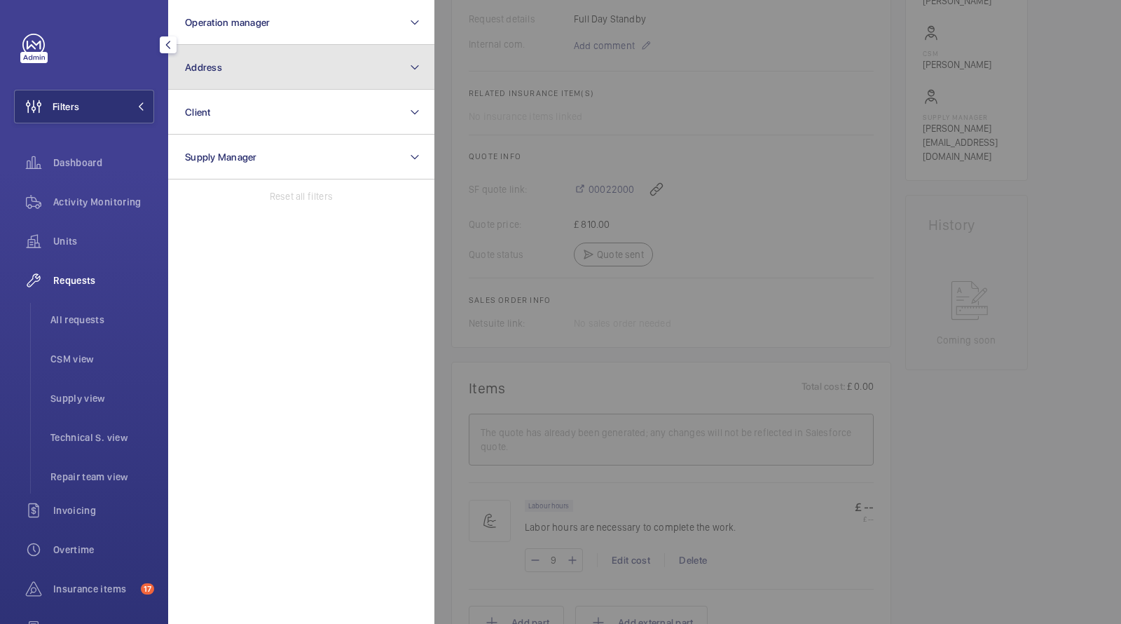
click at [240, 74] on button "Address" at bounding box center [301, 67] width 266 height 45
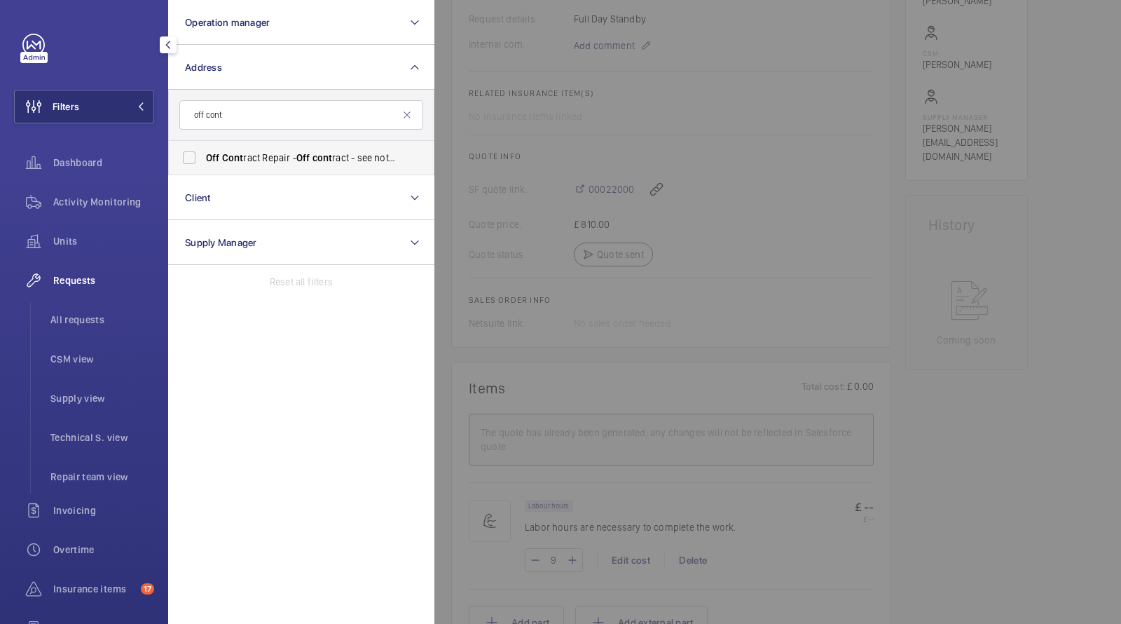
type input "off cont"
click at [262, 156] on span "Off Cont ract Repair - Off cont ract - see notes in description, LONDON XXXX" at bounding box center [302, 158] width 193 height 14
click at [203, 156] on input "Off Cont ract Repair - Off cont ract - see notes in description, LONDON XXXX" at bounding box center [189, 158] width 28 height 28
checkbox input "true"
click at [97, 311] on li "All requests" at bounding box center [96, 320] width 115 height 34
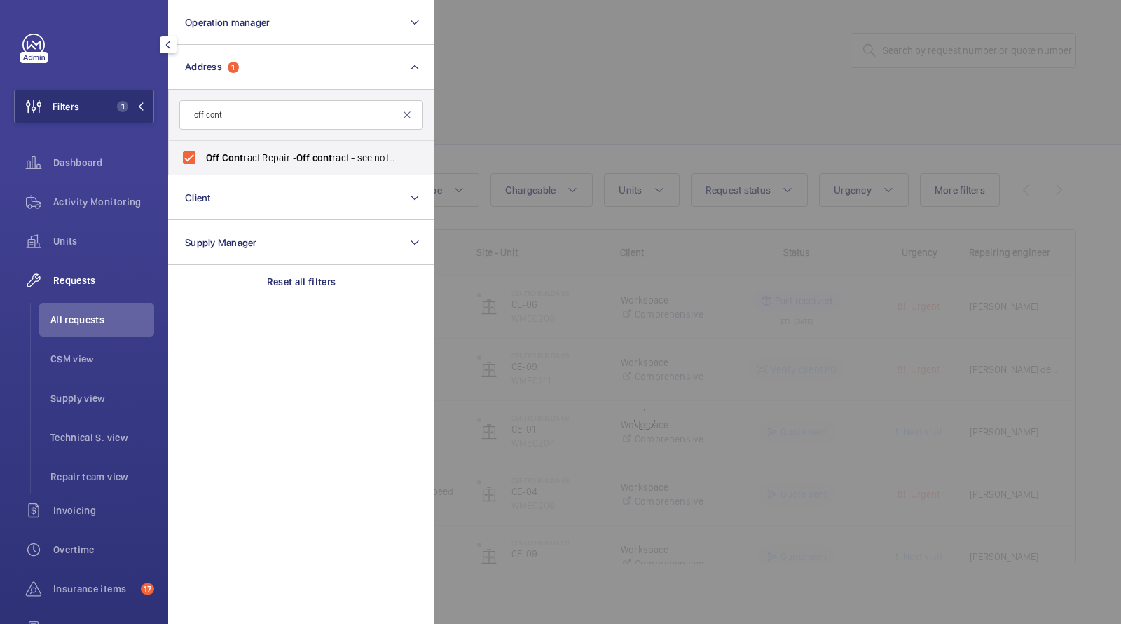
click at [571, 115] on div at bounding box center [994, 312] width 1121 height 624
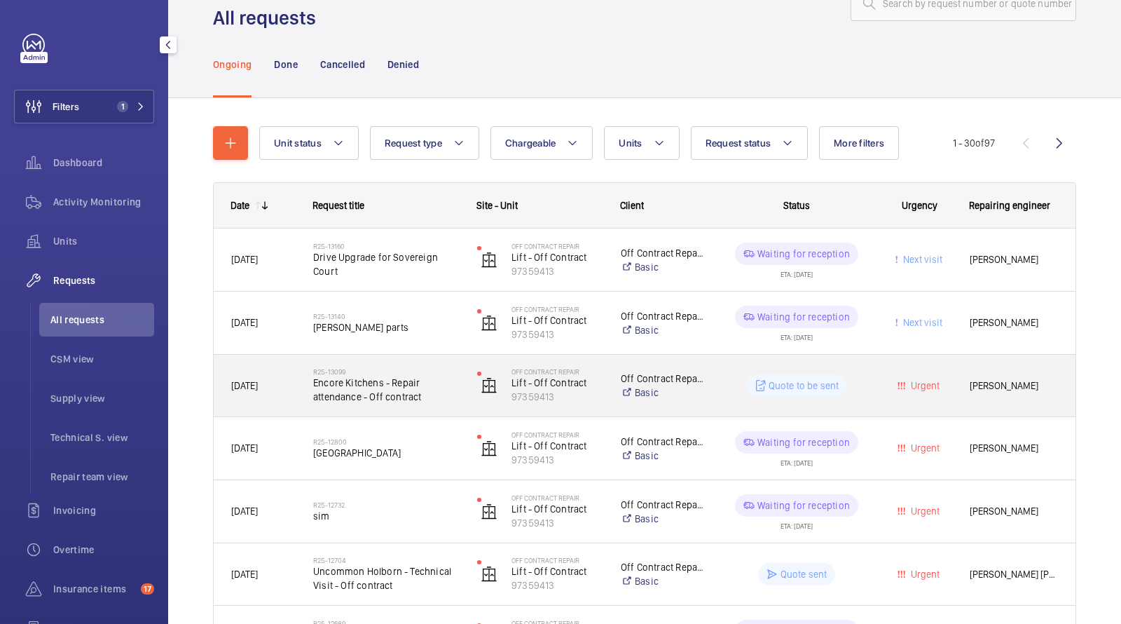
scroll to position [53, 0]
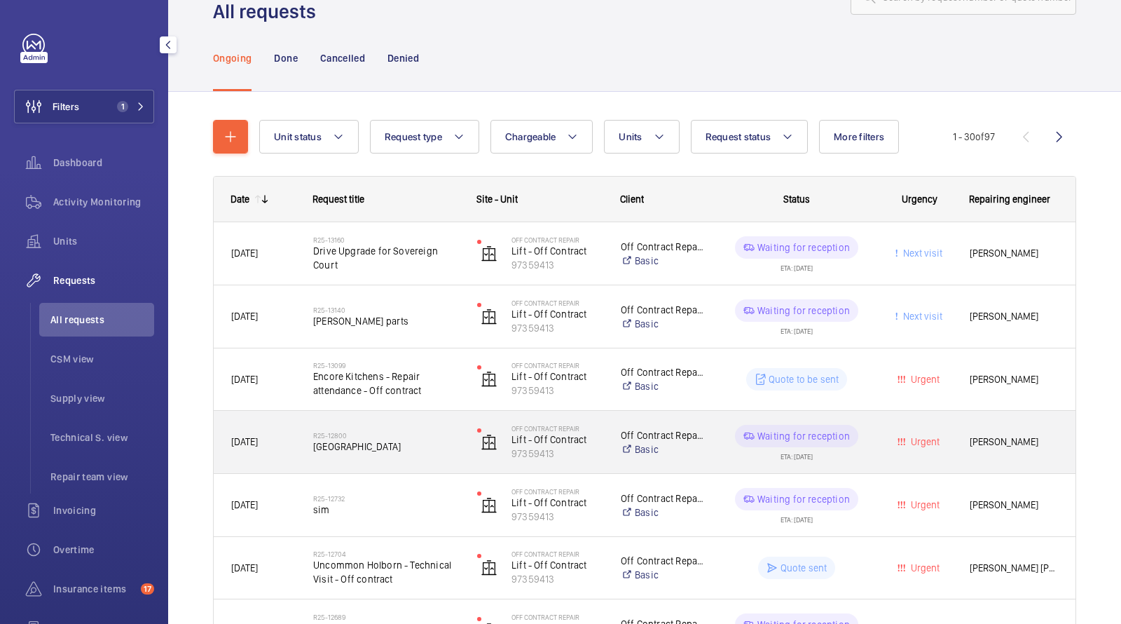
click at [398, 441] on span "[GEOGRAPHIC_DATA]" at bounding box center [386, 446] width 146 height 14
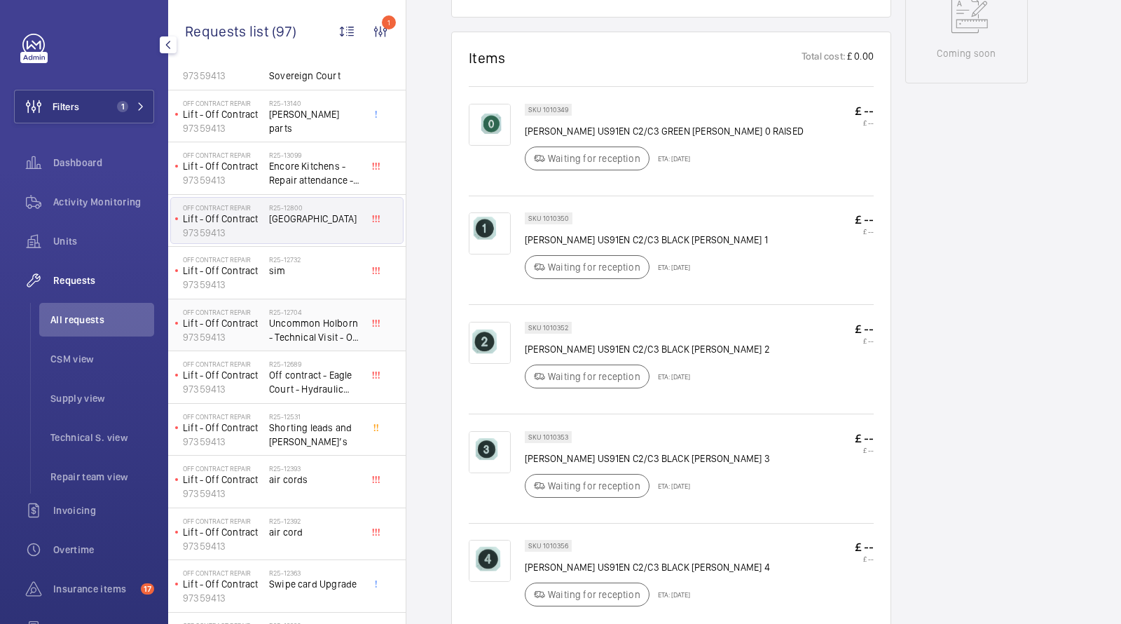
scroll to position [50, 0]
click at [291, 271] on span "sim" at bounding box center [315, 267] width 92 height 14
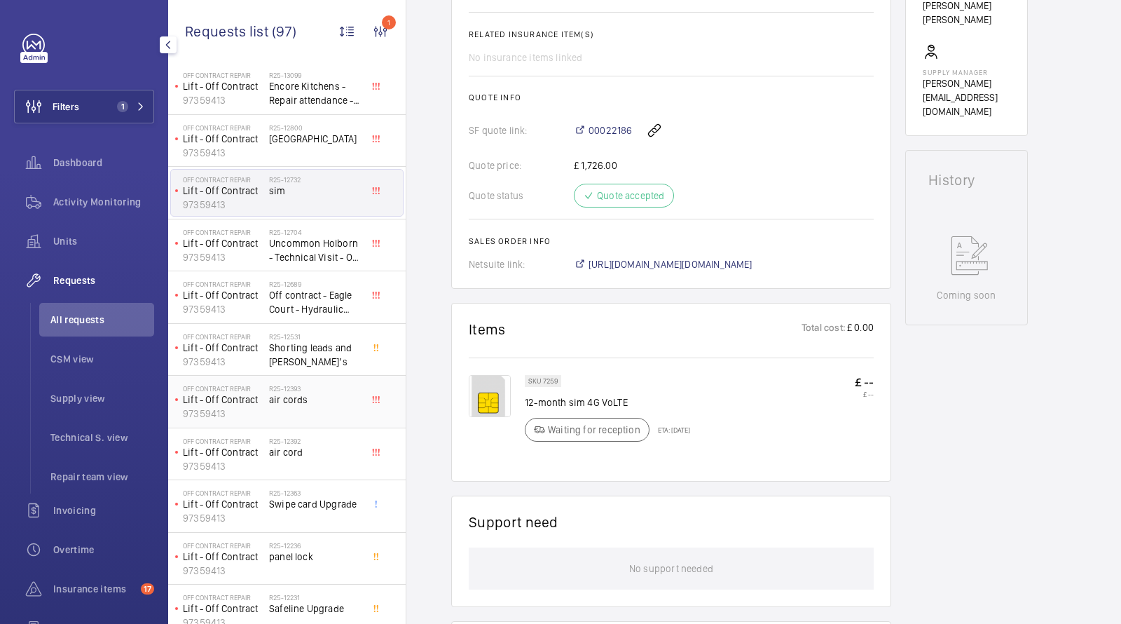
scroll to position [144, 0]
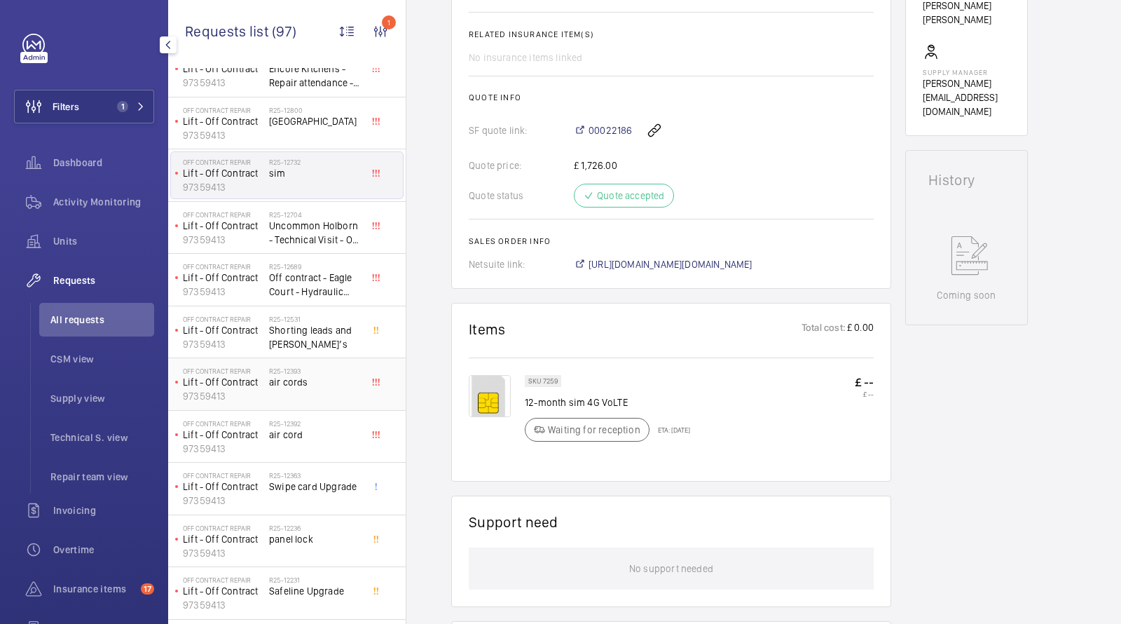
click at [318, 389] on div "R25-12393 air cords" at bounding box center [315, 386] width 92 height 41
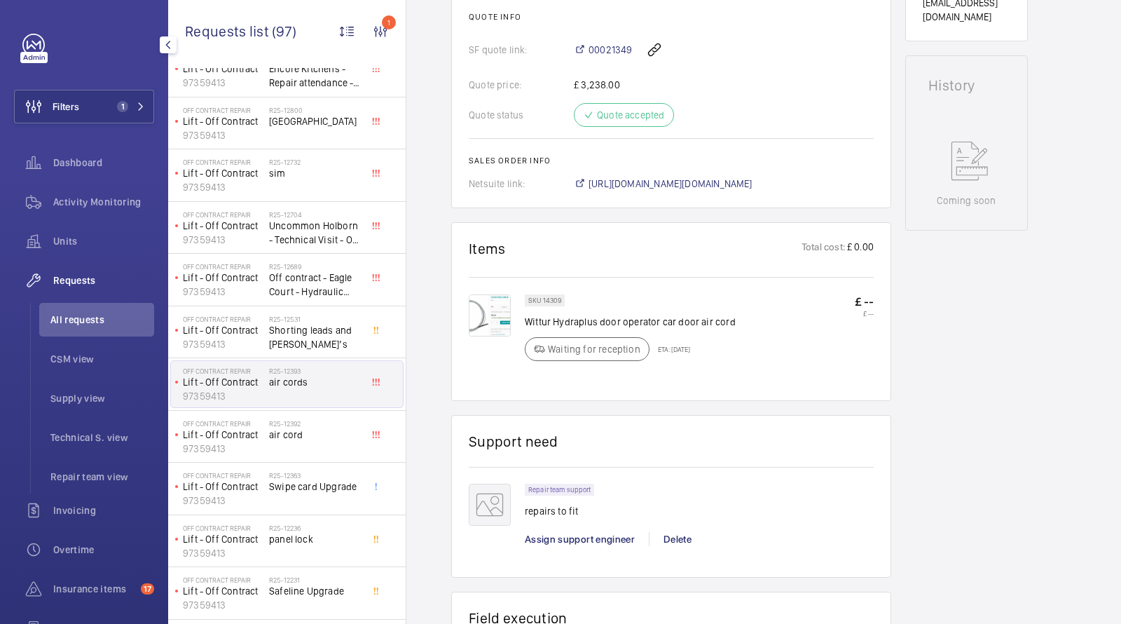
scroll to position [607, 0]
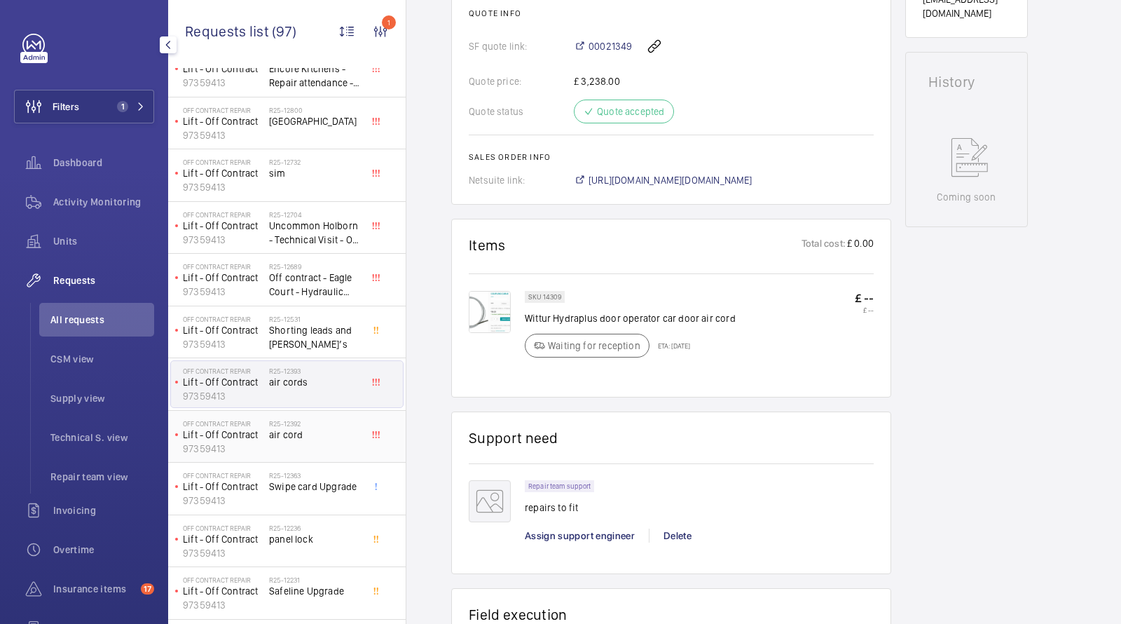
click at [310, 440] on div "R25-12392 air cord" at bounding box center [315, 439] width 92 height 41
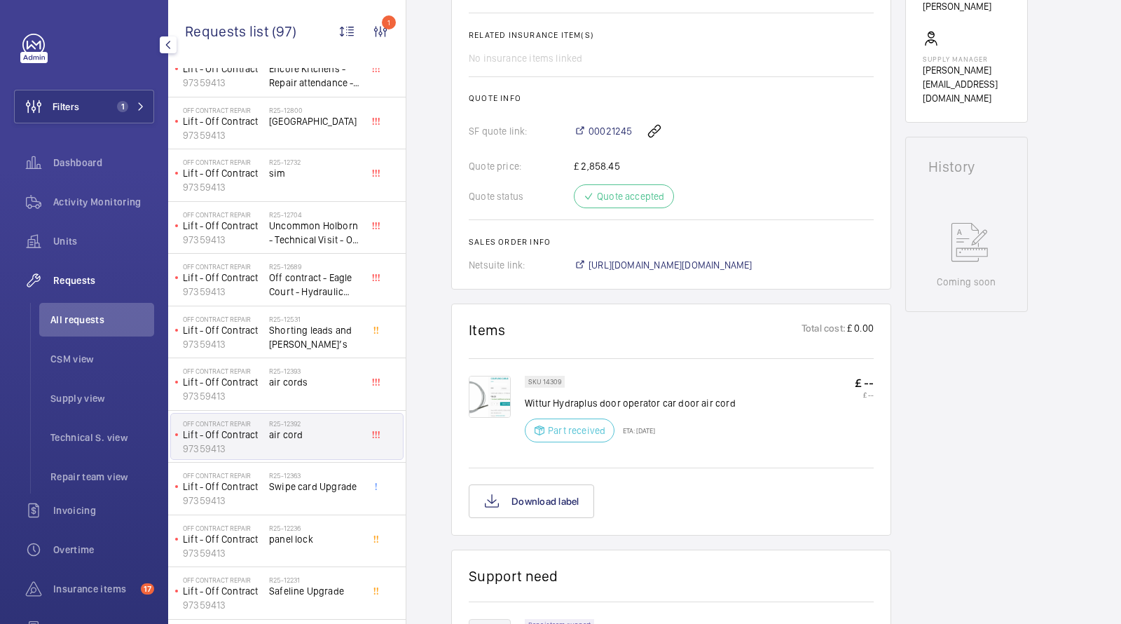
scroll to position [536, 0]
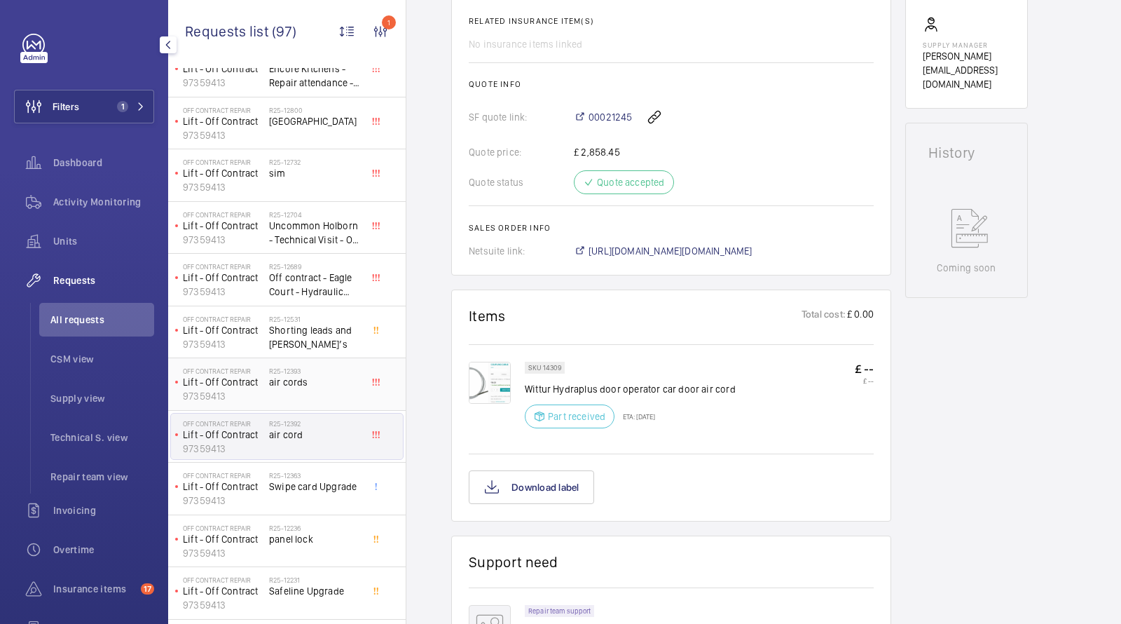
click at [298, 384] on span "air cords" at bounding box center [315, 382] width 92 height 14
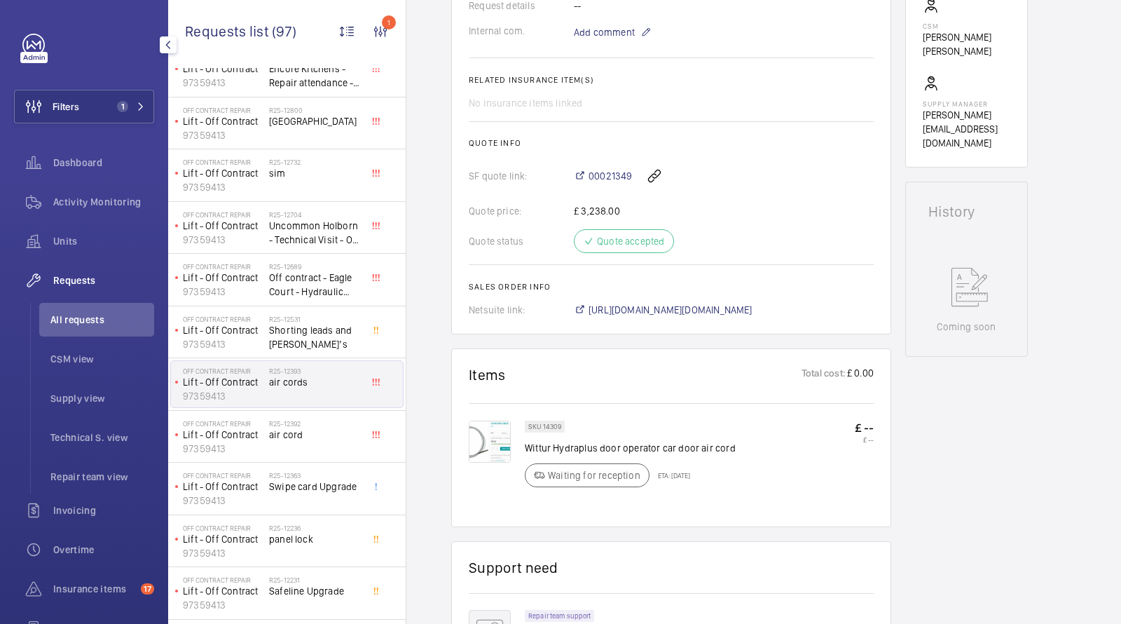
scroll to position [482, 0]
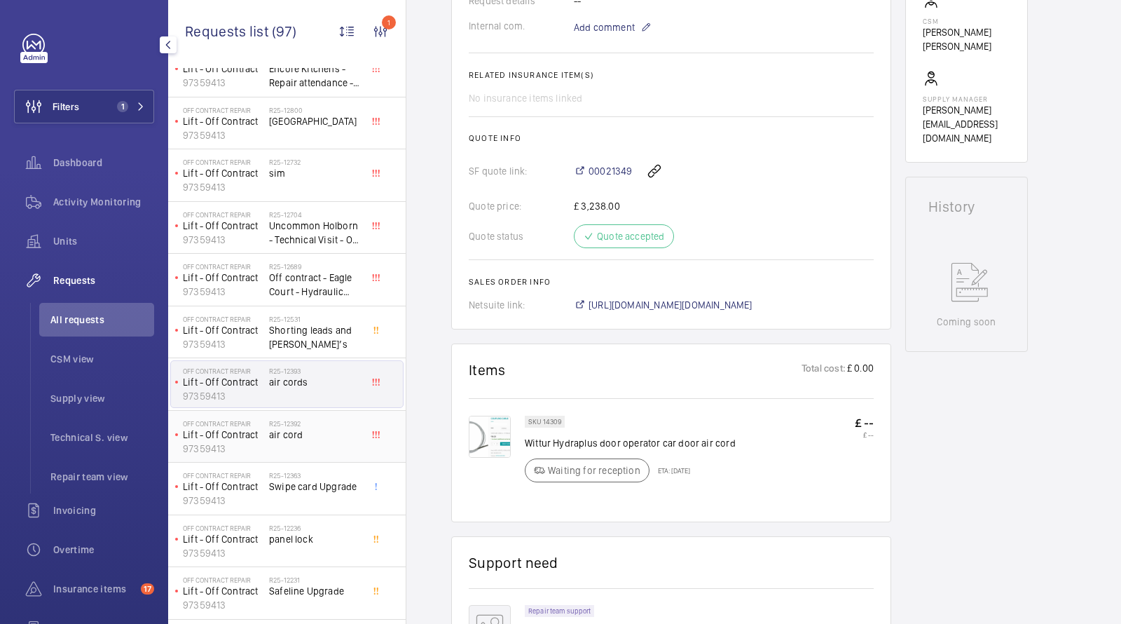
click at [326, 430] on span "air cord" at bounding box center [315, 434] width 92 height 14
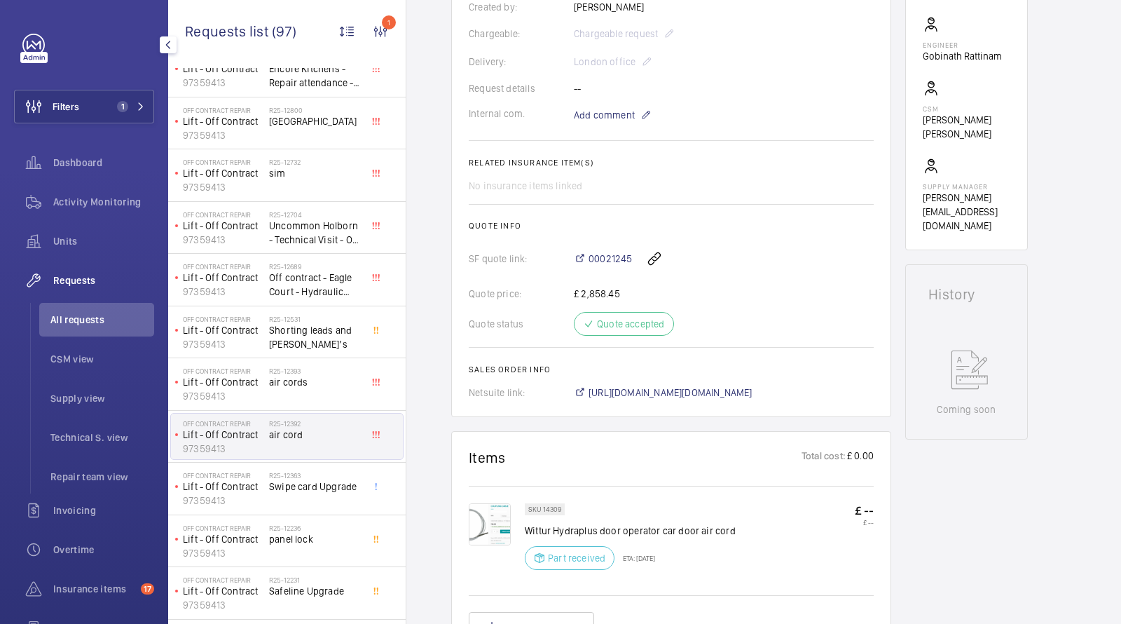
scroll to position [397, 0]
click at [331, 397] on div "R25-12393 air cords" at bounding box center [315, 386] width 92 height 41
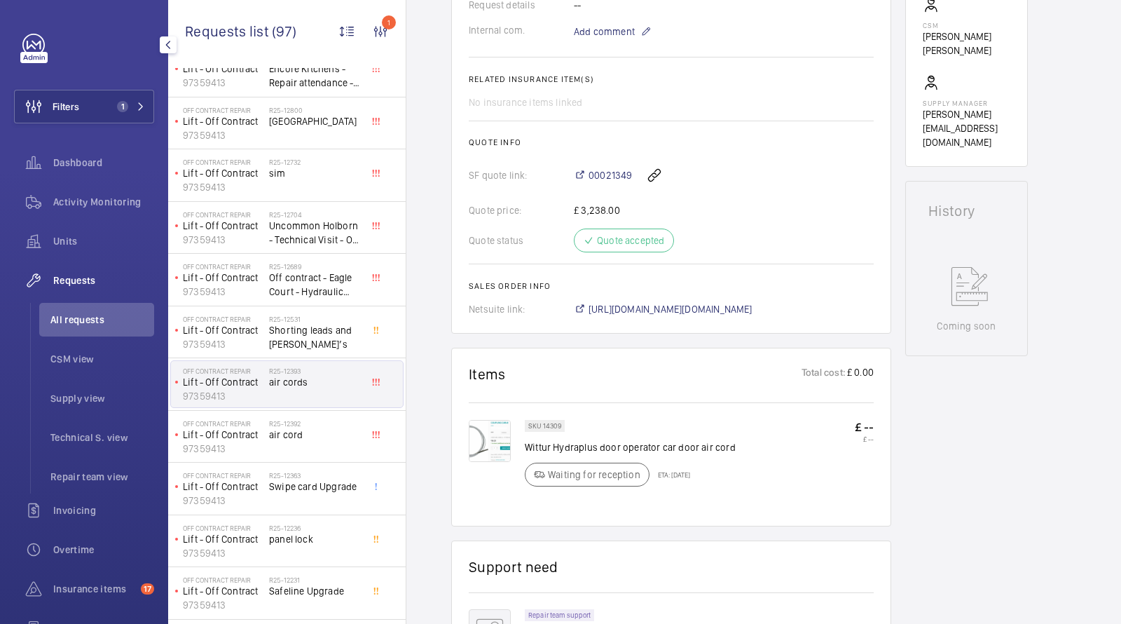
scroll to position [479, 0]
click at [303, 442] on div "R25-12392 air cord" at bounding box center [315, 439] width 92 height 41
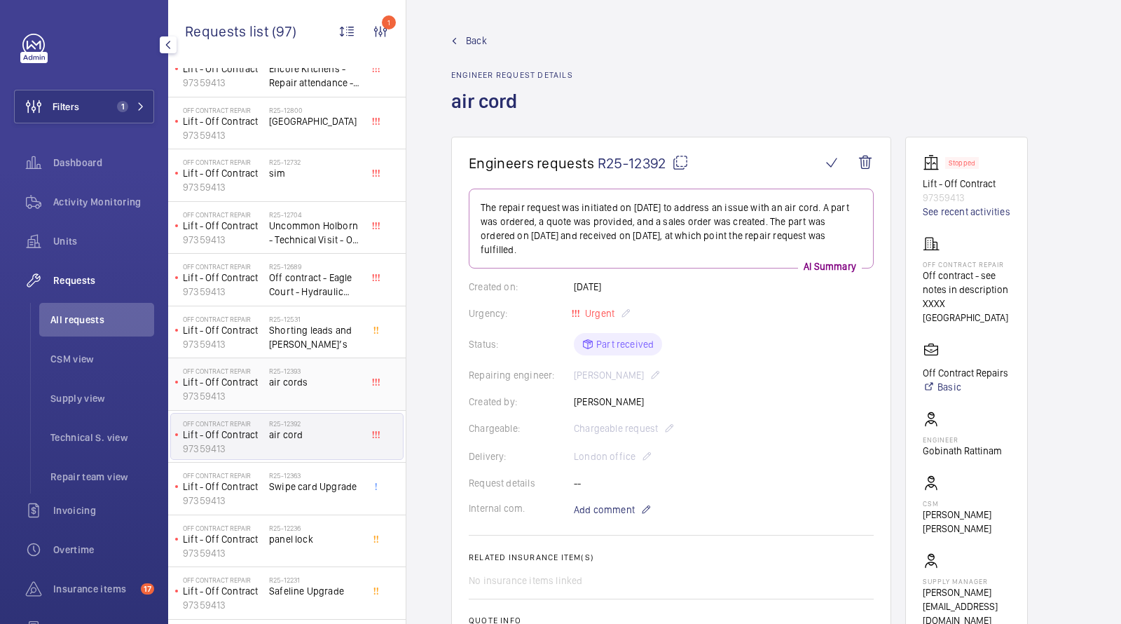
click at [321, 387] on div "R25-12393 air cords" at bounding box center [315, 386] width 92 height 41
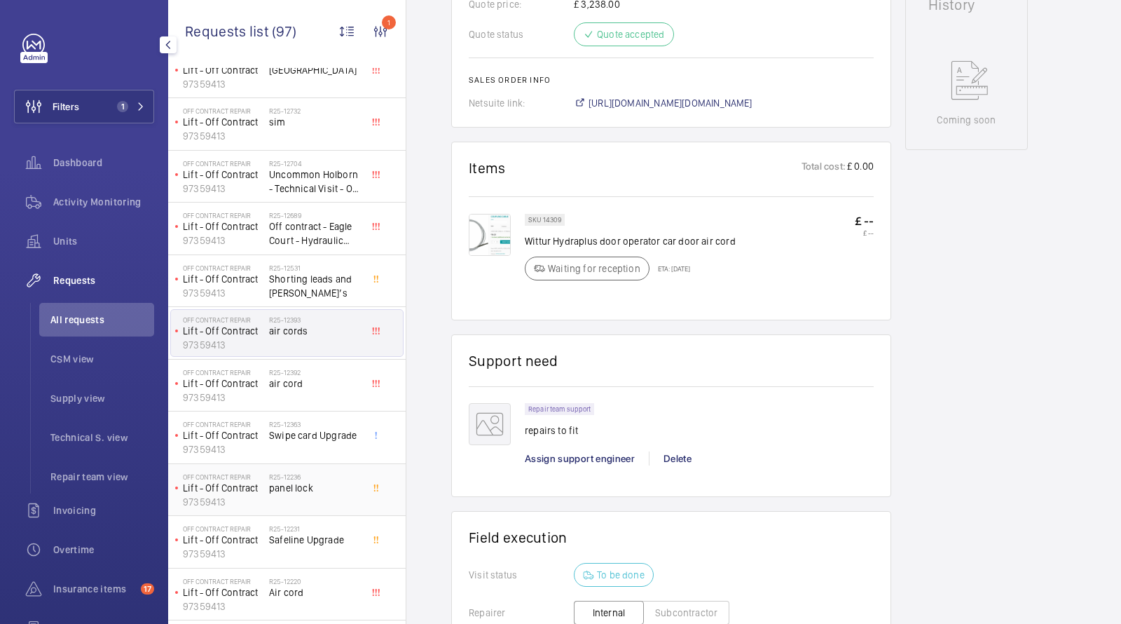
scroll to position [247, 0]
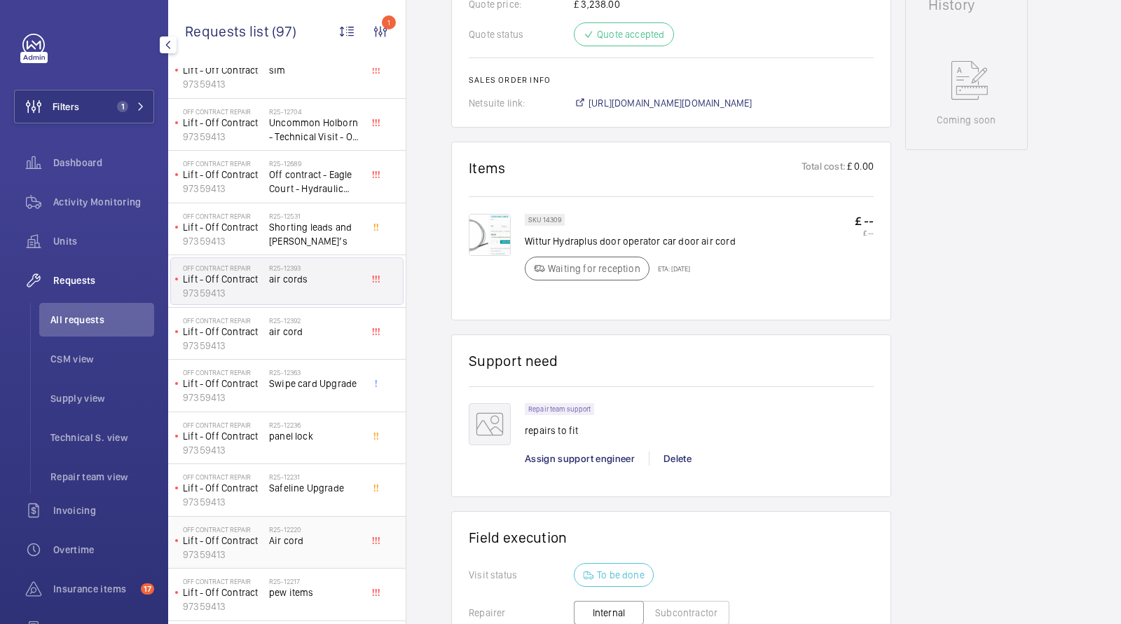
click at [298, 537] on span "Air cord" at bounding box center [315, 540] width 92 height 14
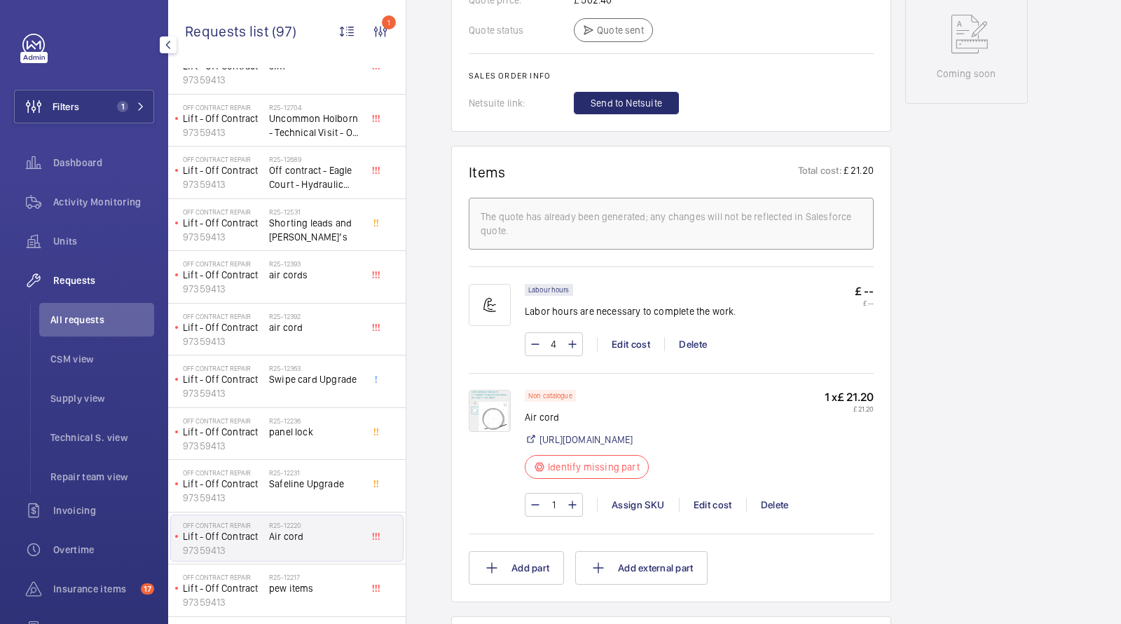
scroll to position [733, 0]
click at [295, 327] on span "air cord" at bounding box center [315, 327] width 92 height 14
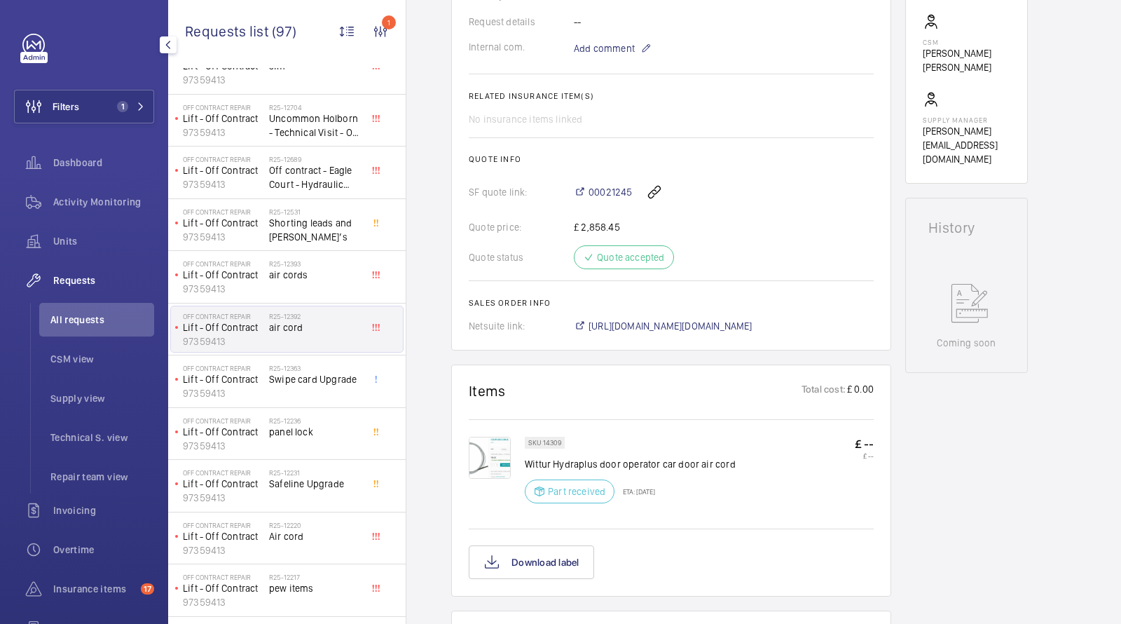
scroll to position [496, 0]
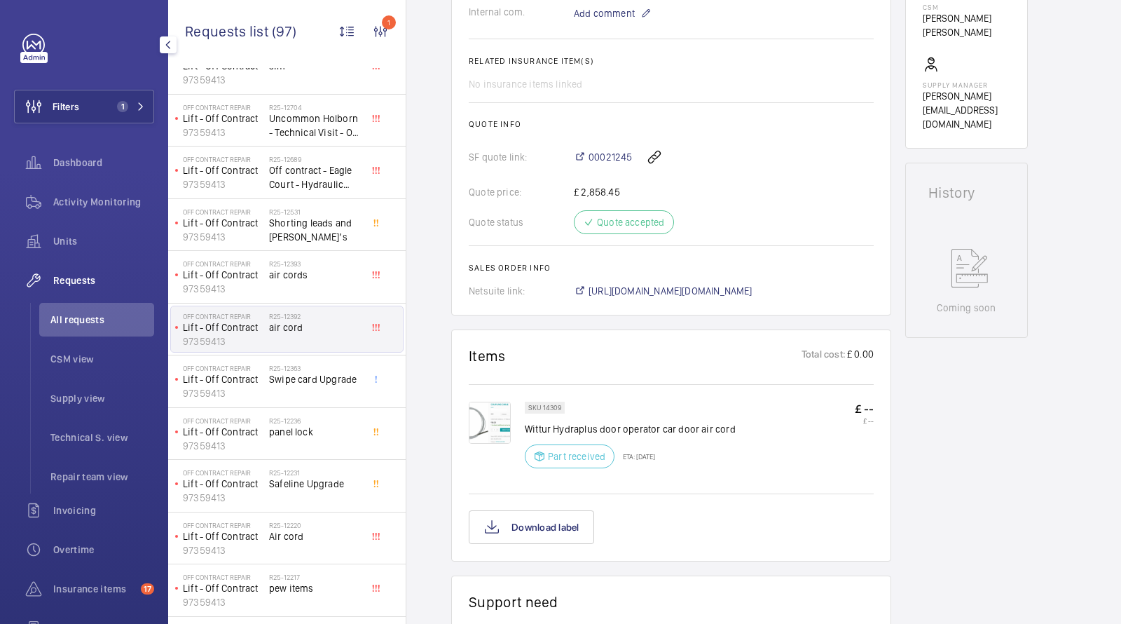
click at [498, 422] on img at bounding box center [490, 423] width 42 height 42
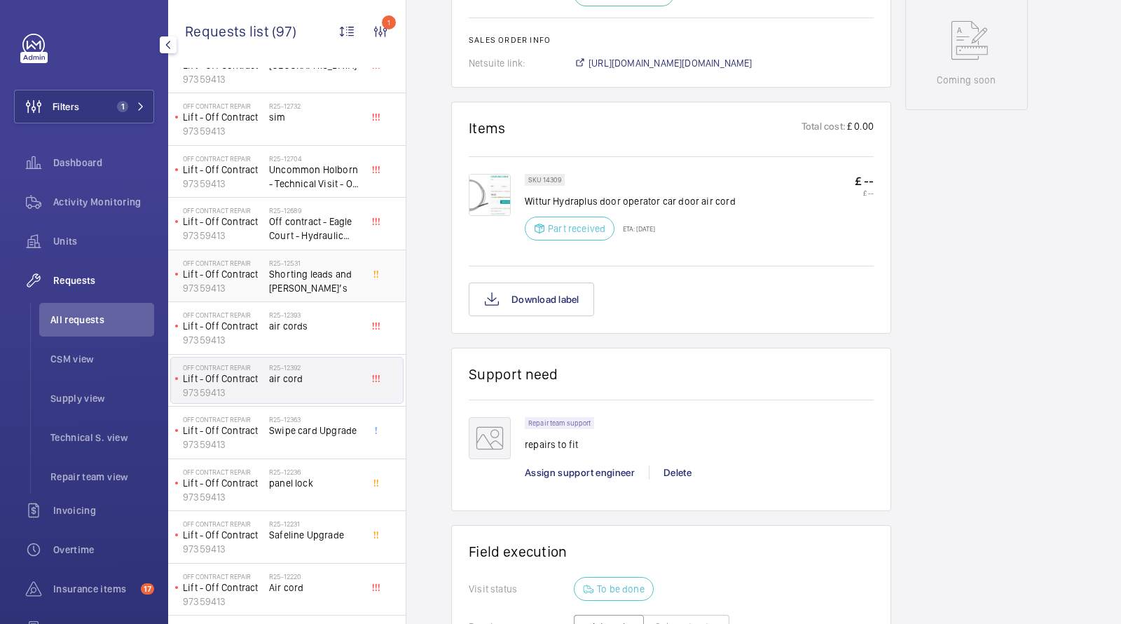
scroll to position [102, 0]
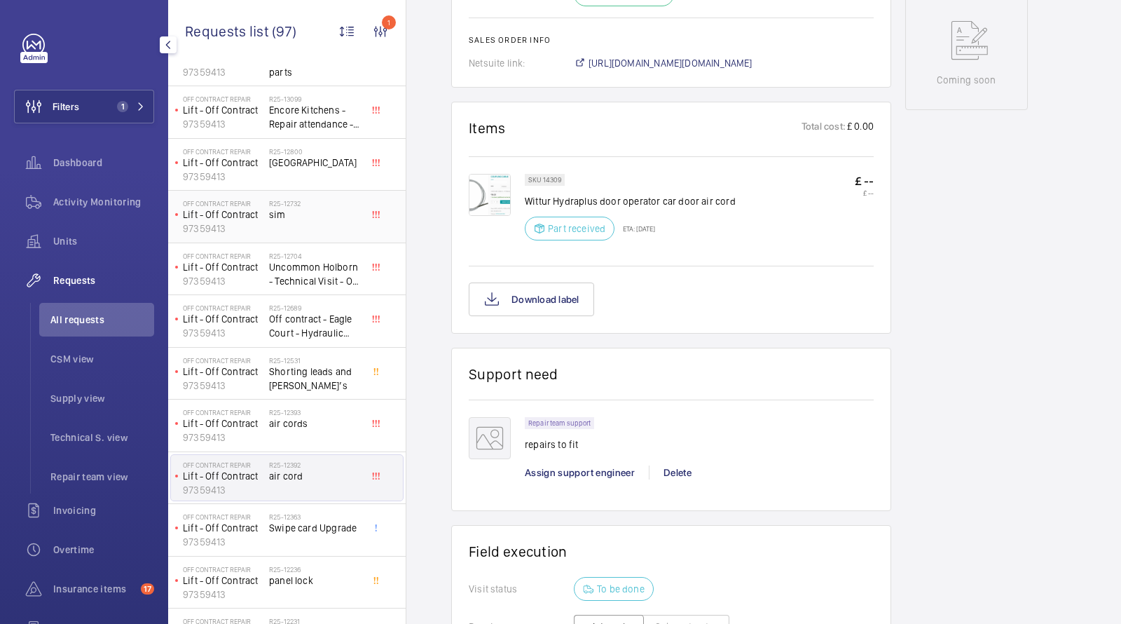
click at [289, 223] on div "R25-12732 sim" at bounding box center [315, 219] width 92 height 41
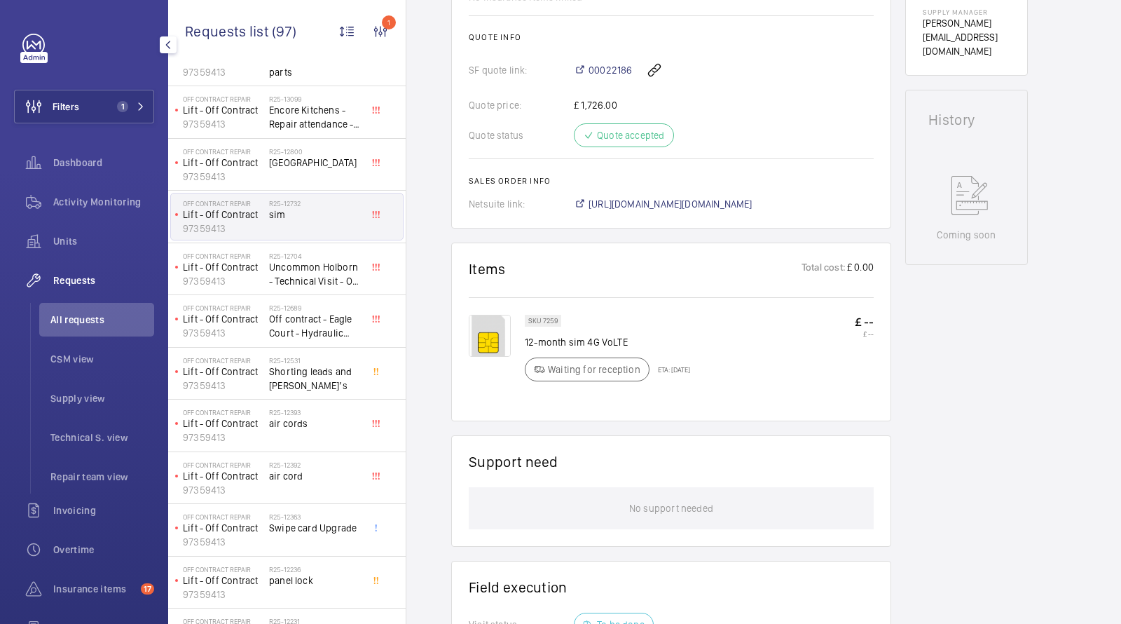
scroll to position [571, 0]
click at [644, 195] on span "[URL][DOMAIN_NAME][DOMAIN_NAME]" at bounding box center [671, 202] width 164 height 14
